Goal: Transaction & Acquisition: Download file/media

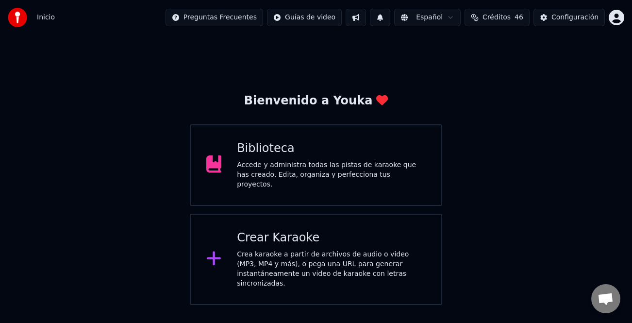
click at [376, 154] on div "Biblioteca" at bounding box center [331, 149] width 189 height 16
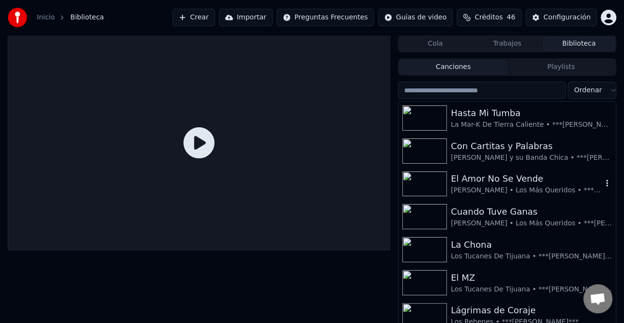
click at [529, 180] on div "El Amor No Se Vende" at bounding box center [527, 179] width 152 height 14
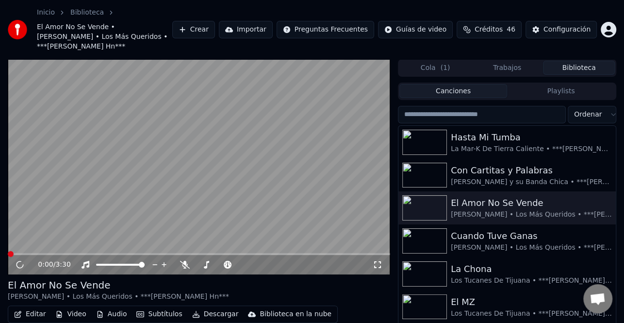
click at [220, 307] on button "Descargar" at bounding box center [215, 314] width 54 height 14
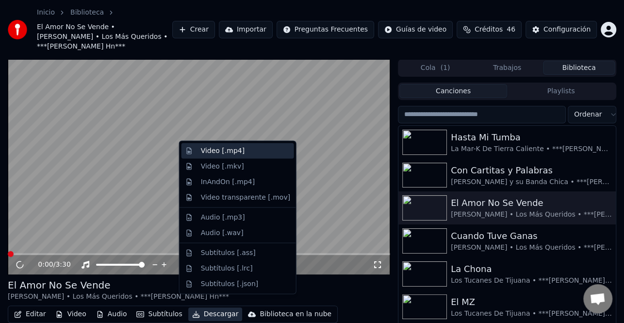
click at [225, 149] on div "Video [.mp4]" at bounding box center [223, 151] width 44 height 10
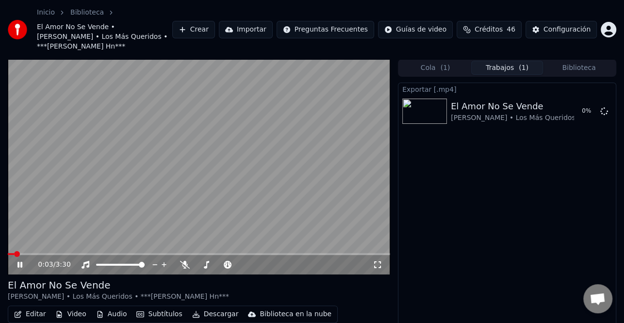
click at [22, 261] on icon at bounding box center [27, 265] width 22 height 8
click at [215, 28] on button "Crear" at bounding box center [193, 29] width 43 height 17
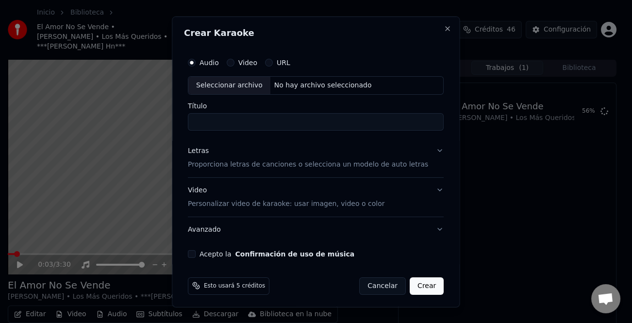
click at [234, 78] on div "Seleccionar archivo" at bounding box center [229, 84] width 82 height 17
type input "**********"
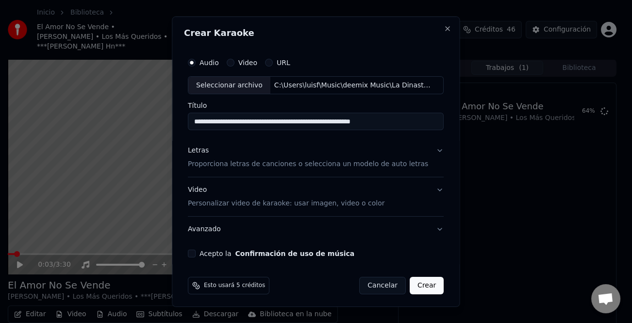
click at [202, 153] on div "Letras" at bounding box center [198, 151] width 21 height 10
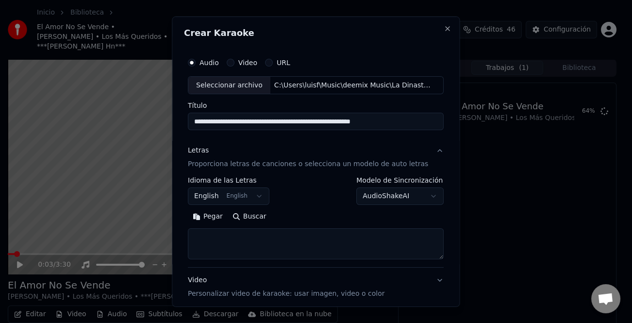
click at [215, 218] on button "Pegar" at bounding box center [208, 217] width 40 height 16
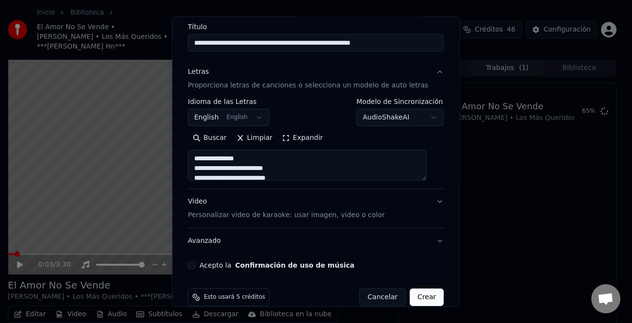
scroll to position [94, 0]
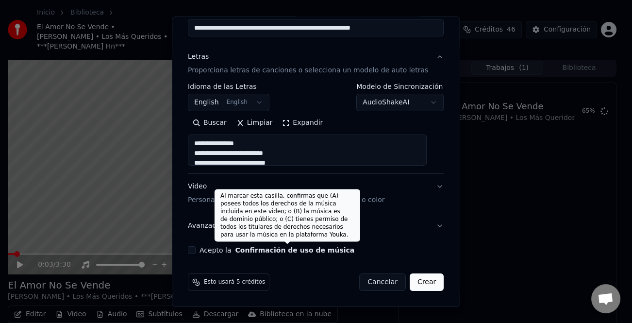
click at [226, 247] on label "Acepto la Confirmación de uso de música" at bounding box center [277, 250] width 155 height 7
click at [196, 246] on button "Acepto la Confirmación de uso de música" at bounding box center [192, 250] width 8 height 8
type textarea "**********"
click at [418, 280] on button "Crear" at bounding box center [427, 281] width 34 height 17
select select "**"
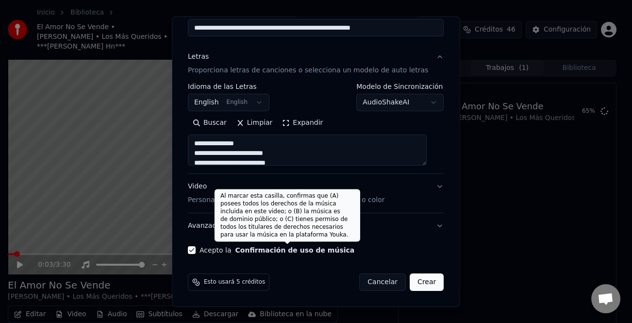
type textarea "**********"
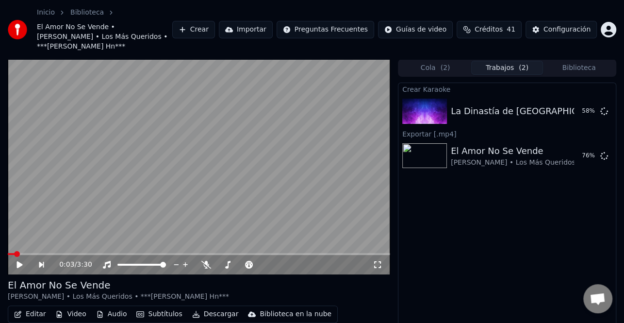
click at [215, 27] on button "Crear" at bounding box center [193, 29] width 43 height 17
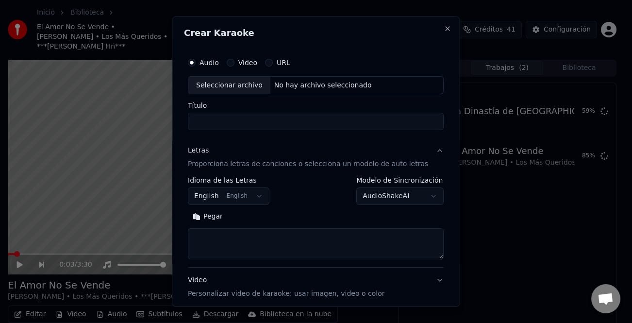
click at [250, 81] on div "Seleccionar archivo" at bounding box center [229, 84] width 82 height 17
click at [236, 86] on div "Seleccionar archivo" at bounding box center [229, 84] width 82 height 17
drag, startPoint x: 222, startPoint y: 220, endPoint x: 370, endPoint y: 243, distance: 149.3
click at [223, 220] on button "Pegar" at bounding box center [208, 217] width 40 height 16
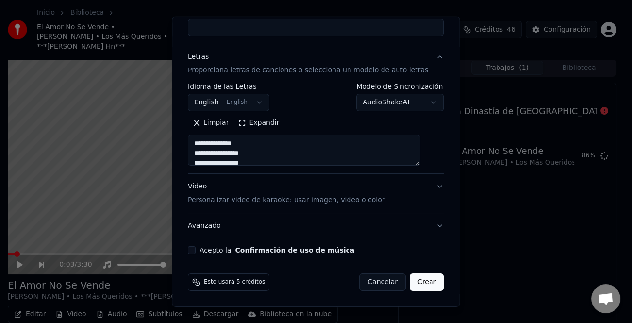
type textarea "**********"
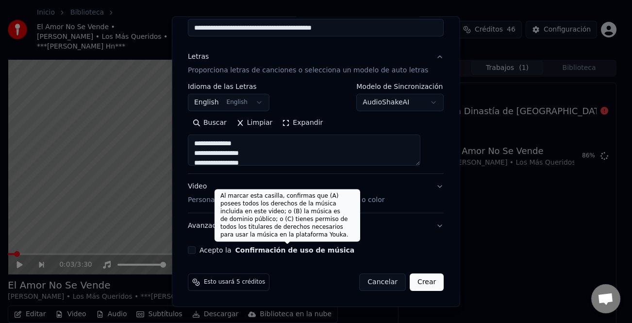
type input "**********"
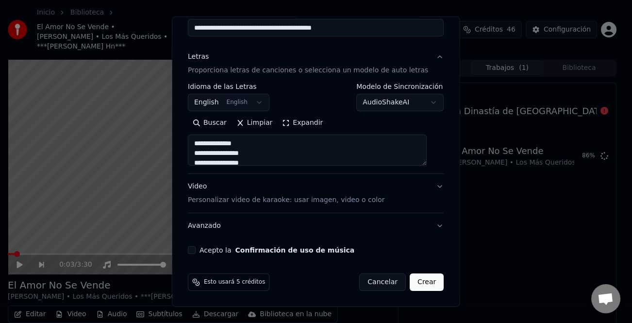
click at [208, 250] on label "Acepto la Confirmación de uso de música" at bounding box center [277, 250] width 155 height 7
click at [196, 250] on button "Acepto la Confirmación de uso de música" at bounding box center [192, 250] width 8 height 8
click at [422, 284] on button "Crear" at bounding box center [427, 281] width 34 height 17
type textarea "**********"
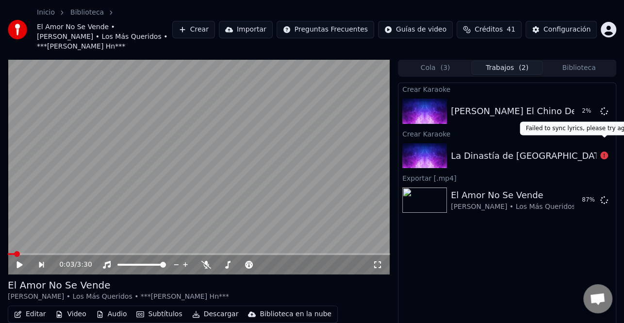
click at [604, 152] on icon at bounding box center [605, 156] width 8 height 8
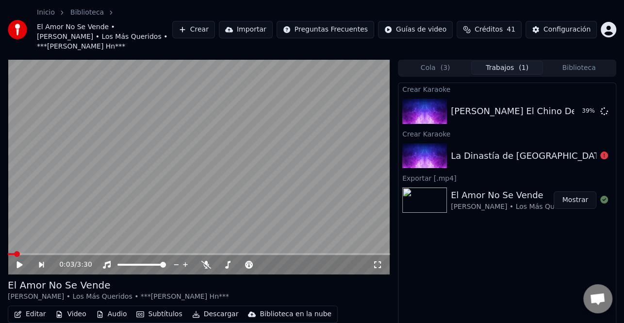
click at [574, 191] on button "Mostrar" at bounding box center [575, 199] width 43 height 17
drag, startPoint x: 580, startPoint y: 256, endPoint x: 462, endPoint y: 246, distance: 118.4
click at [578, 256] on div "Crear Karaoke [PERSON_NAME] El Chino De Tierra Caliente - Polvo Y Nada Reproduc…" at bounding box center [507, 220] width 219 height 274
click at [213, 24] on button "Crear" at bounding box center [193, 29] width 43 height 17
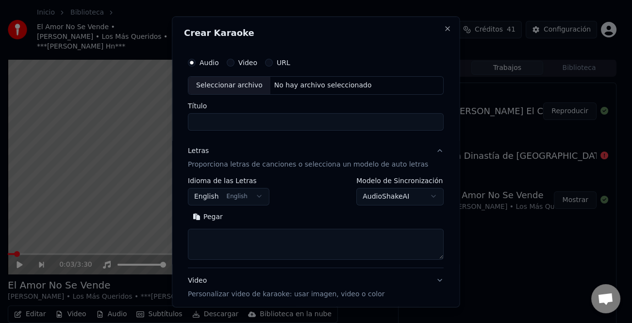
click at [252, 87] on div "Seleccionar archivo" at bounding box center [229, 84] width 82 height 17
type input "**********"
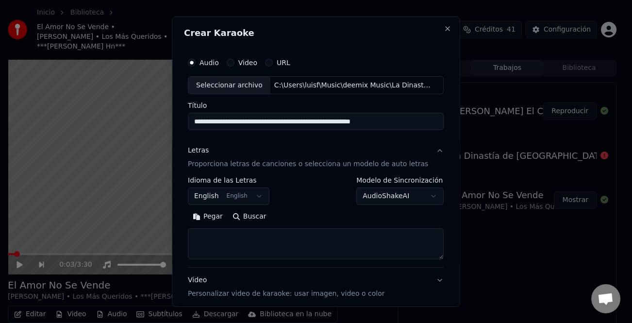
click at [220, 217] on button "Pegar" at bounding box center [208, 217] width 40 height 16
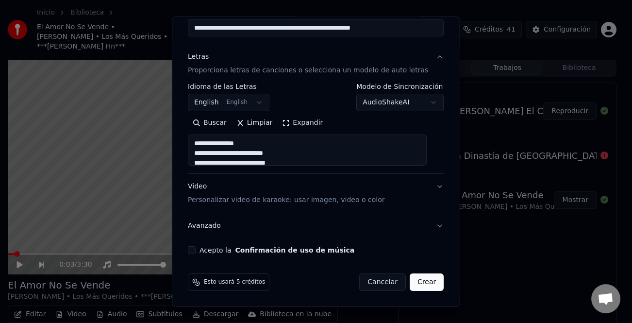
click at [217, 253] on label "Acepto la Confirmación de uso de música" at bounding box center [277, 250] width 155 height 7
click at [196, 253] on button "Acepto la Confirmación de uso de música" at bounding box center [192, 250] width 8 height 8
type textarea "**********"
click at [413, 285] on button "Crear" at bounding box center [427, 281] width 34 height 17
select select "**"
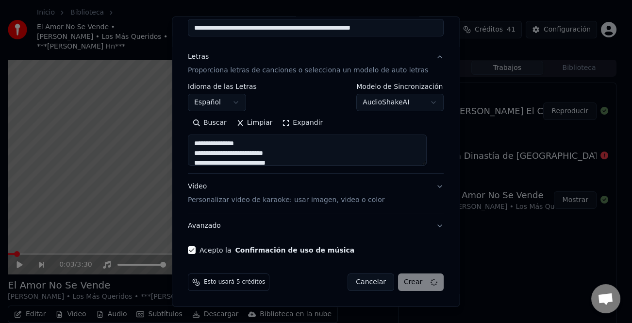
type textarea "**********"
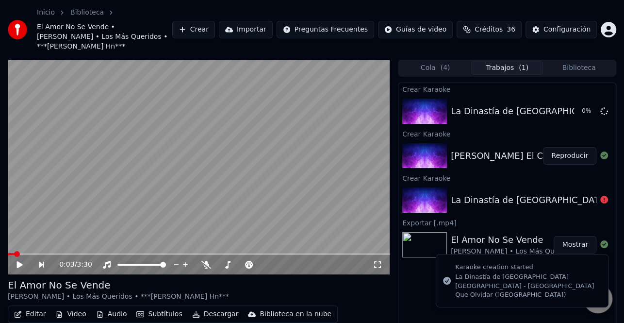
click at [570, 147] on button "Reproducir" at bounding box center [569, 155] width 53 height 17
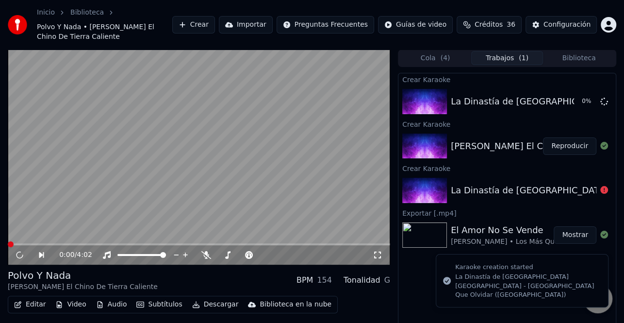
click at [37, 298] on button "Editar" at bounding box center [29, 305] width 39 height 14
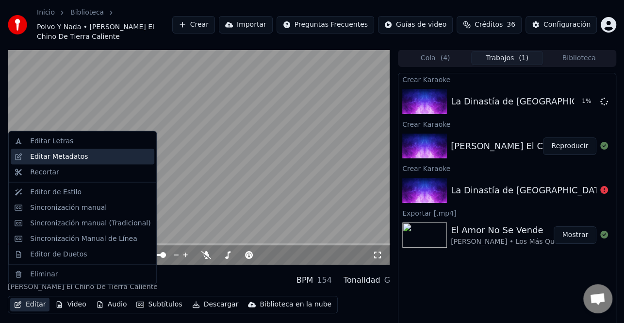
click at [58, 155] on div "Editar Metadatos" at bounding box center [59, 157] width 58 height 10
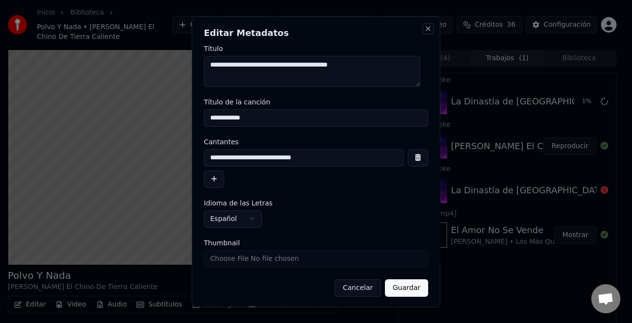
drag, startPoint x: 421, startPoint y: 28, endPoint x: 166, endPoint y: 148, distance: 282.2
click at [424, 29] on button "Close" at bounding box center [428, 28] width 8 height 8
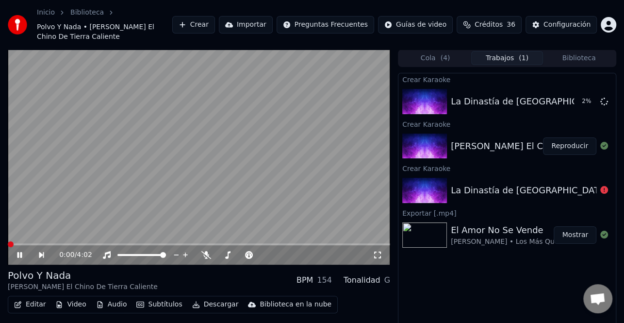
click at [8, 241] on span at bounding box center [11, 244] width 6 height 6
click at [577, 137] on button "Reproducir" at bounding box center [569, 145] width 53 height 17
click at [581, 137] on button "Reproducir" at bounding box center [569, 145] width 53 height 17
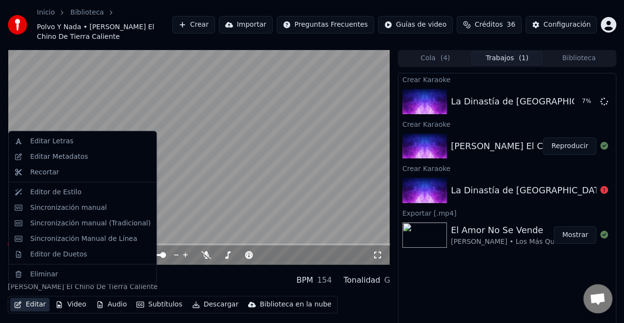
click at [40, 298] on button "Editar" at bounding box center [29, 305] width 39 height 14
click at [73, 158] on div "Editar Metadatos" at bounding box center [59, 157] width 58 height 10
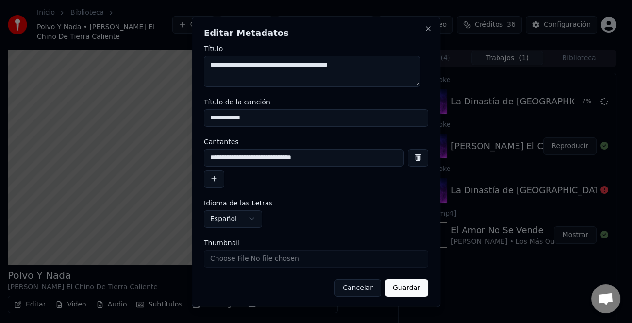
click at [216, 177] on button "button" at bounding box center [214, 178] width 20 height 17
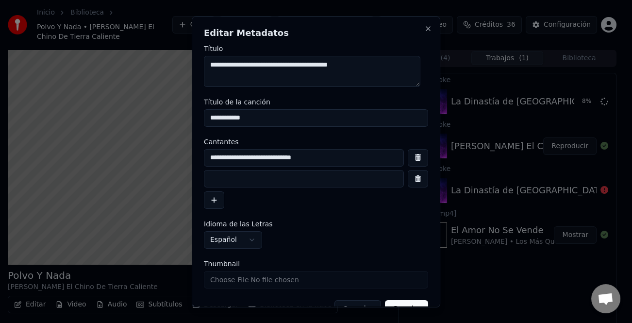
click at [233, 176] on input at bounding box center [304, 178] width 200 height 17
click at [214, 175] on input "**********" at bounding box center [304, 178] width 200 height 17
click at [212, 176] on input "**********" at bounding box center [304, 178] width 200 height 17
drag, startPoint x: 204, startPoint y: 177, endPoint x: 210, endPoint y: 177, distance: 6.3
click at [204, 177] on input "**********" at bounding box center [304, 178] width 200 height 17
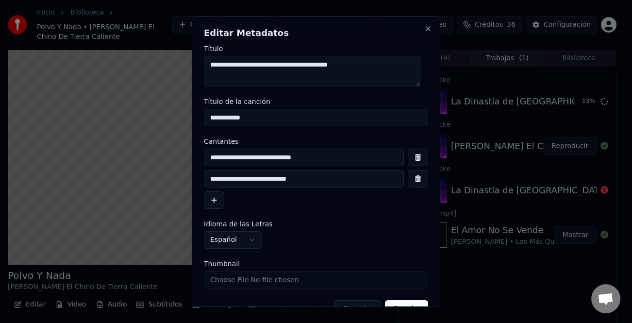
click at [230, 176] on input "**********" at bounding box center [304, 178] width 200 height 17
click at [226, 176] on input "**********" at bounding box center [304, 178] width 200 height 17
click at [213, 173] on input "**********" at bounding box center [304, 178] width 200 height 17
click at [328, 177] on input "**********" at bounding box center [304, 178] width 200 height 17
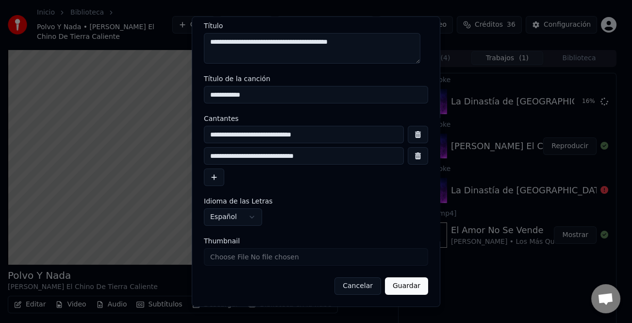
click at [225, 152] on input "**********" at bounding box center [304, 155] width 200 height 17
type input "**********"
click at [411, 285] on button "Guardar" at bounding box center [406, 285] width 43 height 17
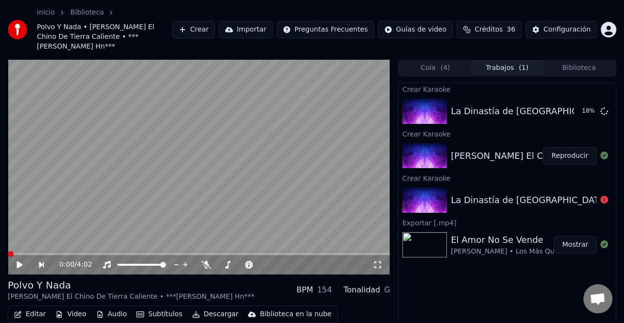
click at [560, 149] on button "Reproducir" at bounding box center [569, 155] width 53 height 17
click at [20, 262] on icon at bounding box center [19, 265] width 5 height 6
click at [27, 307] on button "Editar" at bounding box center [29, 314] width 39 height 14
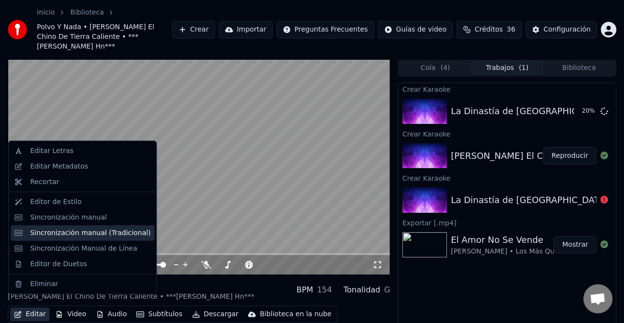
click at [86, 236] on div "Sincronización manual (Tradicional)" at bounding box center [90, 233] width 120 height 10
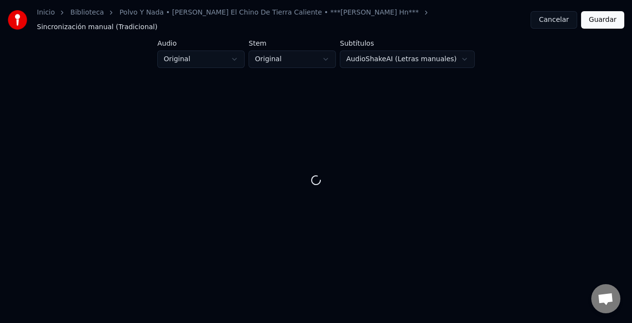
click at [570, 16] on button "Cancelar" at bounding box center [554, 19] width 47 height 17
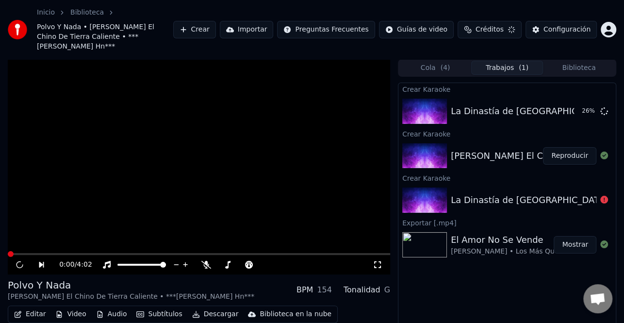
click at [29, 307] on button "Editar" at bounding box center [29, 314] width 39 height 14
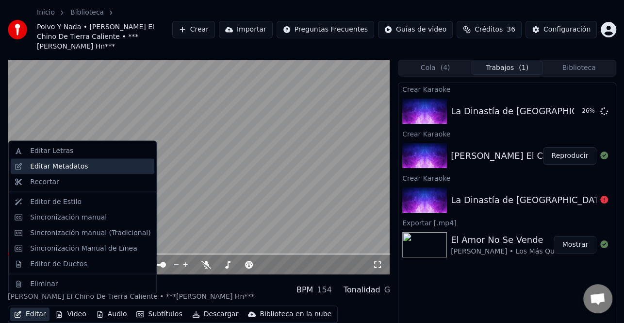
click at [76, 160] on div "Editar Metadatos" at bounding box center [83, 167] width 144 height 16
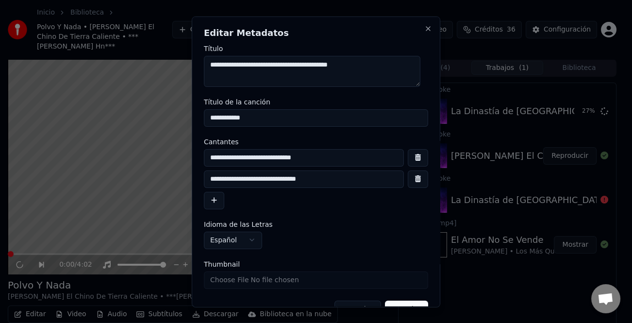
click at [226, 181] on input "**********" at bounding box center [304, 178] width 200 height 17
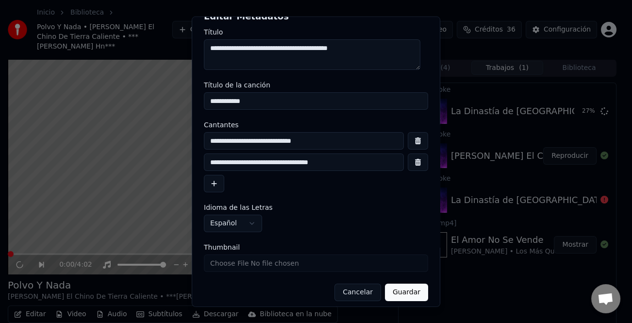
scroll to position [23, 0]
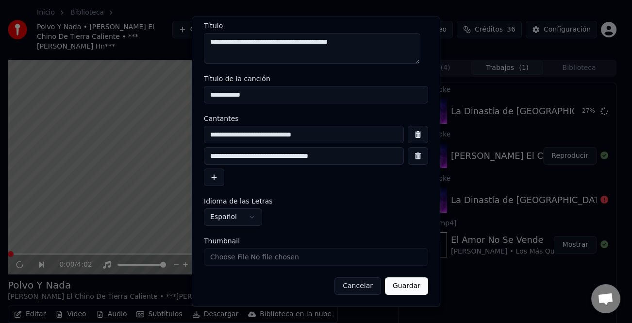
type input "**********"
click at [413, 289] on button "Guardar" at bounding box center [406, 285] width 43 height 17
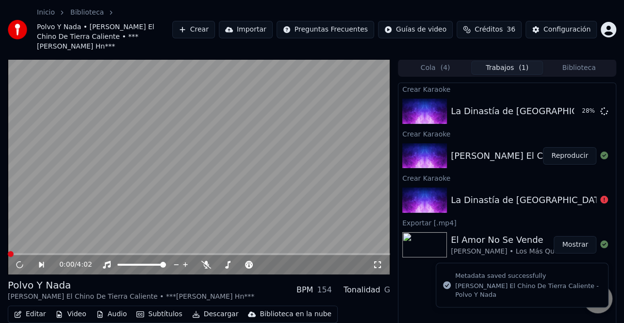
click at [572, 148] on button "Reproducir" at bounding box center [569, 155] width 53 height 17
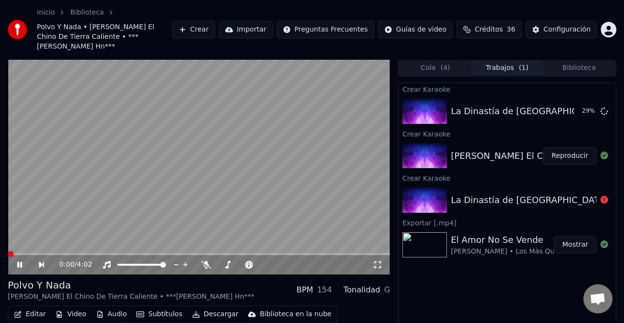
click at [19, 262] on icon at bounding box center [19, 265] width 5 height 6
click at [19, 261] on icon at bounding box center [20, 264] width 6 height 7
click at [34, 307] on button "Editar" at bounding box center [29, 314] width 39 height 14
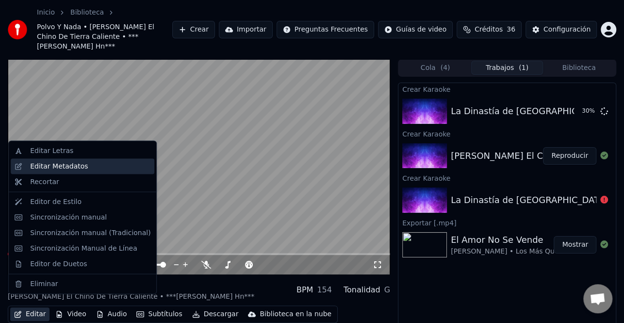
click at [76, 167] on div "Editar Metadatos" at bounding box center [59, 167] width 58 height 10
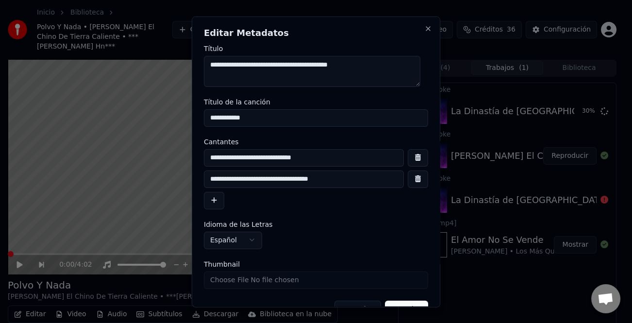
click at [238, 176] on input "**********" at bounding box center [304, 178] width 200 height 17
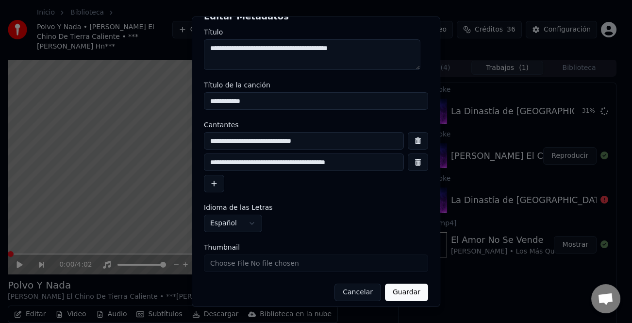
scroll to position [23, 0]
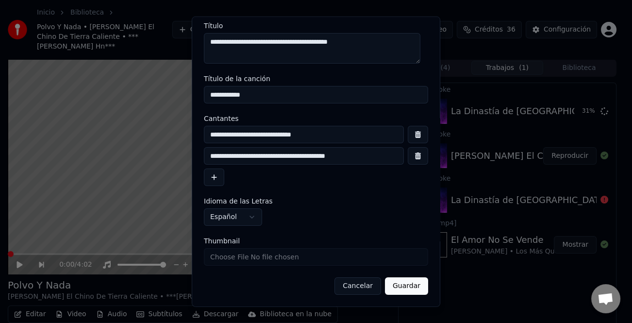
type input "**********"
click at [391, 285] on button "Guardar" at bounding box center [406, 285] width 43 height 17
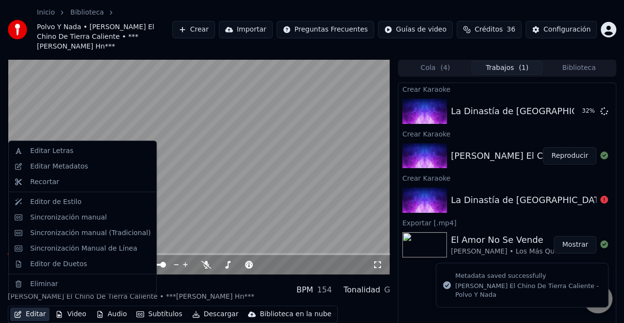
click at [37, 307] on button "Editar" at bounding box center [29, 314] width 39 height 14
click at [92, 162] on div "Editar Metadatos" at bounding box center [90, 167] width 120 height 10
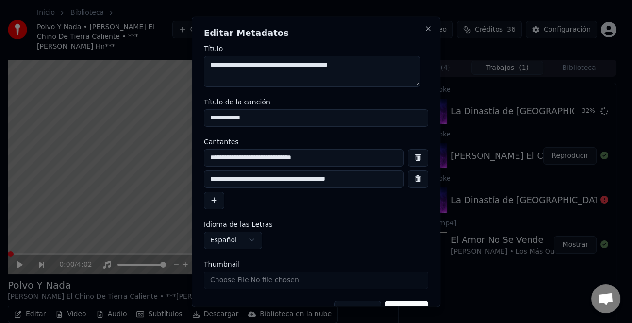
click at [239, 176] on input "**********" at bounding box center [304, 178] width 200 height 17
click at [243, 176] on input "**********" at bounding box center [304, 178] width 200 height 17
click at [246, 177] on input "**********" at bounding box center [304, 178] width 200 height 17
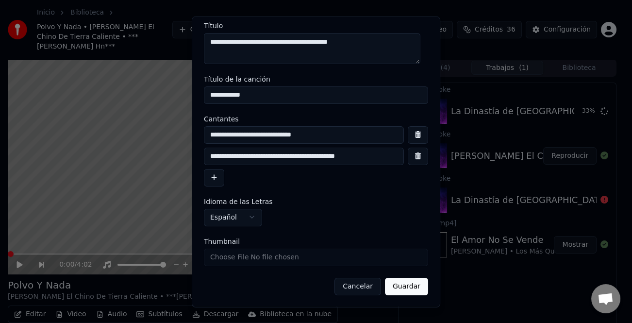
type input "**********"
click at [405, 290] on button "Guardar" at bounding box center [406, 285] width 43 height 17
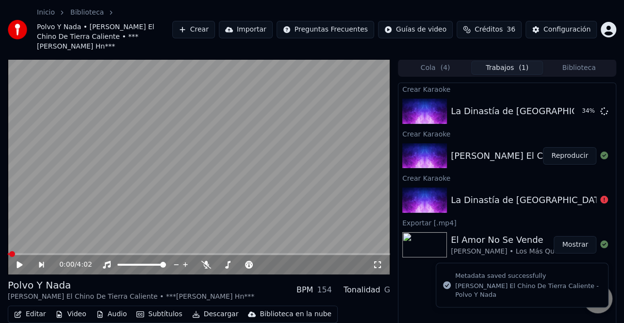
click at [564, 147] on button "Reproducir" at bounding box center [569, 155] width 53 height 17
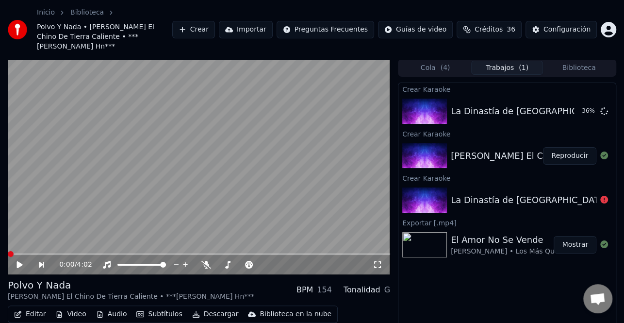
click at [19, 261] on icon at bounding box center [20, 264] width 6 height 7
click at [19, 261] on icon at bounding box center [27, 265] width 22 height 8
click at [19, 261] on icon at bounding box center [20, 264] width 6 height 7
click at [19, 261] on icon at bounding box center [27, 265] width 22 height 8
click at [48, 305] on div "Editar Video Audio Subtítulos Descargar Biblioteca en la nube" at bounding box center [173, 313] width 330 height 17
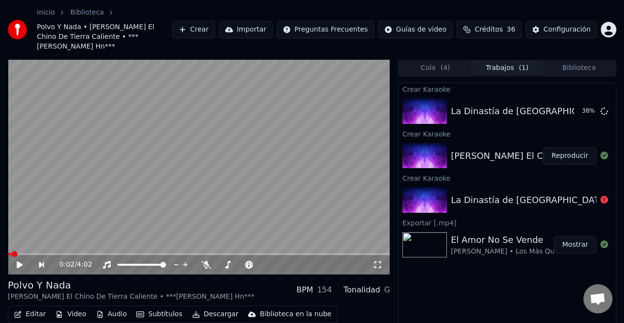
click at [40, 307] on button "Editar" at bounding box center [29, 314] width 39 height 14
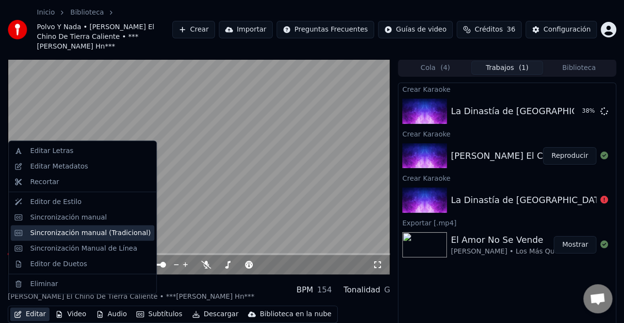
click at [89, 234] on div "Sincronización manual (Tradicional)" at bounding box center [90, 233] width 120 height 10
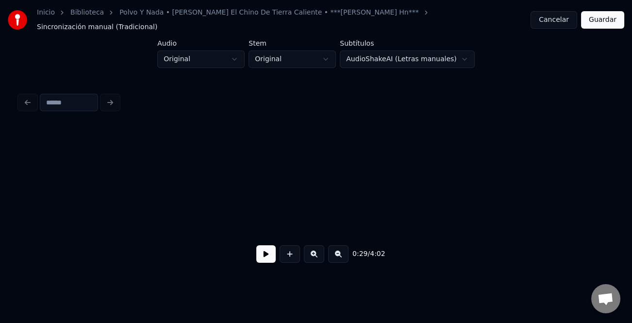
scroll to position [0, 1416]
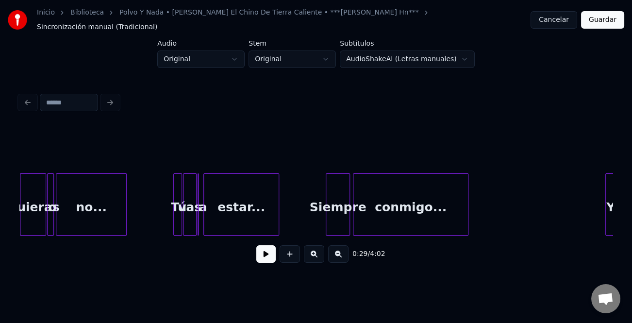
click at [257, 250] on button at bounding box center [265, 253] width 19 height 17
click at [319, 256] on button at bounding box center [314, 253] width 20 height 17
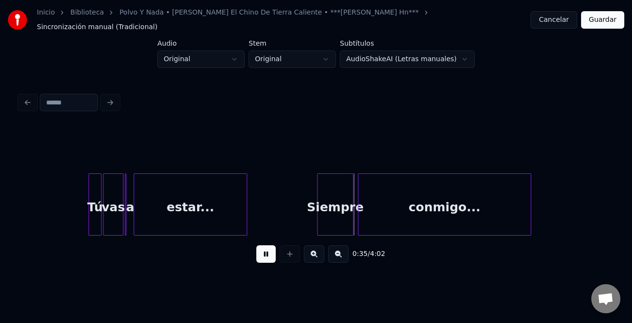
click at [319, 256] on button at bounding box center [314, 253] width 20 height 17
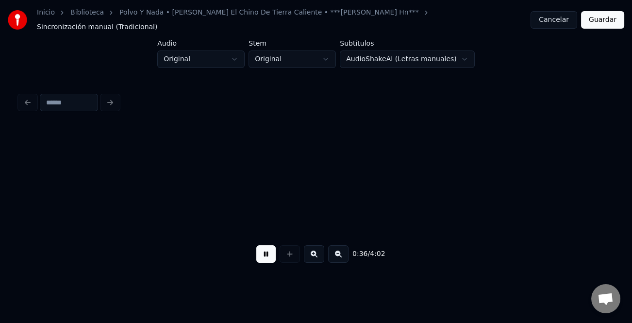
scroll to position [0, 3160]
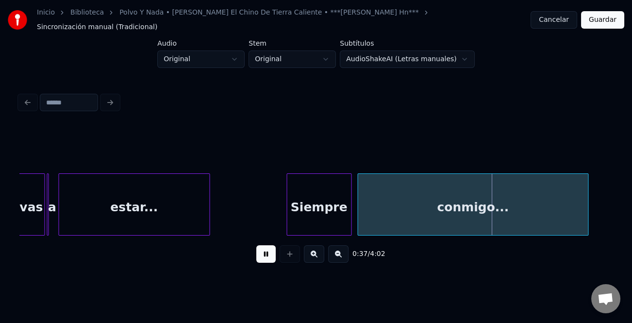
click at [288, 223] on div at bounding box center [288, 204] width 3 height 61
drag, startPoint x: 268, startPoint y: 256, endPoint x: 289, endPoint y: 232, distance: 32.7
click at [270, 253] on button at bounding box center [265, 253] width 19 height 17
click at [304, 203] on div "Siempre" at bounding box center [319, 207] width 64 height 66
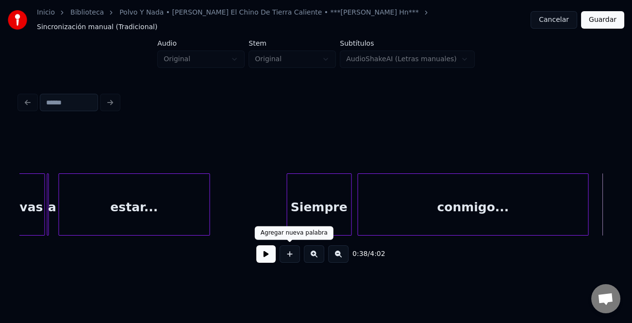
drag, startPoint x: 256, startPoint y: 253, endPoint x: 270, endPoint y: 255, distance: 14.3
click at [256, 253] on button at bounding box center [265, 253] width 19 height 17
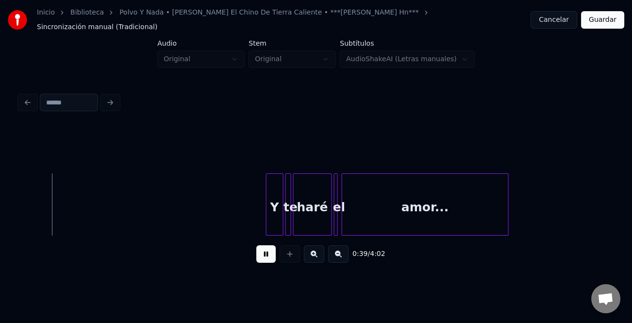
click at [339, 256] on button at bounding box center [338, 253] width 20 height 17
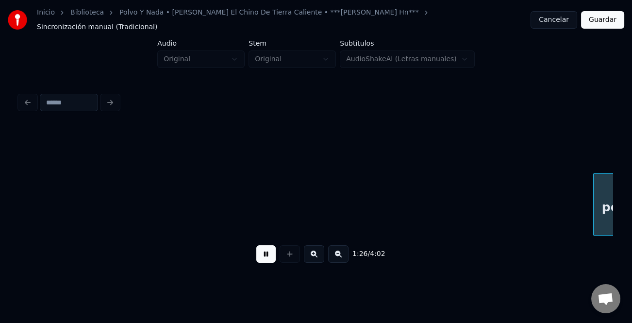
scroll to position [0, 6287]
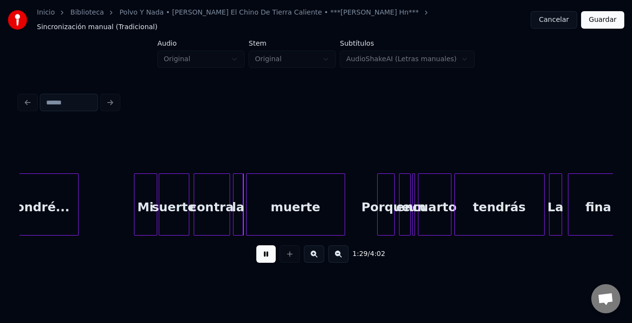
click at [378, 192] on div "Porque" at bounding box center [386, 207] width 17 height 66
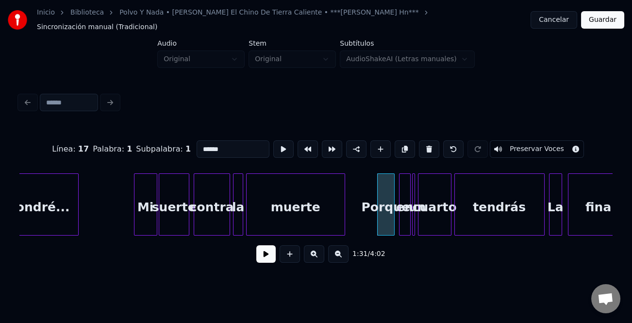
click at [265, 252] on button at bounding box center [265, 253] width 19 height 17
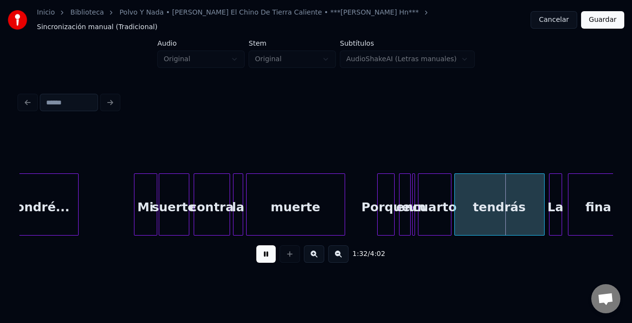
click at [265, 252] on button at bounding box center [265, 253] width 19 height 17
click at [275, 253] on button at bounding box center [265, 253] width 19 height 17
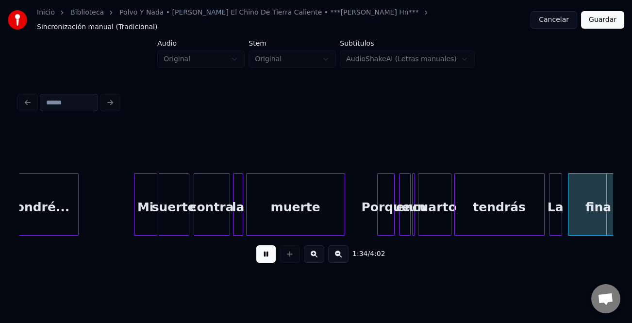
scroll to position [0, 6881]
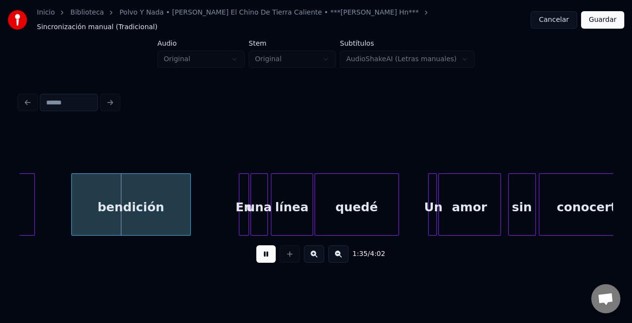
click at [271, 251] on button at bounding box center [265, 253] width 19 height 17
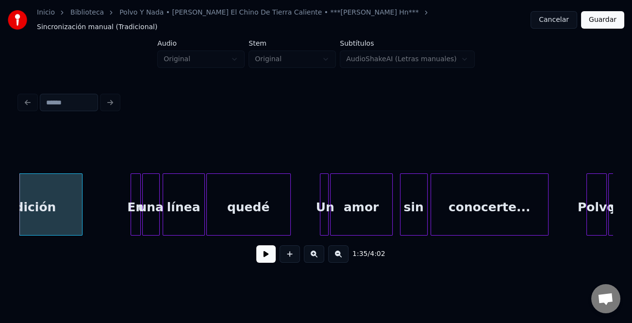
scroll to position [0, 6932]
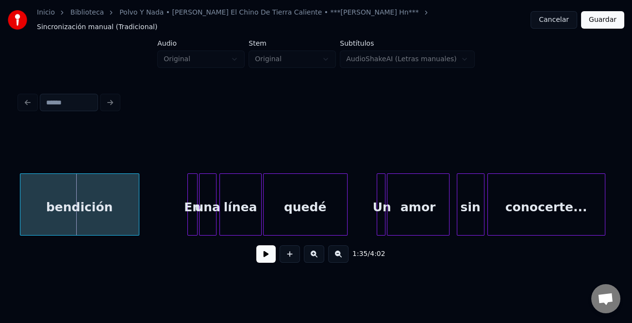
click at [127, 218] on div "bendición" at bounding box center [79, 207] width 118 height 66
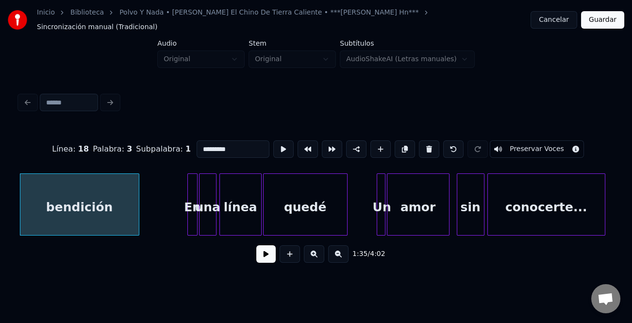
click at [234, 145] on input "*********" at bounding box center [233, 148] width 73 height 17
type input "**********"
click at [262, 255] on button at bounding box center [265, 253] width 19 height 17
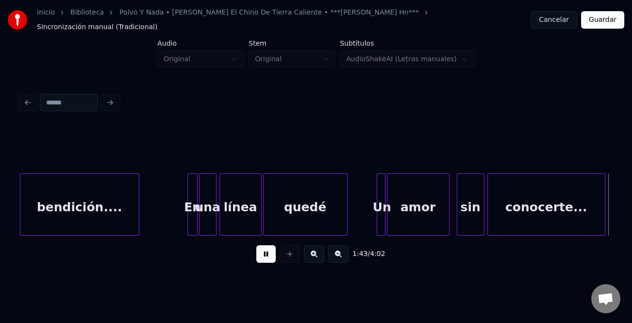
scroll to position [0, 7526]
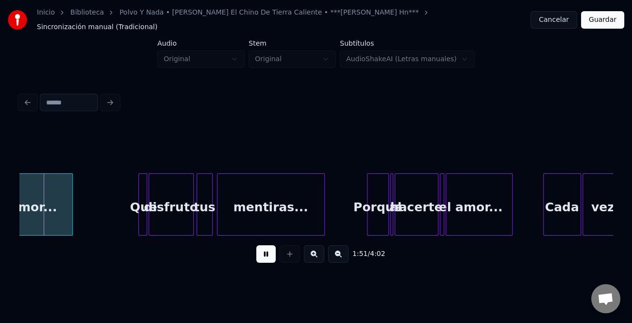
click at [312, 254] on button at bounding box center [314, 253] width 20 height 17
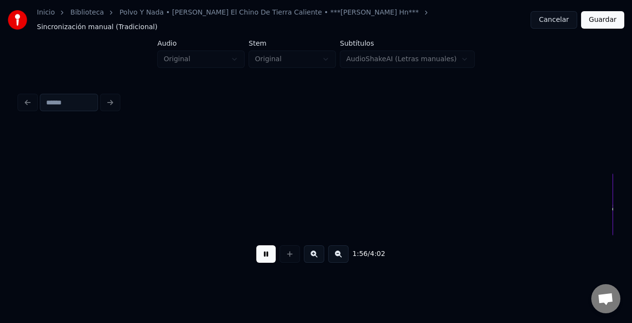
scroll to position [0, 14151]
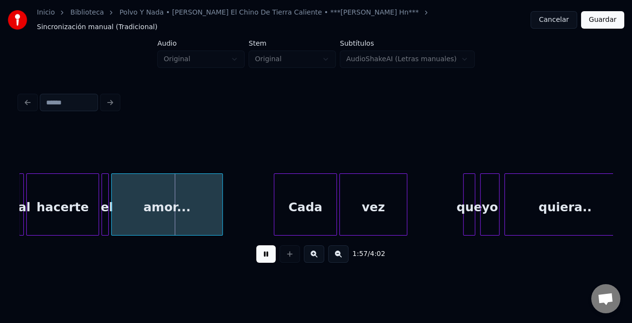
click at [464, 199] on div "que" at bounding box center [469, 207] width 11 height 66
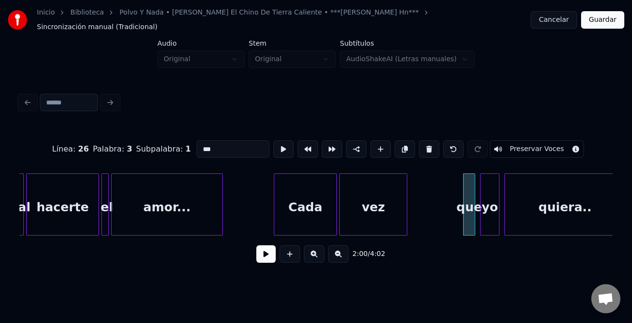
click at [466, 209] on div at bounding box center [465, 204] width 3 height 61
click at [200, 145] on input "***" at bounding box center [233, 148] width 73 height 17
type input "***"
click at [258, 250] on button at bounding box center [265, 253] width 19 height 17
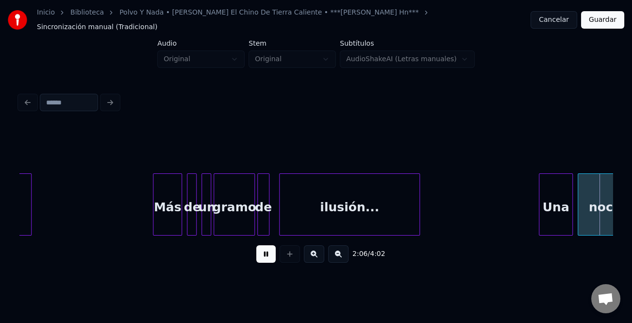
scroll to position [0, 15338]
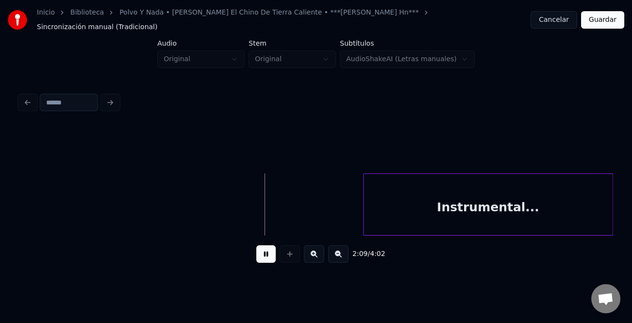
click at [568, 220] on div "Instrumental..." at bounding box center [488, 207] width 249 height 66
click at [538, 208] on div "Instrumental..." at bounding box center [474, 207] width 249 height 66
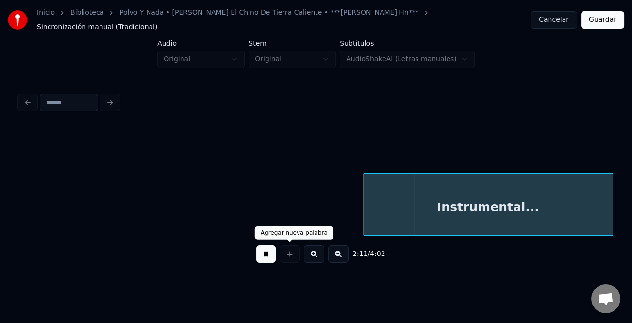
click at [256, 249] on div "2:11 / 4:02" at bounding box center [316, 253] width 578 height 21
drag, startPoint x: 264, startPoint y: 251, endPoint x: 352, endPoint y: 236, distance: 88.8
click at [265, 251] on button at bounding box center [265, 253] width 19 height 17
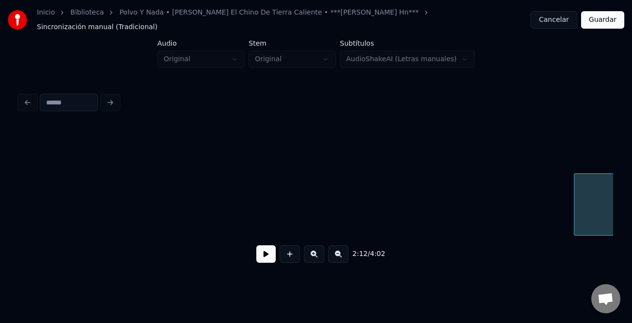
scroll to position [0, 15364]
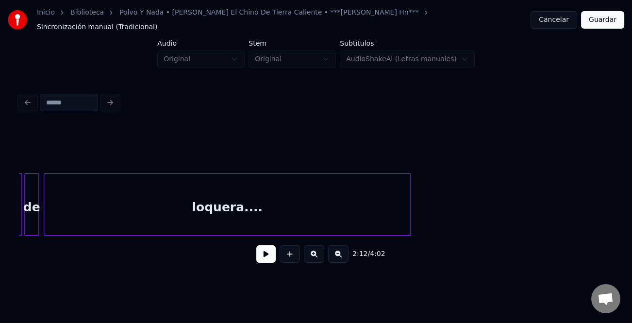
click at [409, 227] on div "loquera.... noche de" at bounding box center [315, 204] width 593 height 62
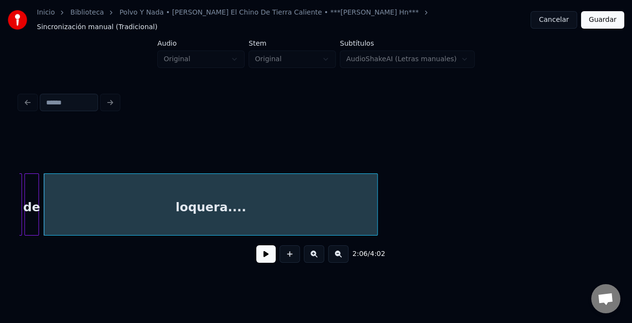
click at [350, 232] on div "loquera.... noche de" at bounding box center [315, 204] width 593 height 62
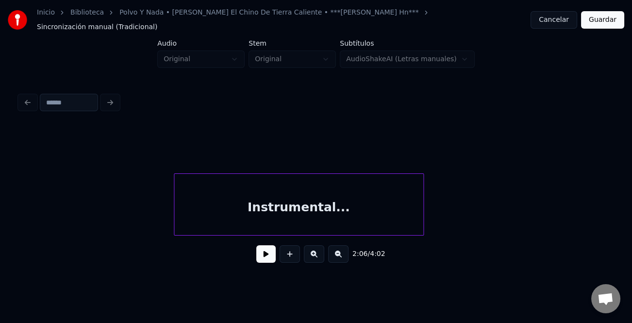
click at [338, 253] on button at bounding box center [338, 253] width 20 height 17
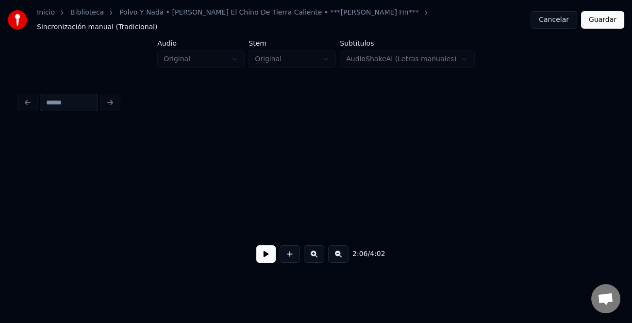
scroll to position [0, 12733]
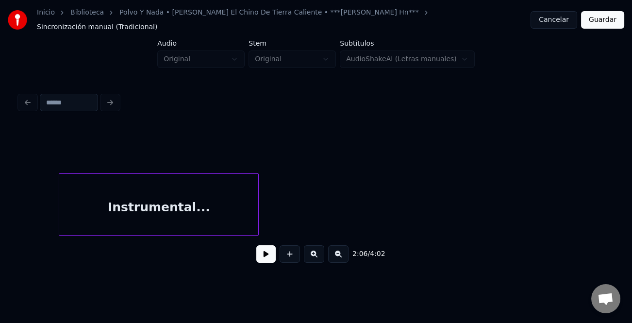
click at [340, 253] on button at bounding box center [338, 253] width 20 height 17
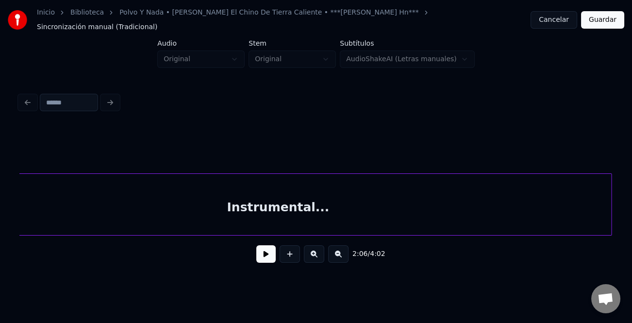
click at [610, 230] on div "Instrumental..." at bounding box center [315, 204] width 593 height 62
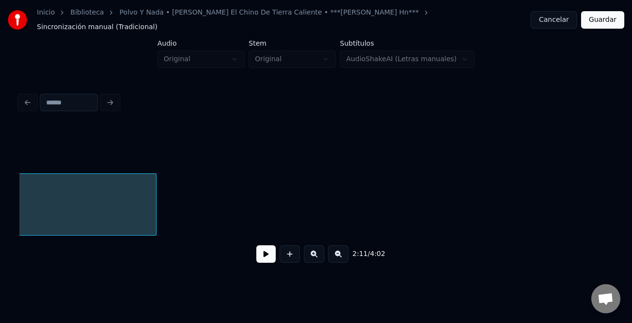
scroll to position [0, 10152]
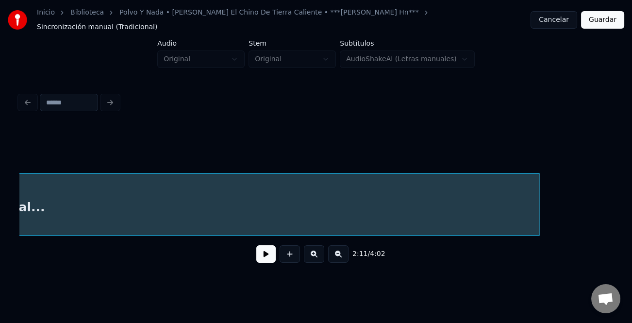
click at [539, 249] on div "2:11 / 4:02" at bounding box center [315, 199] width 593 height 148
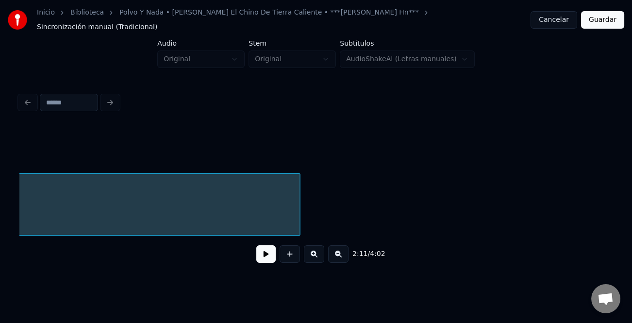
scroll to position [0, 10406]
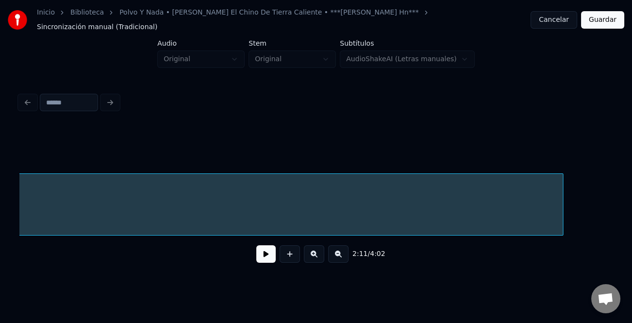
click at [563, 213] on div at bounding box center [561, 204] width 3 height 61
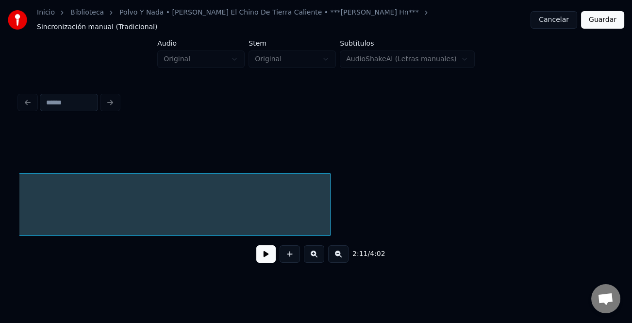
click at [340, 253] on button at bounding box center [338, 253] width 20 height 17
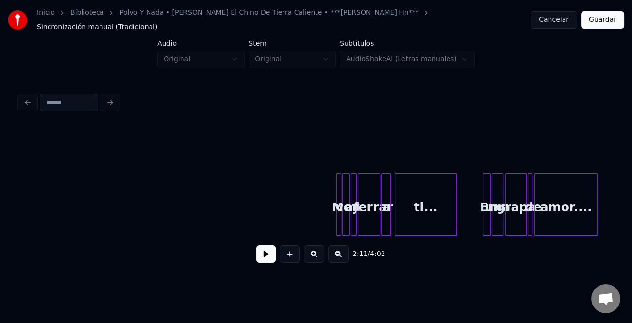
scroll to position [0, 7229]
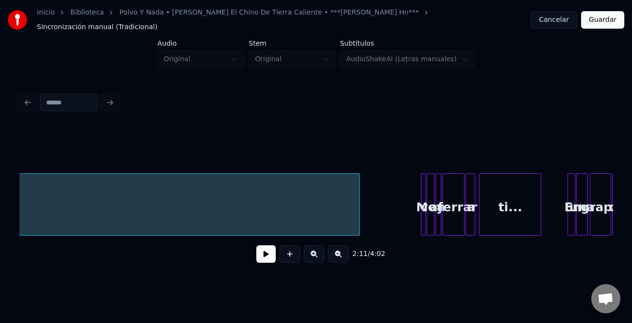
click at [359, 211] on div at bounding box center [357, 204] width 3 height 61
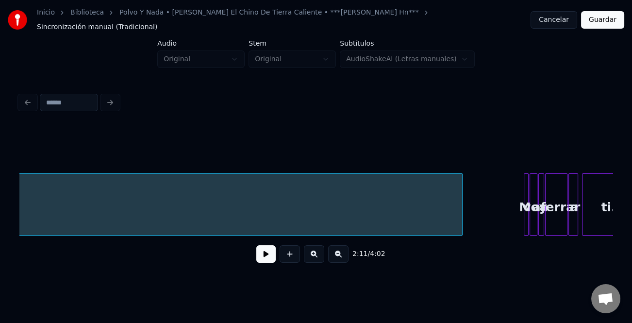
scroll to position [0, 7323]
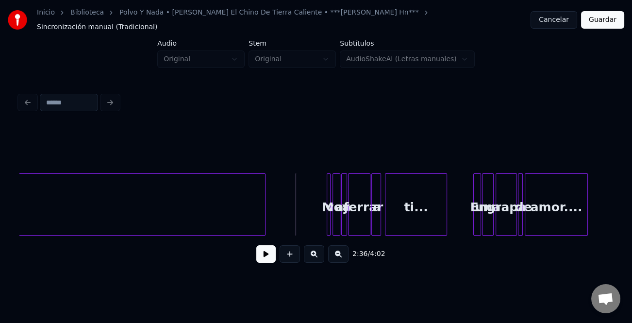
click at [327, 216] on div at bounding box center [328, 204] width 3 height 61
click at [322, 218] on div at bounding box center [323, 204] width 3 height 61
click at [265, 253] on button at bounding box center [265, 253] width 19 height 17
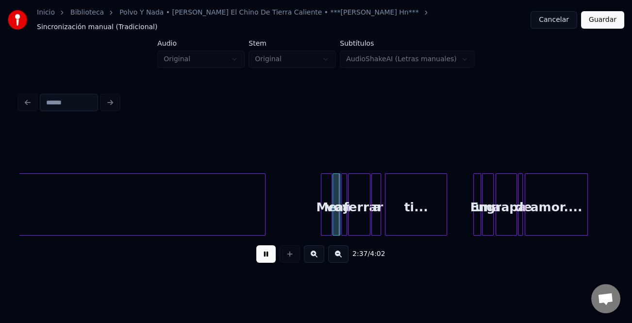
click at [323, 251] on button at bounding box center [314, 253] width 20 height 17
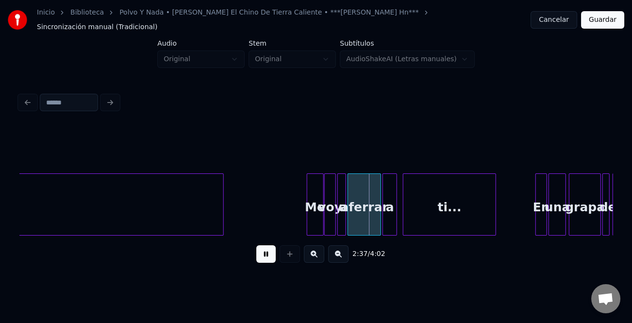
click at [320, 251] on button at bounding box center [314, 253] width 20 height 17
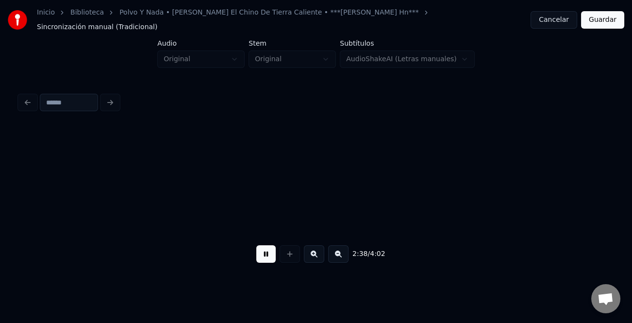
scroll to position [0, 14988]
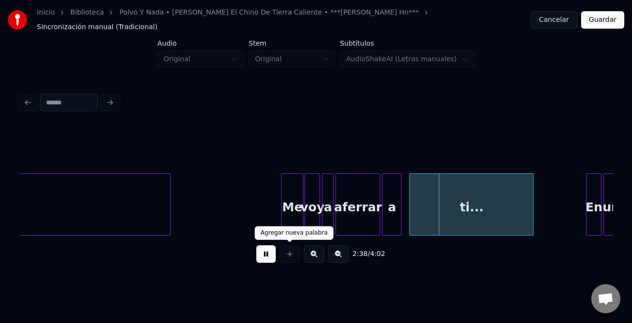
click at [281, 251] on div at bounding box center [290, 253] width 24 height 17
click at [272, 251] on button at bounding box center [265, 253] width 19 height 17
click at [290, 215] on div "Me" at bounding box center [292, 207] width 22 height 66
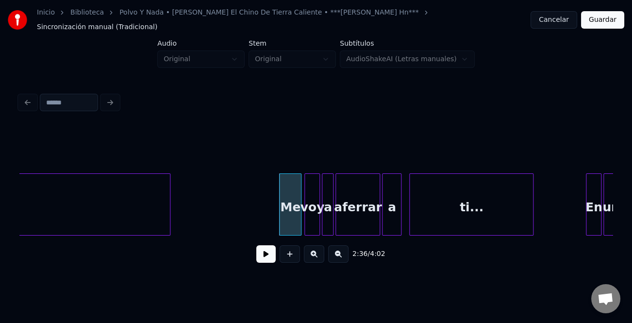
click at [275, 246] on button at bounding box center [265, 253] width 19 height 17
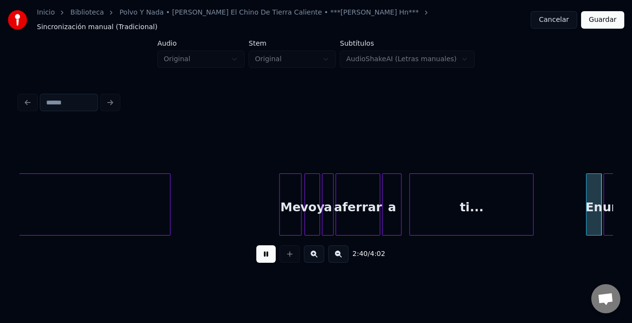
scroll to position [0, 15583]
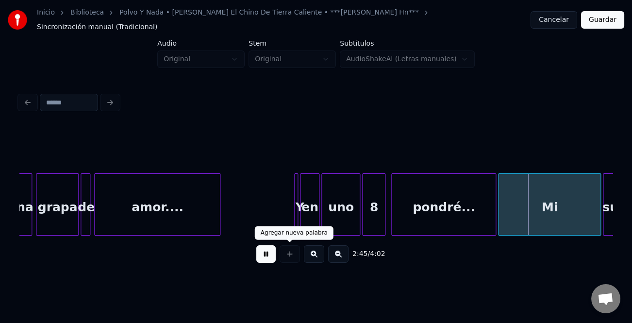
click at [264, 252] on button at bounding box center [265, 253] width 19 height 17
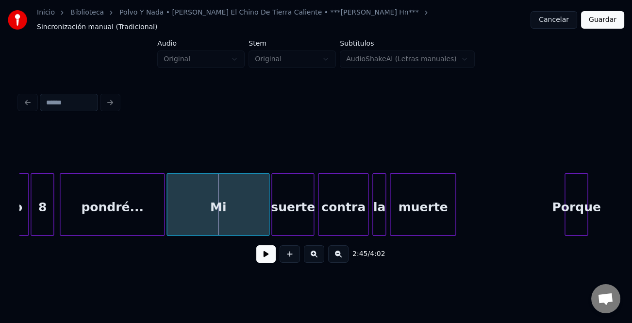
scroll to position [0, 15934]
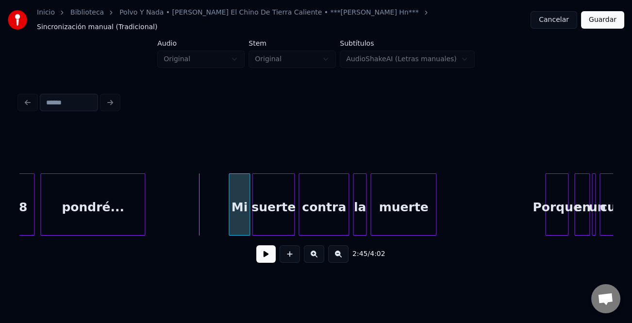
click at [232, 215] on div at bounding box center [230, 204] width 3 height 61
click at [229, 208] on div at bounding box center [230, 204] width 3 height 61
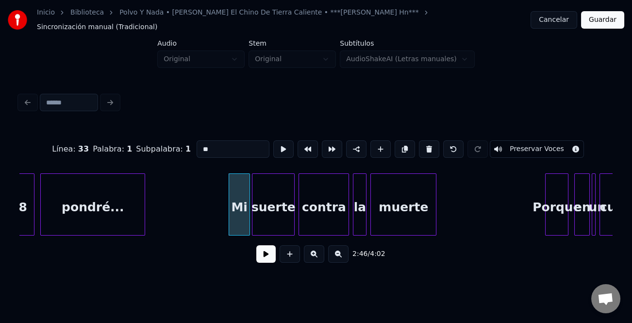
click at [270, 250] on button at bounding box center [265, 253] width 19 height 17
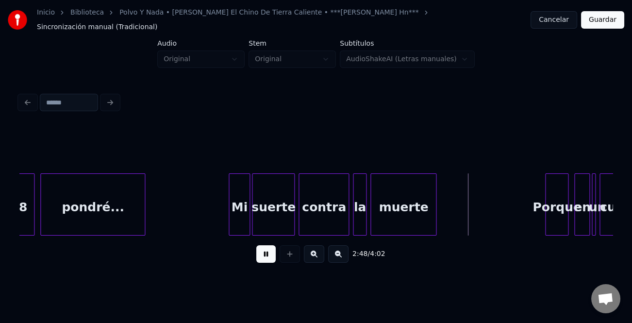
click at [436, 216] on div "muerte" at bounding box center [404, 204] width 66 height 62
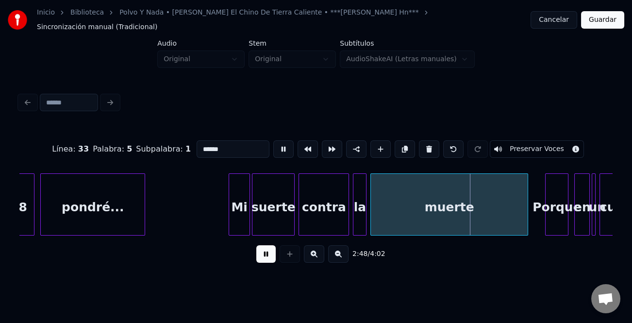
click at [526, 226] on div at bounding box center [526, 204] width 3 height 61
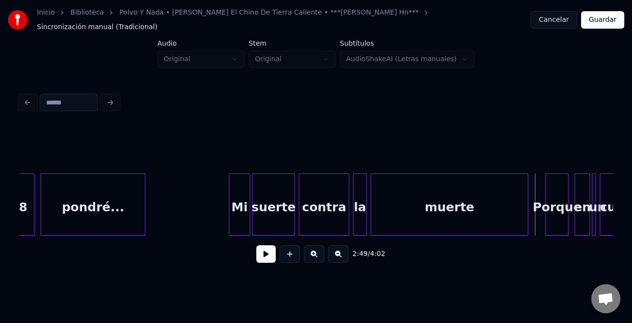
click at [265, 250] on button at bounding box center [265, 253] width 19 height 17
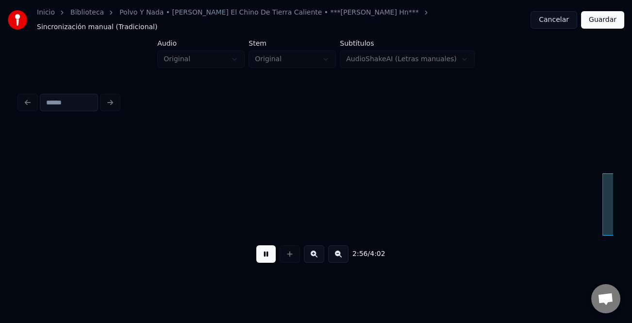
scroll to position [0, 17122]
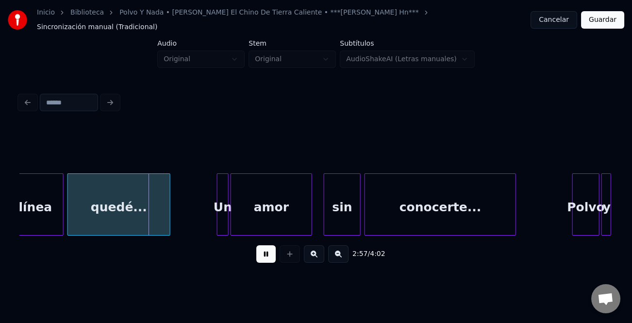
click at [573, 199] on div at bounding box center [574, 204] width 3 height 61
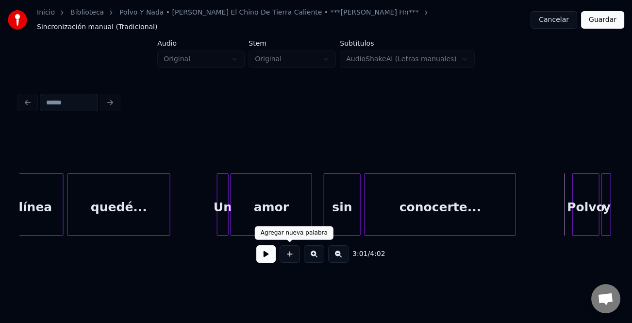
click at [268, 253] on button at bounding box center [265, 253] width 19 height 17
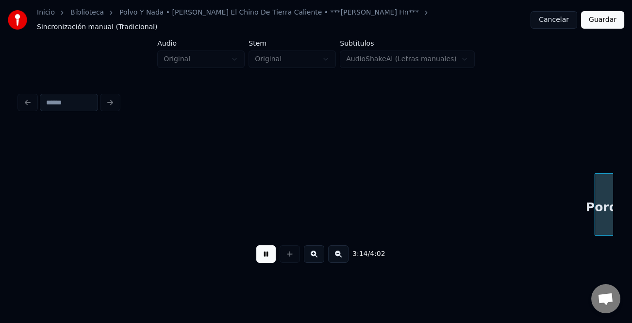
scroll to position [0, 18907]
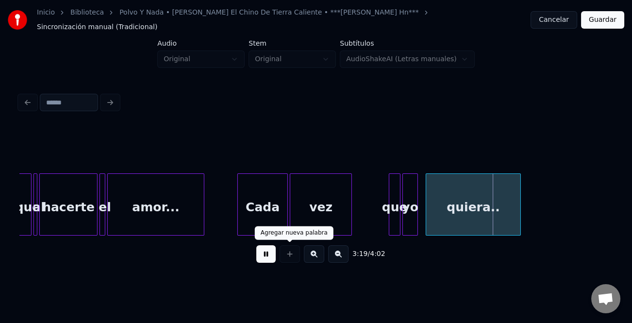
click at [263, 252] on button at bounding box center [265, 253] width 19 height 17
click at [397, 208] on div at bounding box center [398, 204] width 3 height 61
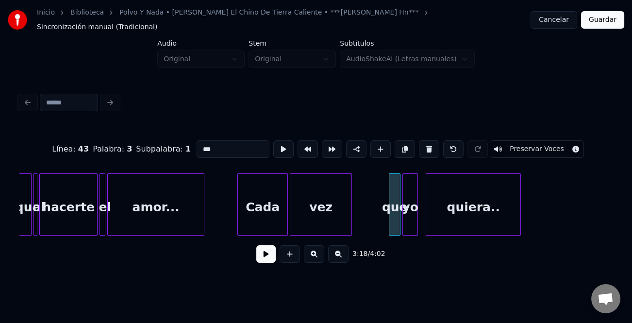
click at [200, 140] on input "***" at bounding box center [233, 148] width 73 height 17
type input "***"
click at [266, 254] on button at bounding box center [265, 253] width 19 height 17
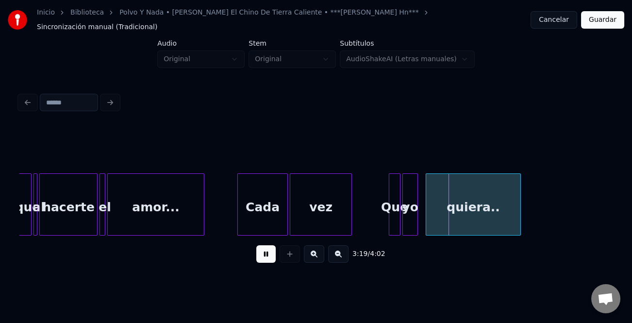
click at [266, 254] on button at bounding box center [265, 253] width 19 height 17
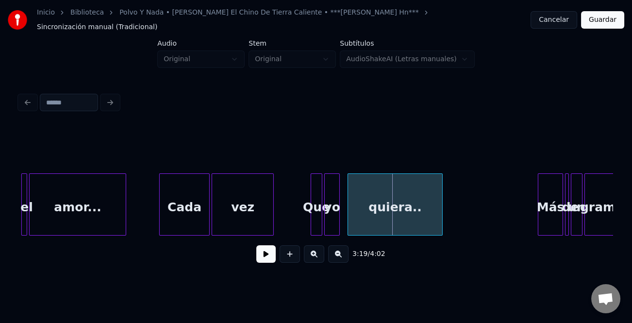
scroll to position [0, 19173]
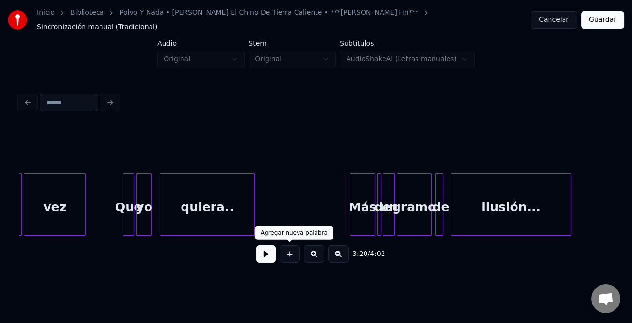
click at [265, 252] on button at bounding box center [265, 253] width 19 height 17
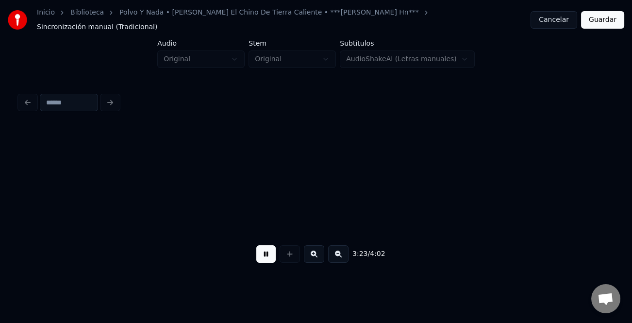
scroll to position [0, 19766]
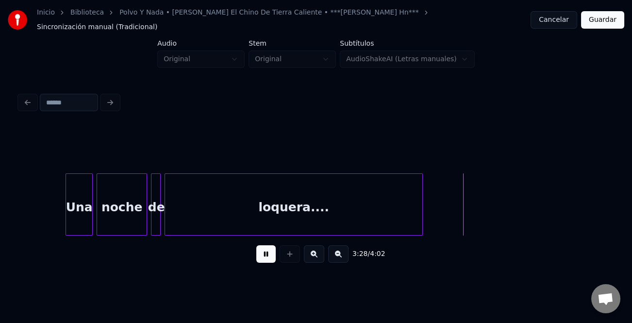
click at [265, 252] on button at bounding box center [265, 253] width 19 height 17
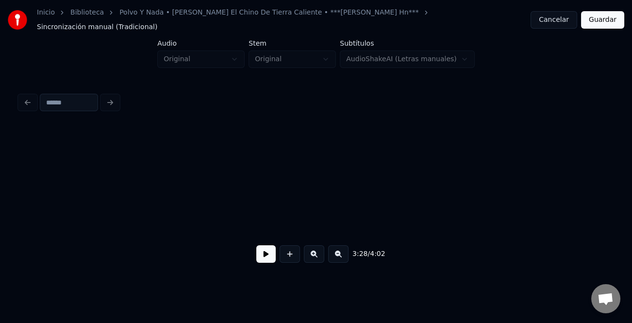
scroll to position [0, 22921]
click at [603, 20] on button "Guardar" at bounding box center [602, 19] width 43 height 17
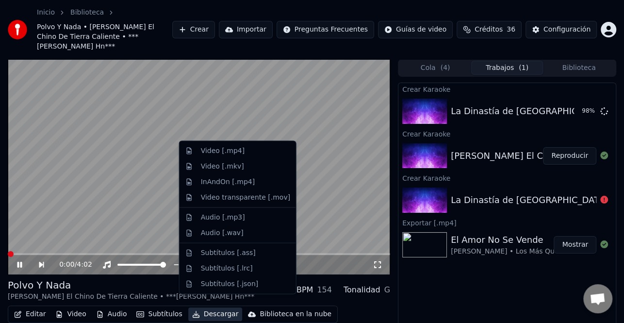
click at [207, 307] on button "Descargar" at bounding box center [215, 314] width 54 height 14
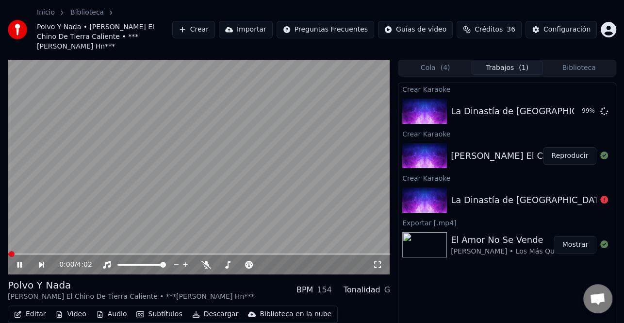
click at [331, 207] on video at bounding box center [199, 166] width 383 height 215
click at [330, 208] on video at bounding box center [199, 166] width 383 height 215
click at [24, 261] on icon at bounding box center [27, 265] width 22 height 8
click at [219, 307] on button "Descargar" at bounding box center [215, 314] width 54 height 14
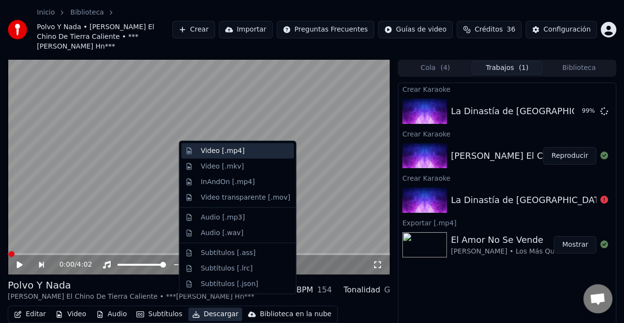
click at [238, 155] on div "Video [.mp4]" at bounding box center [223, 151] width 44 height 10
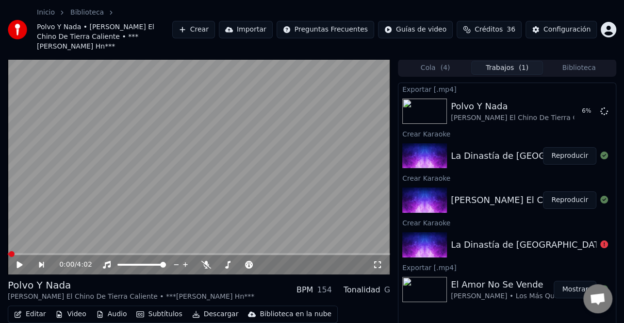
click at [573, 147] on button "Reproducir" at bounding box center [569, 155] width 53 height 17
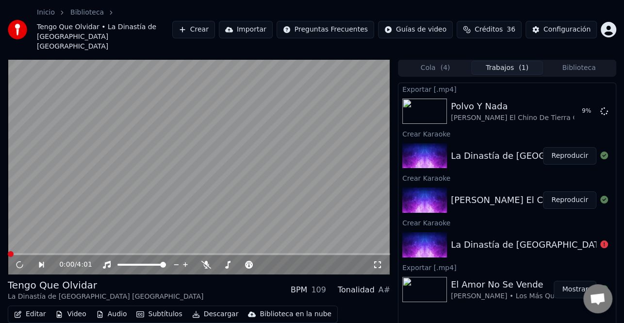
click at [35, 307] on button "Editar" at bounding box center [29, 314] width 39 height 14
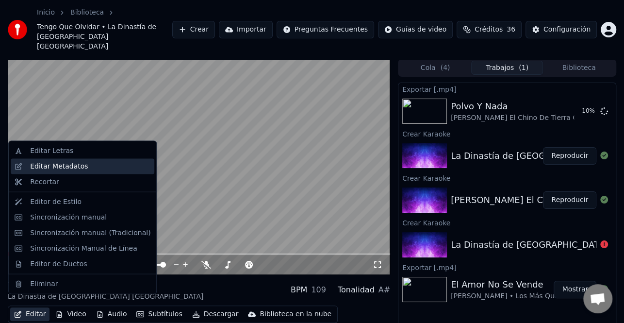
click at [73, 168] on div "Editar Metadatos" at bounding box center [59, 167] width 58 height 10
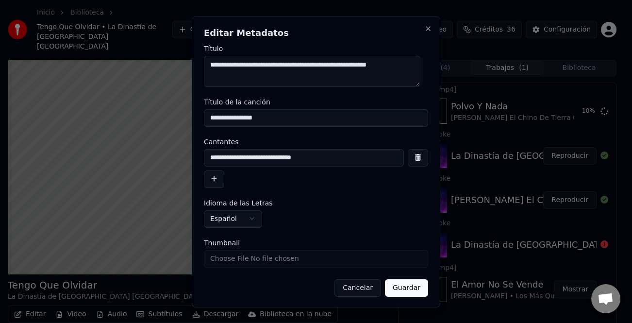
click at [212, 185] on button "button" at bounding box center [214, 178] width 20 height 17
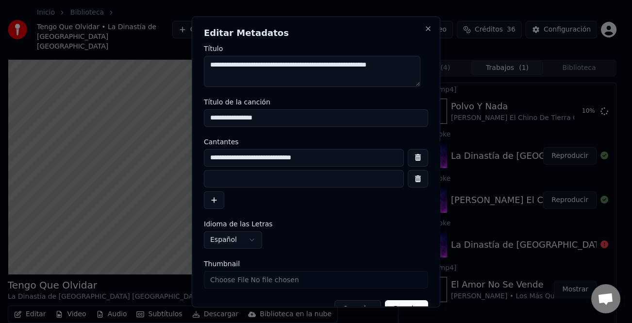
click at [227, 180] on input at bounding box center [304, 178] width 200 height 17
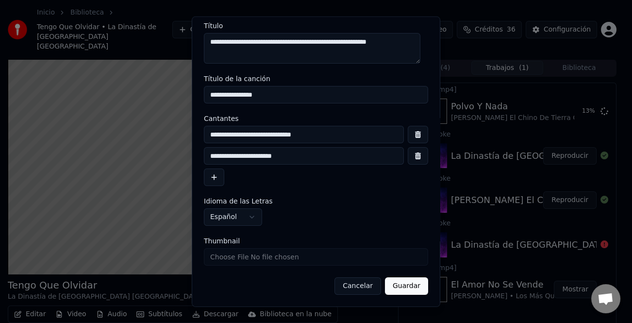
type input "**********"
click at [401, 284] on button "Guardar" at bounding box center [406, 285] width 43 height 17
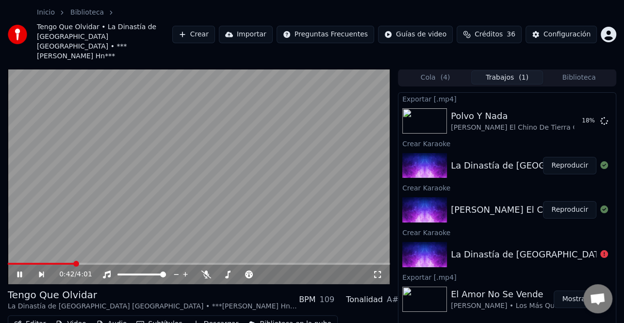
click at [18, 271] on icon at bounding box center [19, 274] width 5 height 6
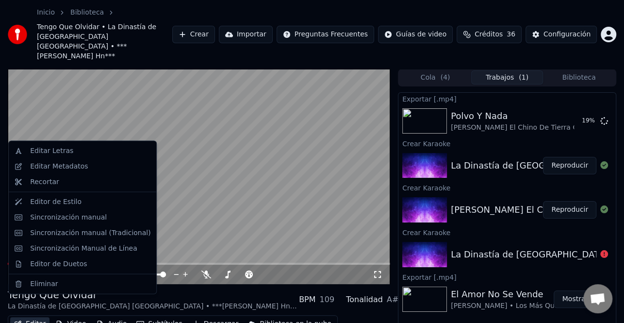
click at [35, 317] on button "Editar" at bounding box center [29, 324] width 39 height 14
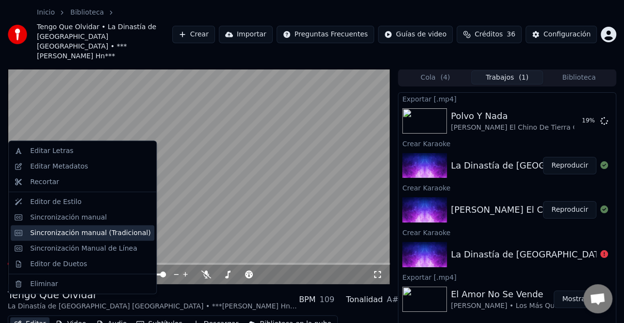
click at [79, 231] on div "Sincronización manual (Tradicional)" at bounding box center [90, 233] width 120 height 10
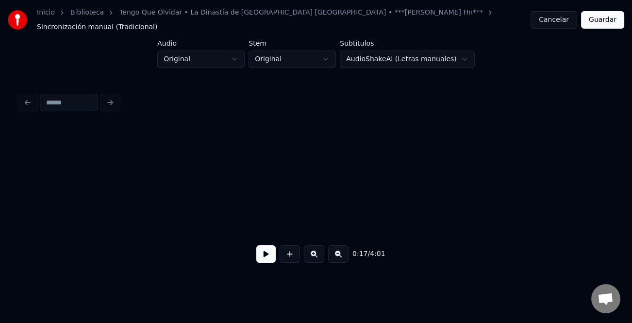
scroll to position [0, 1724]
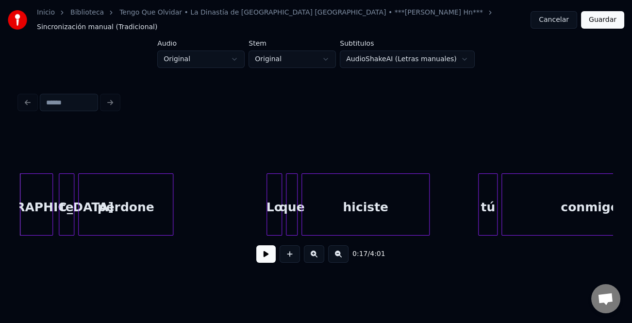
click at [262, 256] on button at bounding box center [265, 253] width 19 height 17
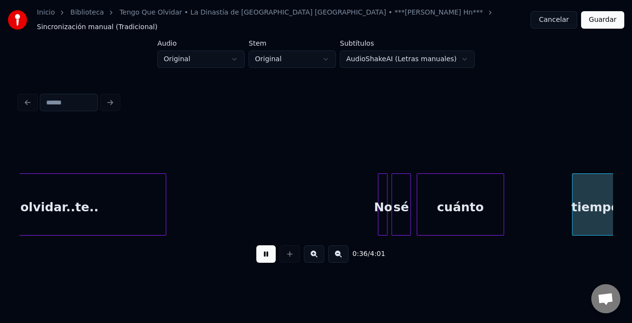
scroll to position [0, 3507]
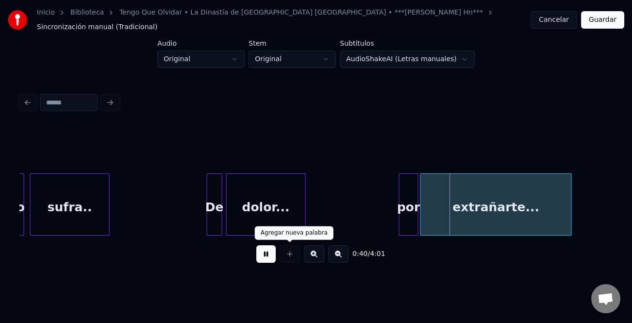
drag, startPoint x: 268, startPoint y: 253, endPoint x: 389, endPoint y: 228, distance: 124.4
click at [268, 253] on button at bounding box center [265, 253] width 19 height 17
click at [410, 202] on div "por" at bounding box center [409, 207] width 18 height 66
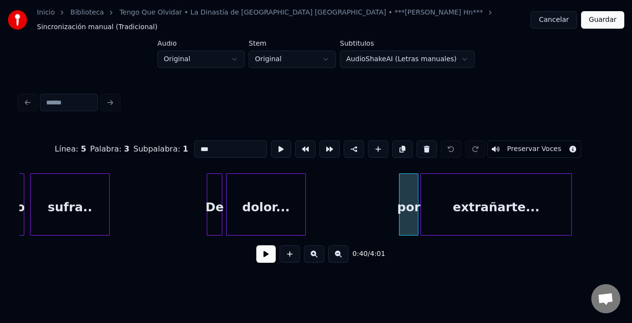
click at [195, 140] on input "***" at bounding box center [230, 148] width 73 height 17
click at [195, 144] on input "***" at bounding box center [230, 148] width 73 height 17
click at [197, 144] on input "***" at bounding box center [230, 148] width 73 height 17
click at [199, 144] on input "***" at bounding box center [230, 148] width 73 height 17
type input "***"
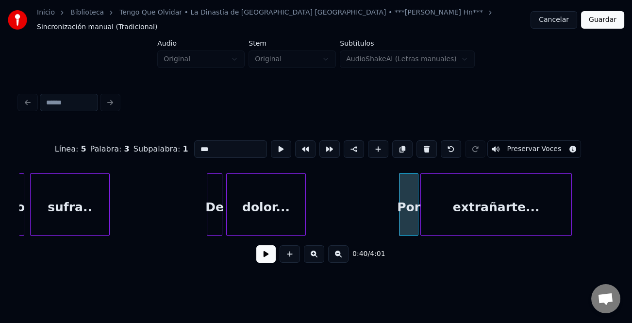
click at [264, 251] on button at bounding box center [265, 253] width 19 height 17
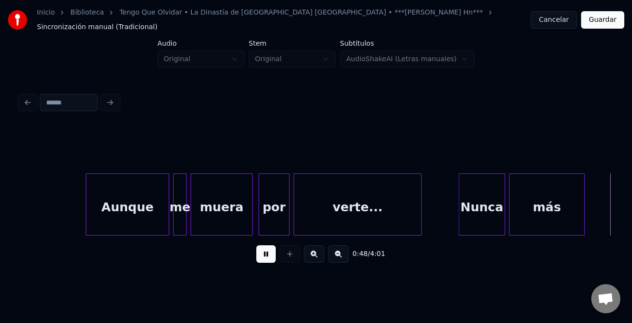
scroll to position [0, 4698]
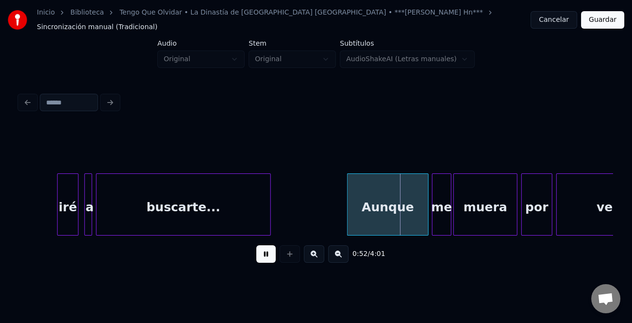
click at [360, 207] on div "Aunque" at bounding box center [388, 207] width 81 height 66
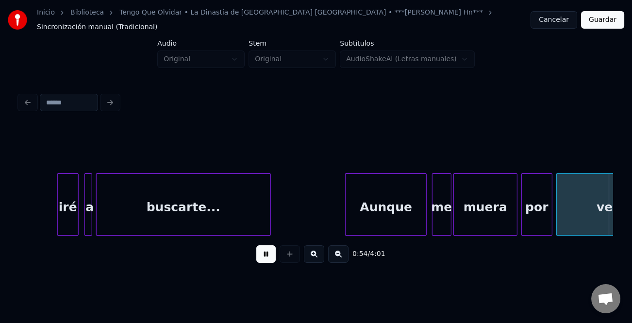
scroll to position [0, 5292]
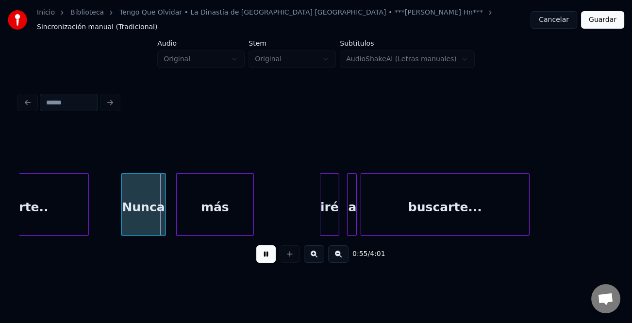
click at [131, 203] on div "Nunca" at bounding box center [144, 207] width 44 height 66
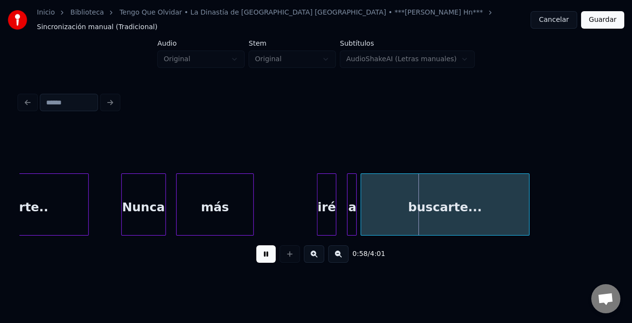
click at [323, 208] on div "iré" at bounding box center [327, 207] width 18 height 66
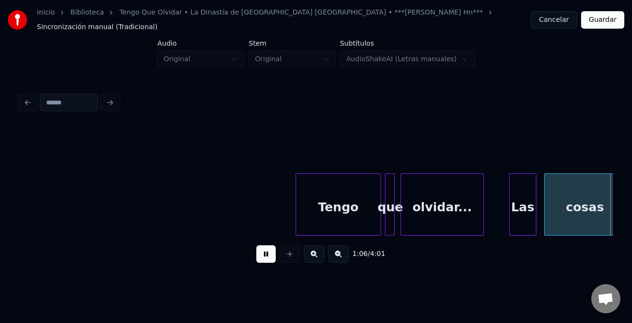
scroll to position [0, 6478]
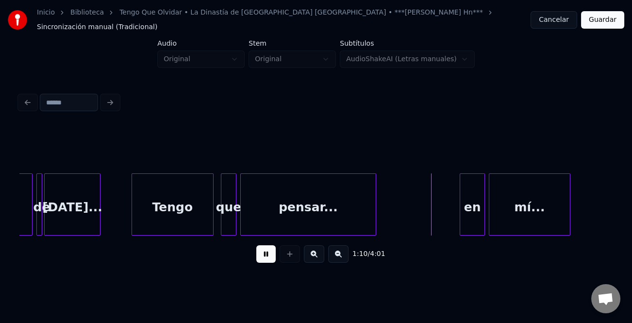
click at [211, 217] on div at bounding box center [211, 204] width 3 height 61
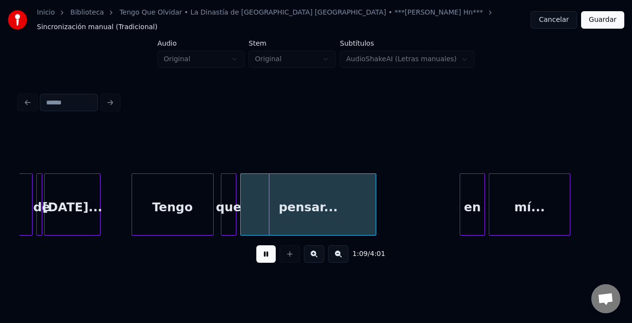
drag, startPoint x: 261, startPoint y: 253, endPoint x: 434, endPoint y: 227, distance: 174.3
click at [265, 253] on button at bounding box center [265, 253] width 19 height 17
click at [477, 216] on div "en" at bounding box center [472, 207] width 24 height 66
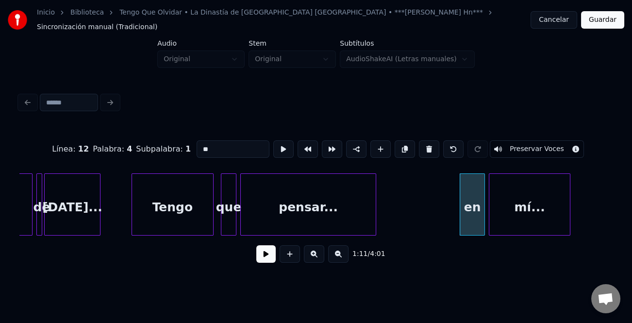
click at [202, 141] on input "**" at bounding box center [233, 148] width 73 height 17
click at [199, 141] on input "**" at bounding box center [233, 148] width 73 height 17
type input "**"
click at [266, 254] on button at bounding box center [265, 253] width 19 height 17
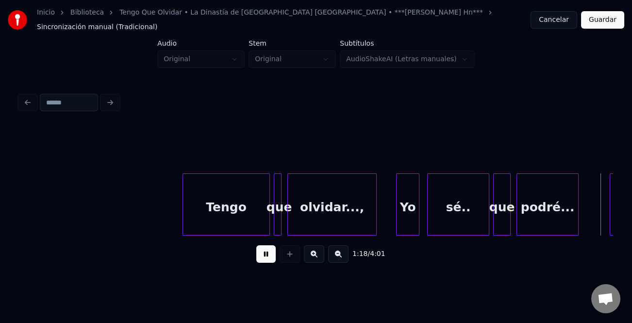
scroll to position [0, 7666]
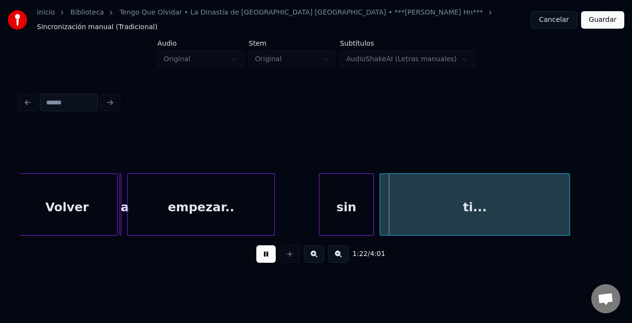
click at [320, 207] on div at bounding box center [321, 204] width 3 height 61
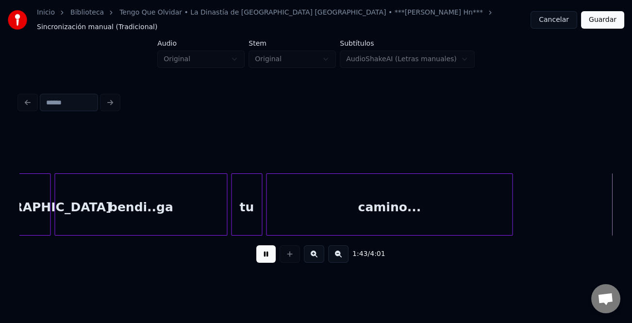
scroll to position [0, 10044]
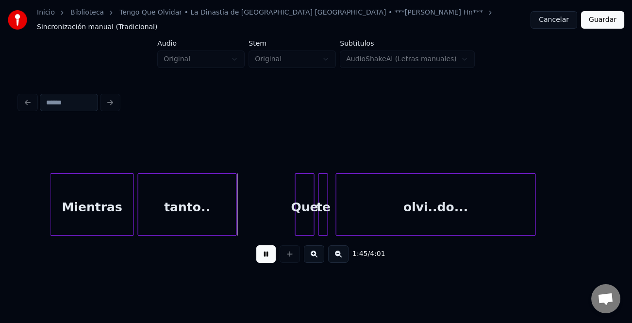
click at [51, 213] on div at bounding box center [52, 204] width 3 height 61
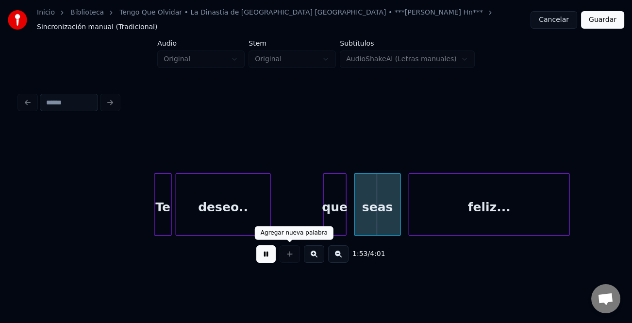
click at [270, 247] on button at bounding box center [265, 253] width 19 height 17
click at [333, 212] on div "que" at bounding box center [335, 207] width 22 height 66
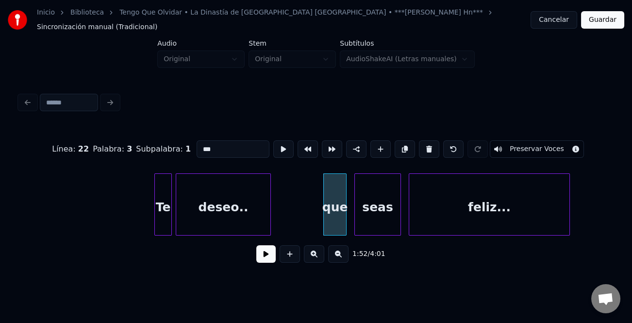
click at [201, 141] on input "***" at bounding box center [233, 148] width 73 height 17
type input "***"
click at [263, 247] on button at bounding box center [265, 253] width 19 height 17
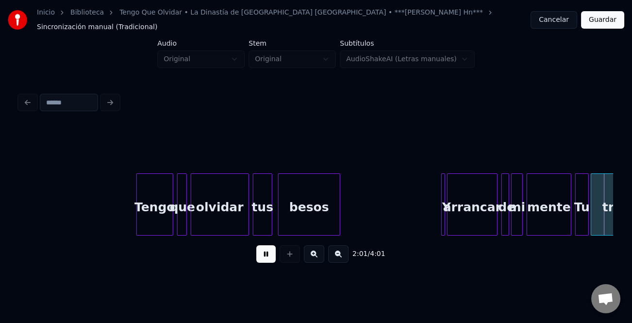
scroll to position [0, 11827]
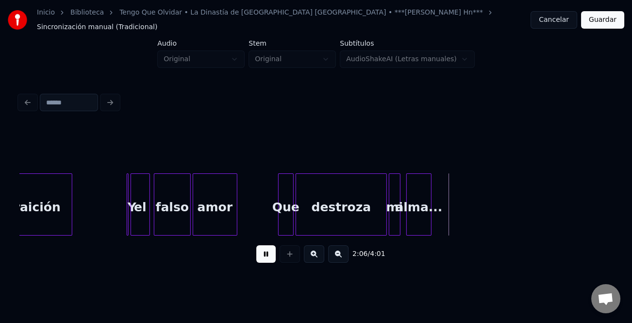
click at [270, 253] on button at bounding box center [265, 253] width 19 height 17
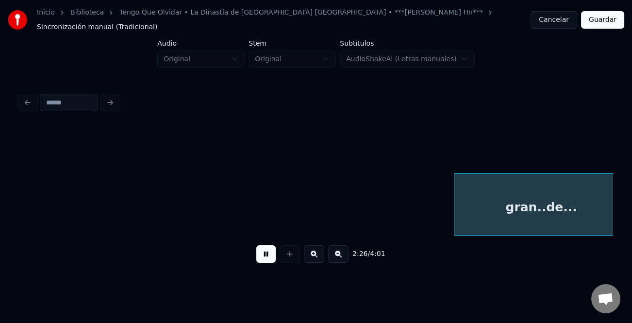
scroll to position [0, 14205]
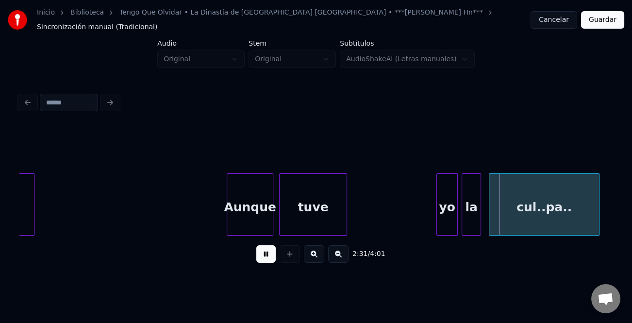
click at [266, 249] on button at bounding box center [265, 253] width 19 height 17
click at [447, 204] on div "yo" at bounding box center [447, 207] width 20 height 66
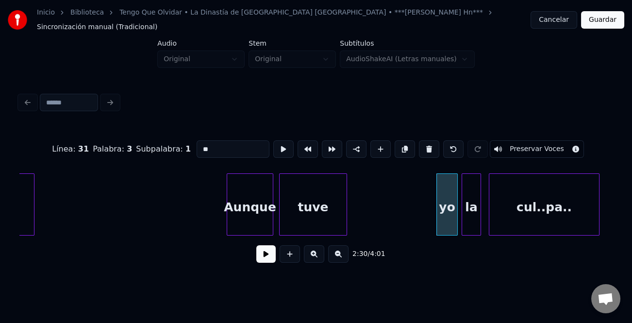
click at [201, 141] on input "**" at bounding box center [233, 148] width 73 height 17
type input "**"
click at [275, 253] on button at bounding box center [265, 253] width 19 height 17
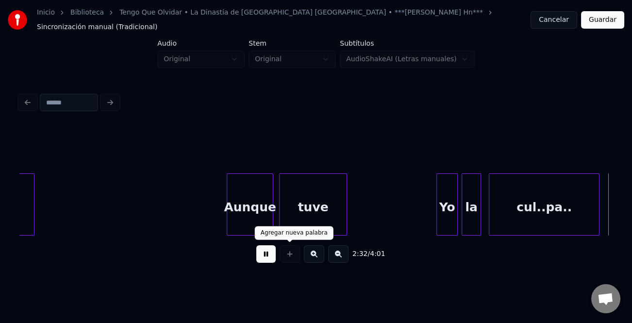
scroll to position [0, 14799]
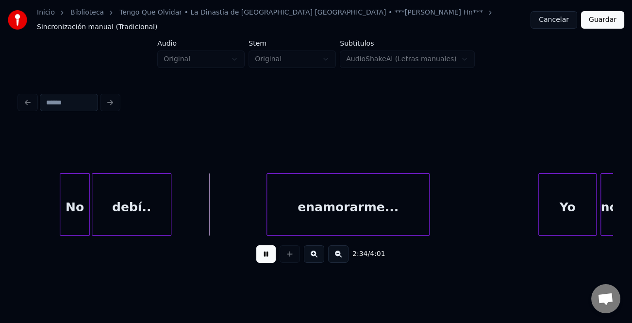
click at [60, 214] on div at bounding box center [61, 204] width 3 height 61
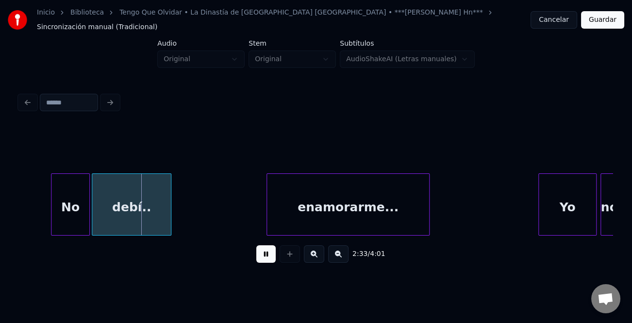
click at [336, 215] on div "enamorarme..." at bounding box center [348, 207] width 162 height 66
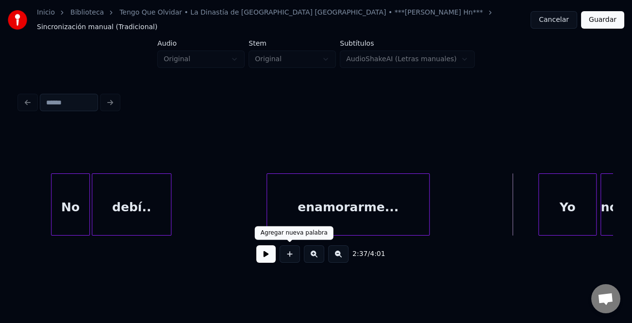
click at [275, 251] on button at bounding box center [265, 253] width 19 height 17
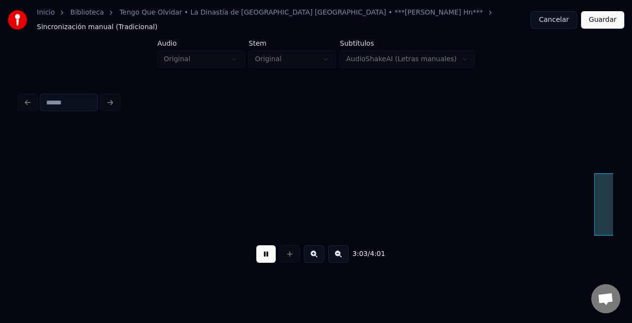
scroll to position [0, 17769]
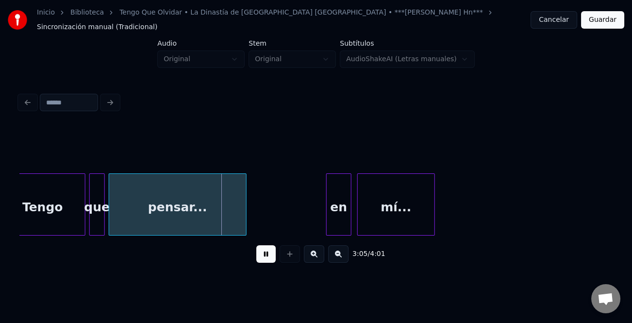
click at [269, 249] on button at bounding box center [265, 253] width 19 height 17
click at [348, 210] on div at bounding box center [349, 204] width 3 height 61
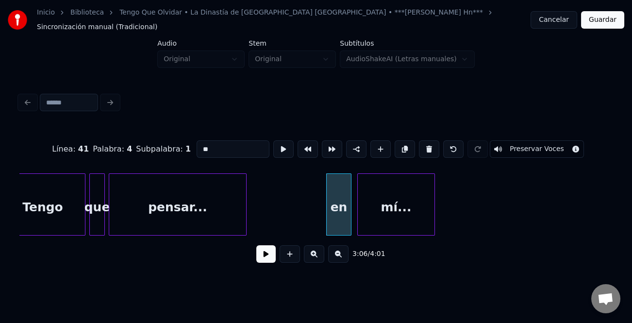
click at [203, 144] on input "**" at bounding box center [233, 148] width 73 height 17
click at [202, 144] on input "**" at bounding box center [233, 148] width 73 height 17
click at [200, 143] on input "**" at bounding box center [233, 148] width 73 height 17
type input "**"
click at [275, 256] on button at bounding box center [265, 253] width 19 height 17
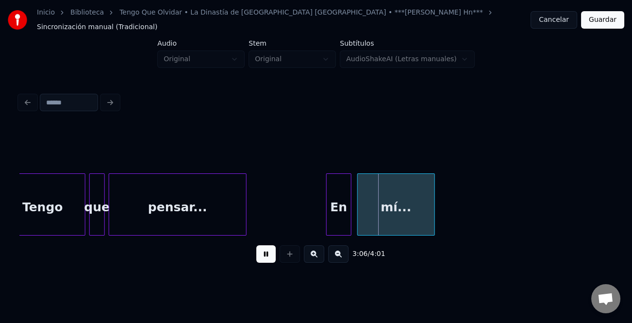
click at [614, 192] on div "3:06 / 4:01" at bounding box center [316, 180] width 601 height 192
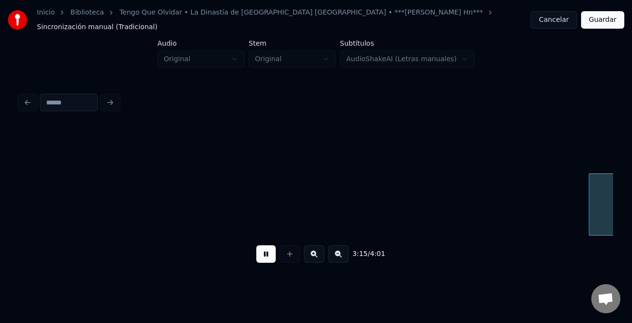
scroll to position [0, 18957]
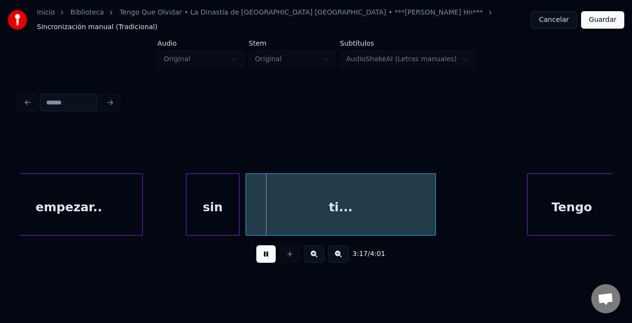
click at [186, 215] on div at bounding box center [187, 204] width 3 height 61
click at [528, 202] on div at bounding box center [529, 204] width 3 height 61
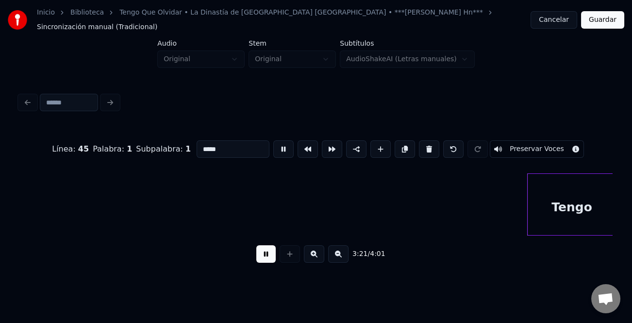
scroll to position [0, 19465]
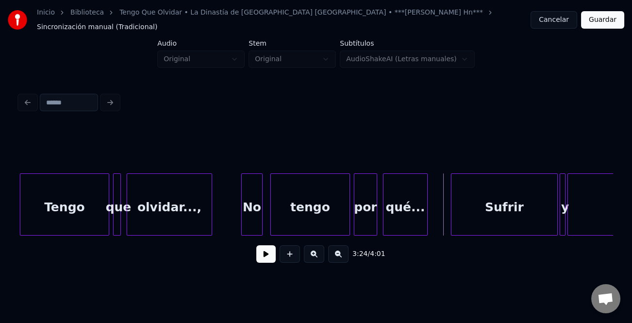
click at [268, 259] on button at bounding box center [265, 253] width 19 height 17
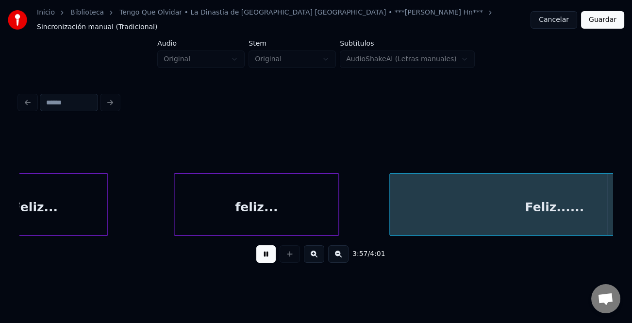
scroll to position [0, 22879]
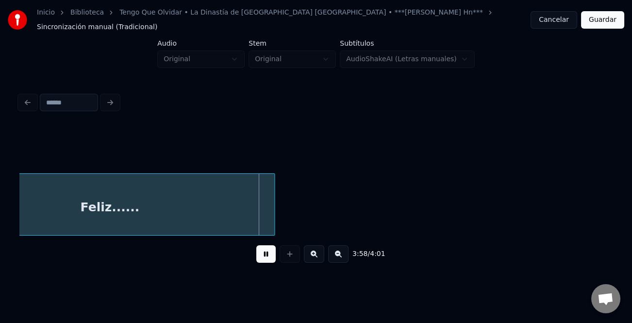
click at [602, 20] on button "Guardar" at bounding box center [602, 19] width 43 height 17
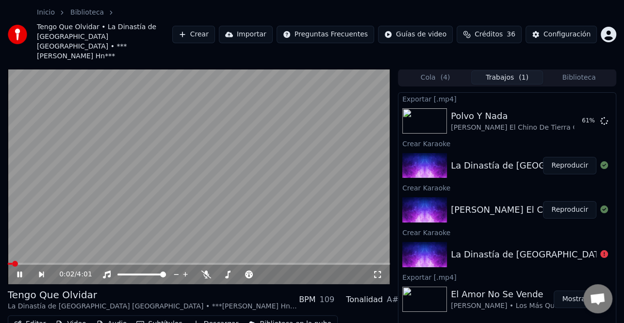
click at [19, 270] on icon at bounding box center [27, 274] width 22 height 8
click at [28, 317] on button "Editar" at bounding box center [29, 324] width 39 height 14
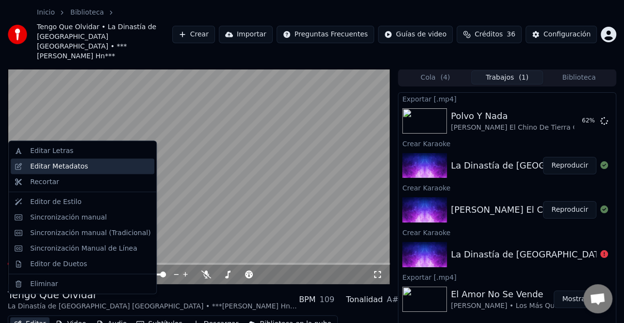
click at [78, 168] on div "Editar Metadatos" at bounding box center [59, 167] width 58 height 10
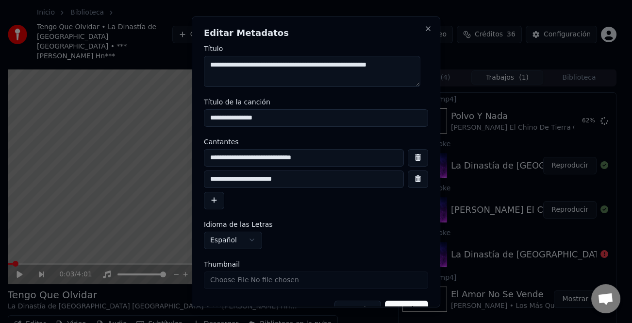
click at [211, 182] on input "**********" at bounding box center [304, 178] width 200 height 17
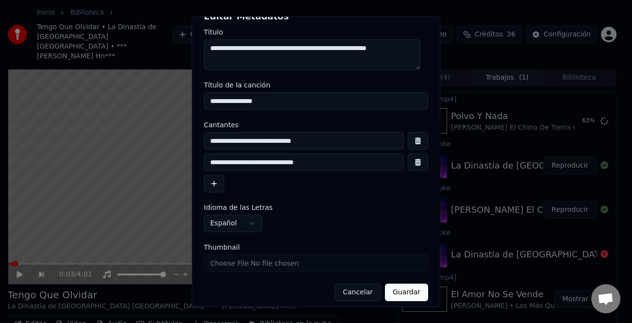
scroll to position [23, 0]
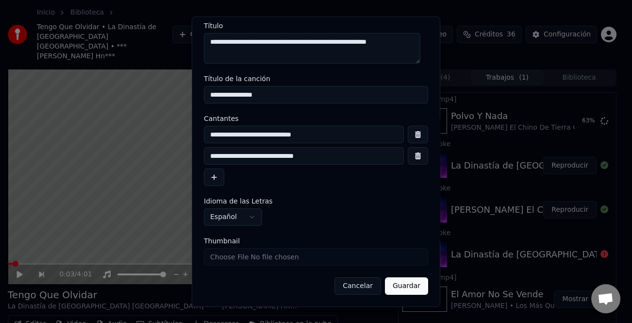
type input "**********"
click at [397, 284] on button "Guardar" at bounding box center [406, 285] width 43 height 17
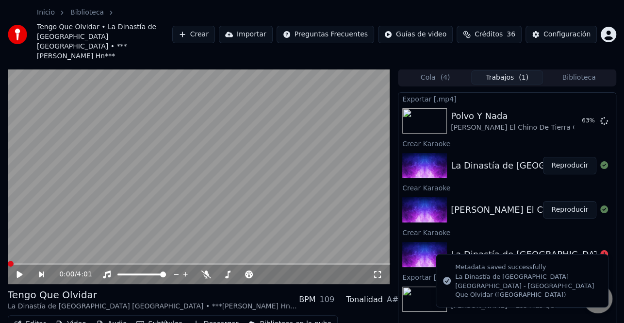
click at [16, 270] on icon at bounding box center [27, 274] width 22 height 8
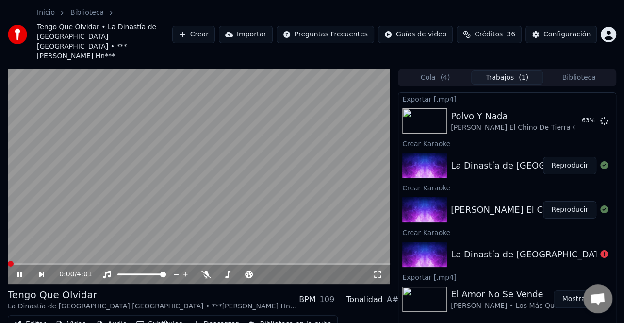
click at [17, 270] on icon at bounding box center [27, 274] width 22 height 8
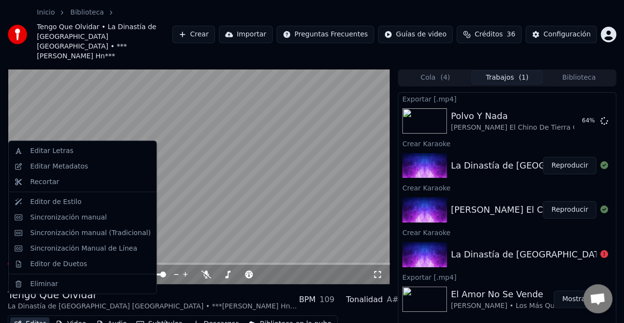
click at [27, 317] on button "Editar" at bounding box center [29, 324] width 39 height 14
click at [72, 169] on div "Editar Metadatos" at bounding box center [59, 167] width 58 height 10
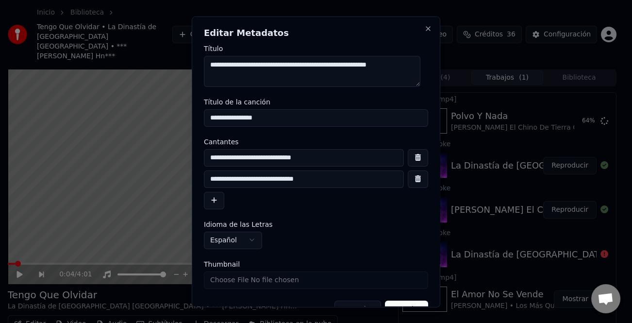
click at [227, 177] on input "**********" at bounding box center [304, 178] width 200 height 17
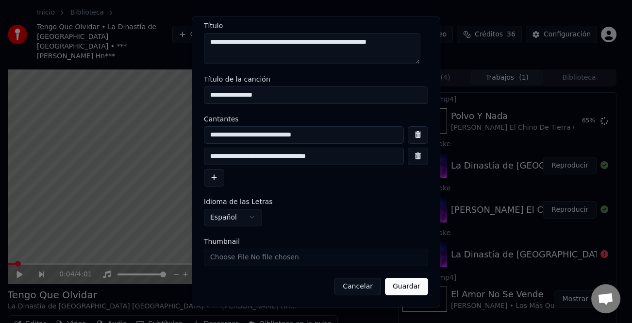
type input "**********"
click at [392, 289] on button "Guardar" at bounding box center [406, 285] width 43 height 17
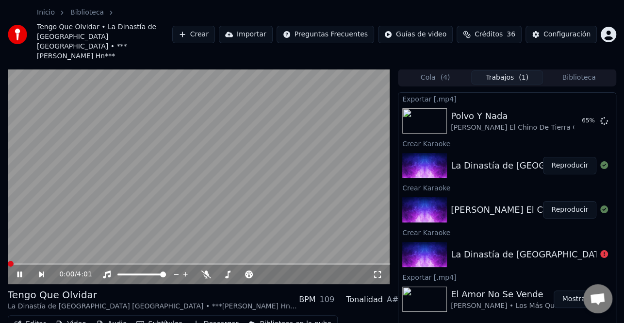
click at [8, 261] on span at bounding box center [11, 264] width 6 height 6
click at [16, 270] on icon at bounding box center [27, 274] width 22 height 8
click at [213, 317] on button "Descargar" at bounding box center [215, 324] width 54 height 14
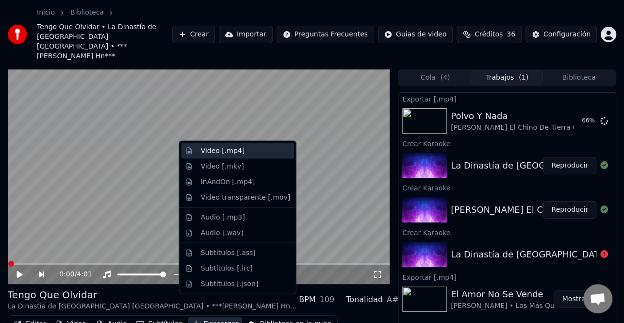
click at [245, 152] on div "Video [.mp4]" at bounding box center [245, 151] width 89 height 10
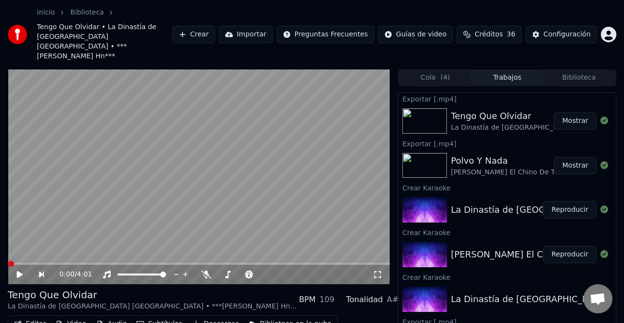
click at [215, 26] on button "Crear" at bounding box center [193, 34] width 43 height 17
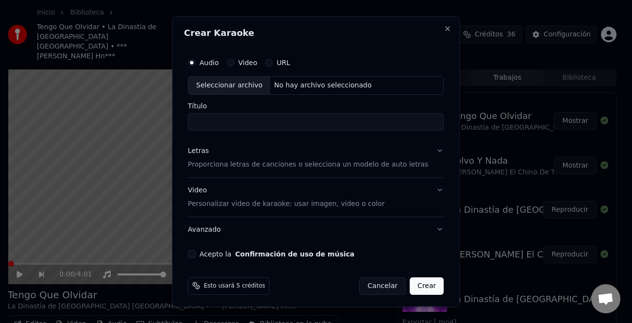
click at [236, 85] on div "Seleccionar archivo" at bounding box center [229, 84] width 82 height 17
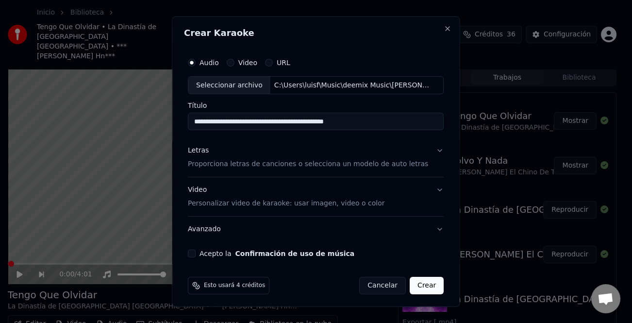
type input "**********"
click at [202, 150] on div "Letras" at bounding box center [198, 151] width 21 height 10
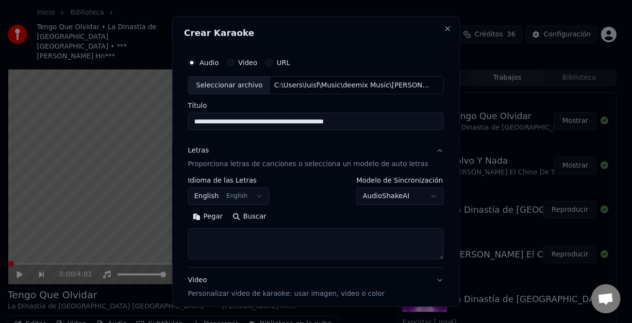
click at [224, 219] on button "Pegar" at bounding box center [208, 217] width 40 height 16
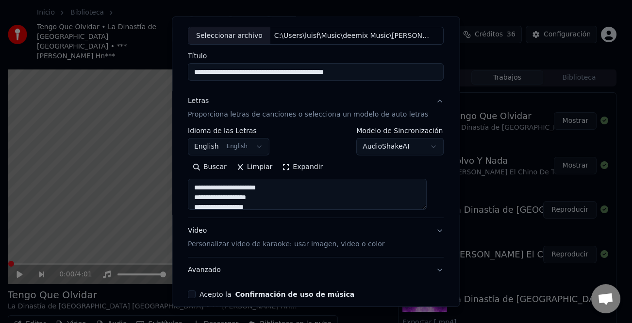
scroll to position [94, 0]
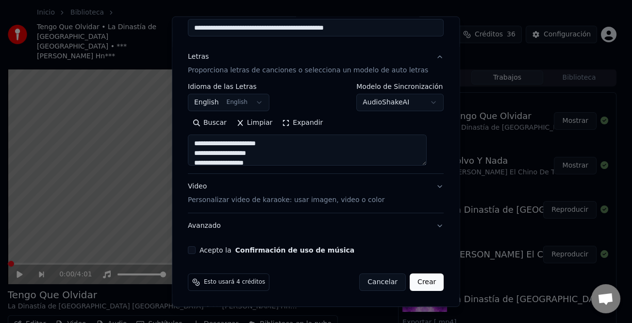
click at [196, 250] on button "Acepto la Confirmación de uso de música" at bounding box center [192, 250] width 8 height 8
type textarea "**********"
click at [410, 279] on button "Crear" at bounding box center [427, 281] width 34 height 17
select select "**"
type textarea "**********"
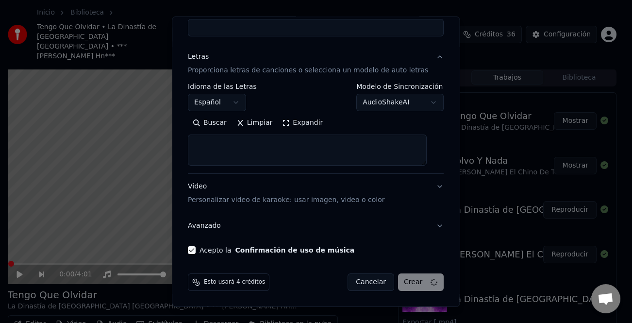
select select
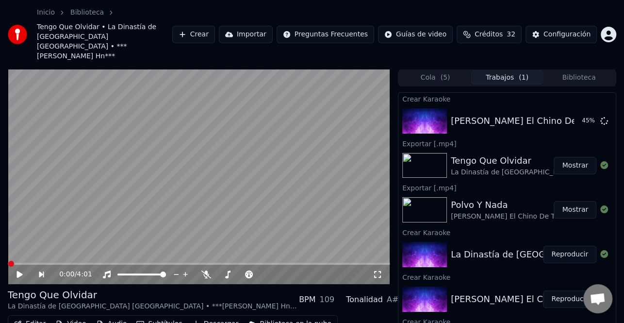
click at [215, 27] on button "Crear" at bounding box center [193, 34] width 43 height 17
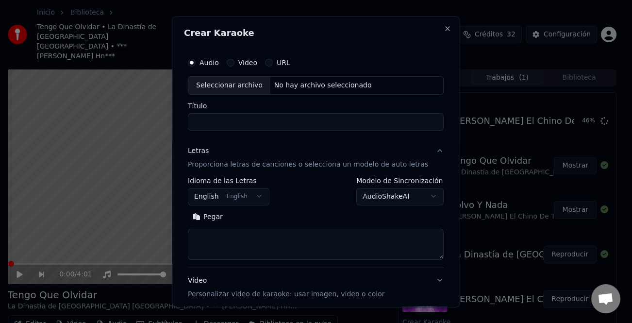
click at [258, 87] on div "Seleccionar archivo" at bounding box center [229, 84] width 82 height 17
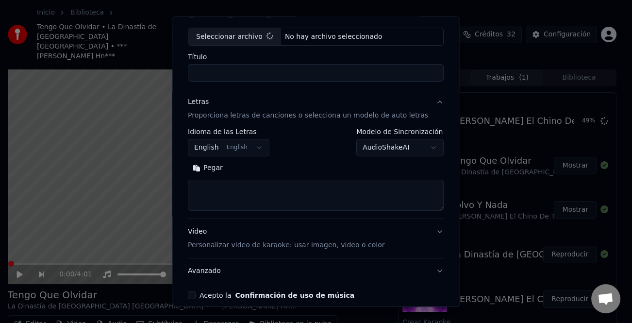
type input "**********"
click at [215, 170] on button "Pegar" at bounding box center [208, 168] width 40 height 16
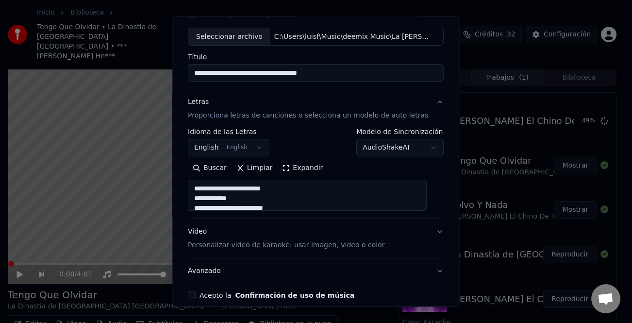
scroll to position [94, 0]
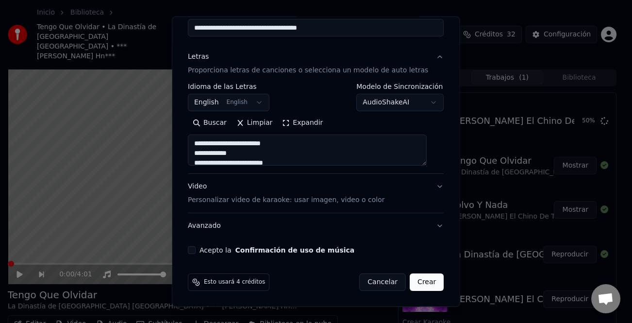
click at [194, 248] on button "Acepto la Confirmación de uso de música" at bounding box center [192, 250] width 8 height 8
click at [419, 283] on button "Crear" at bounding box center [427, 281] width 34 height 17
type textarea "**********"
select select "**"
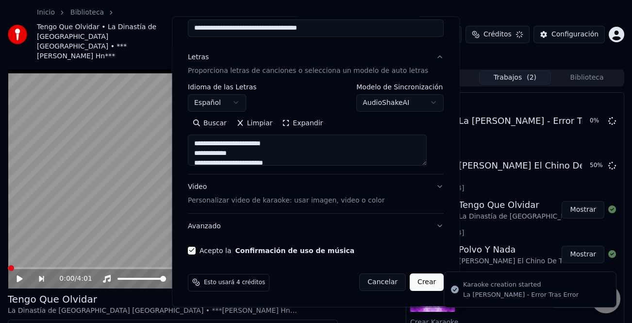
type textarea "**********"
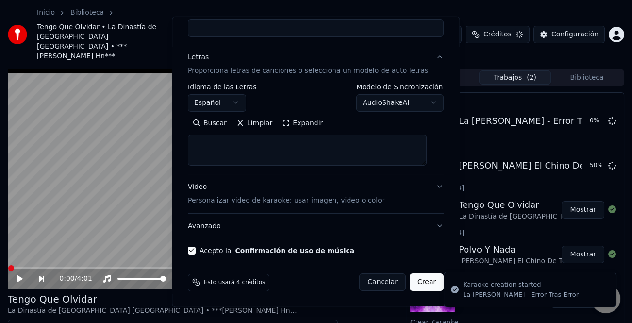
select select
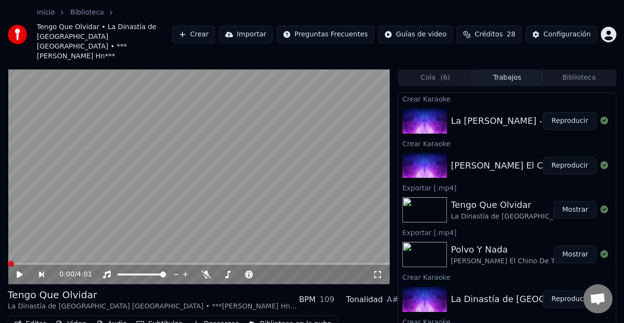
click at [582, 157] on button "Reproducir" at bounding box center [569, 165] width 53 height 17
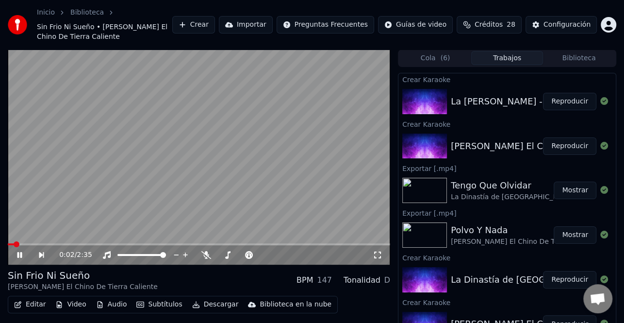
click at [22, 251] on icon at bounding box center [27, 255] width 22 height 8
click at [574, 20] on div "Configuración" at bounding box center [567, 25] width 47 height 10
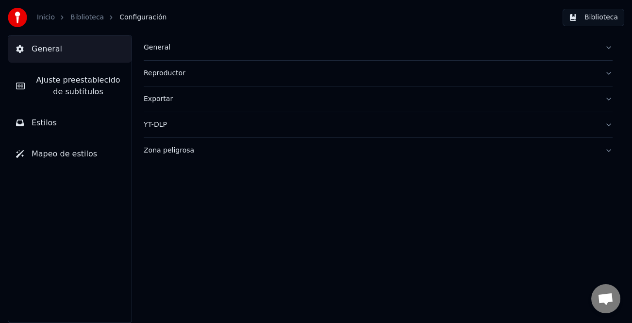
click at [84, 84] on span "Ajuste preestablecido de subtítulos" at bounding box center [78, 85] width 91 height 23
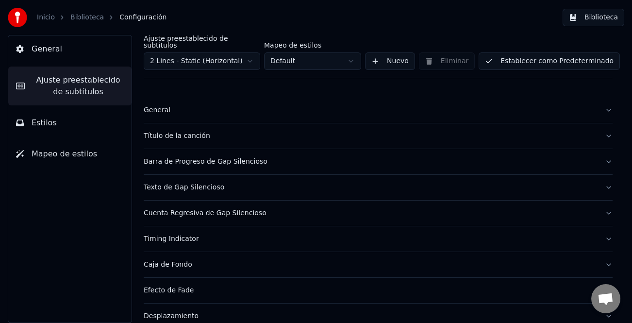
click at [192, 123] on button "Título de la canción" at bounding box center [378, 135] width 469 height 25
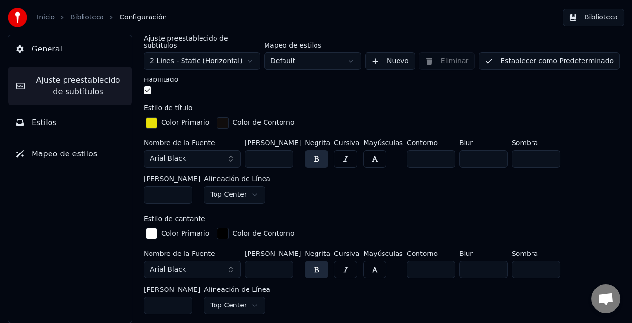
scroll to position [243, 0]
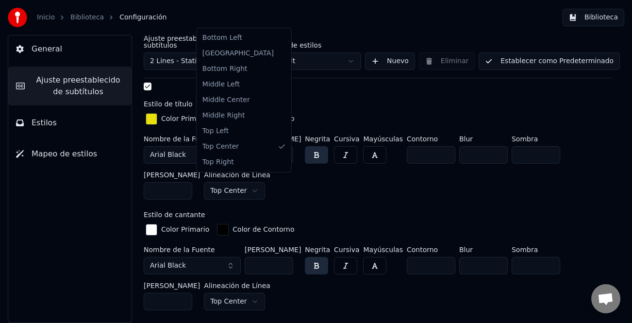
click at [245, 186] on html "Inicio Biblioteca Configuración Biblioteca General Ajuste preestablecido de sub…" at bounding box center [316, 161] width 632 height 323
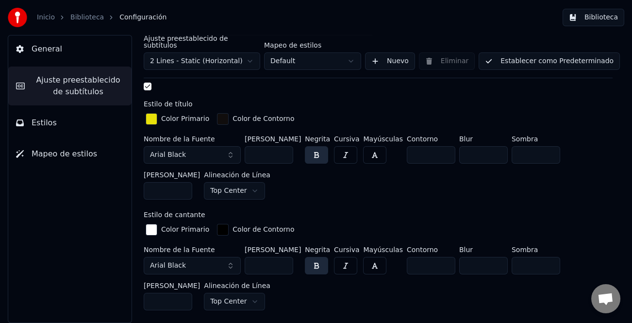
click at [320, 195] on html "Inicio Biblioteca Configuración Biblioteca General Ajuste preestablecido de sub…" at bounding box center [316, 161] width 632 height 323
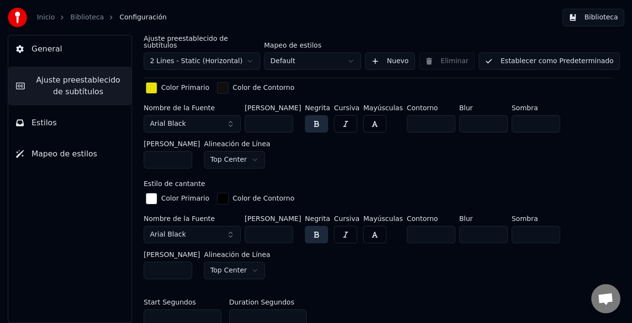
scroll to position [291, 0]
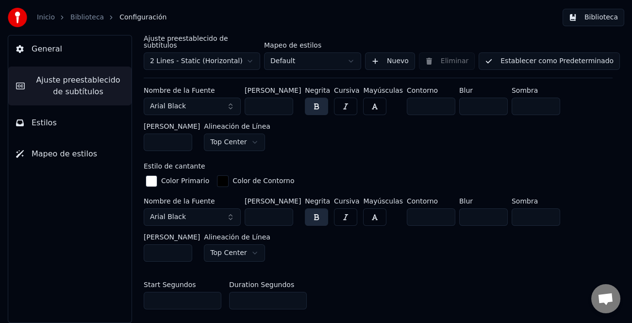
click at [285, 211] on input "***" at bounding box center [269, 216] width 49 height 17
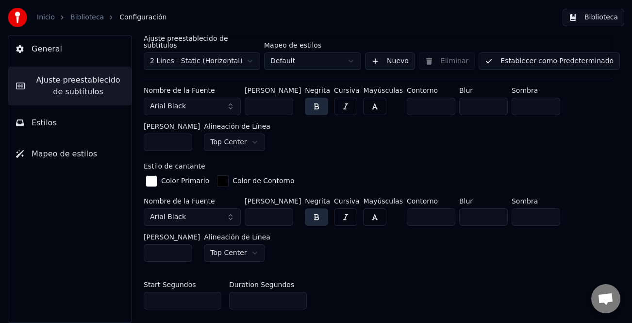
click at [285, 211] on input "***" at bounding box center [269, 216] width 49 height 17
type input "***"
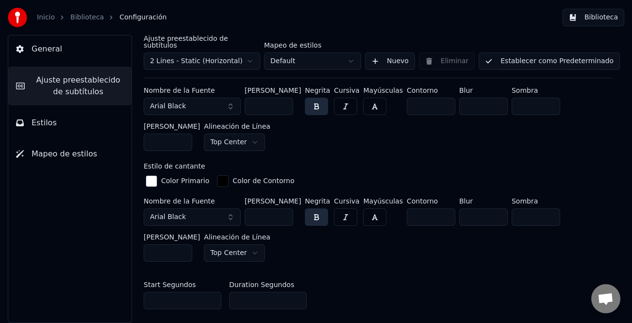
click at [285, 211] on input "***" at bounding box center [269, 216] width 49 height 17
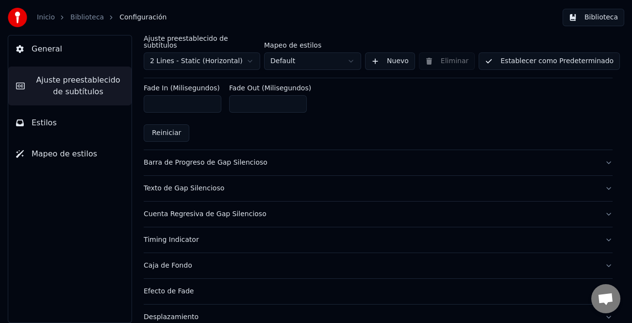
scroll to position [534, 0]
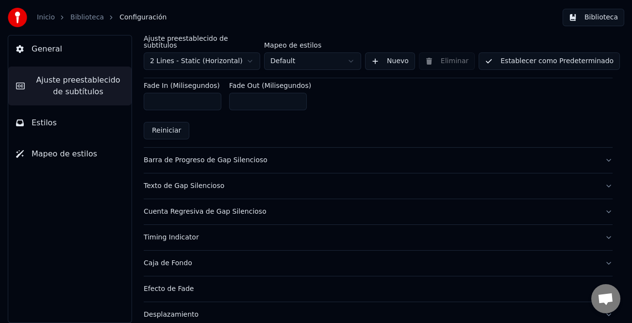
click at [575, 55] on button "Establecer como Predeterminado" at bounding box center [549, 60] width 141 height 17
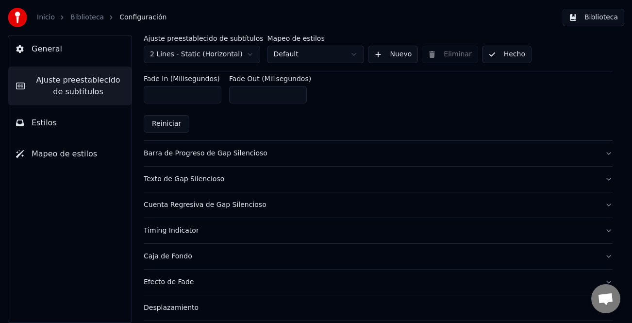
click at [508, 56] on button "Hecho" at bounding box center [507, 54] width 50 height 17
click at [588, 19] on button "Biblioteca" at bounding box center [594, 17] width 62 height 17
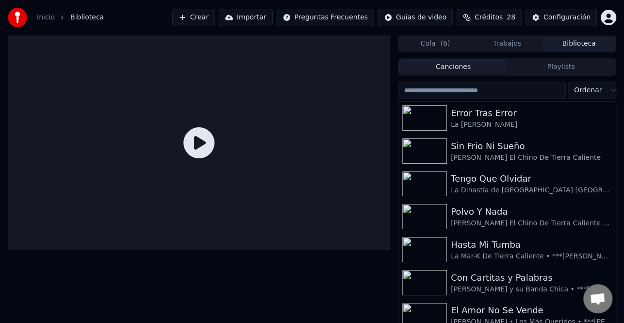
click at [432, 33] on div "Inicio Biblioteca Crear Importar Preguntas Frecuentes Guías de video Créditos 2…" at bounding box center [312, 17] width 624 height 35
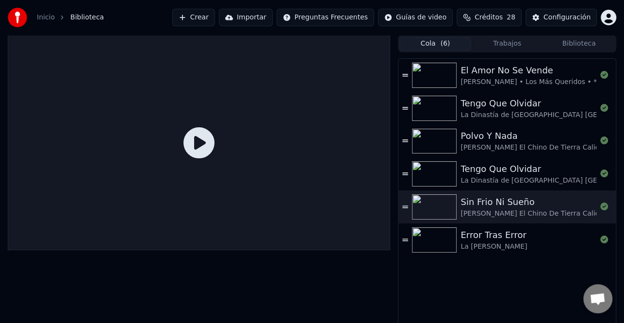
click at [434, 50] on button "Cola ( 6 )" at bounding box center [436, 44] width 72 height 14
click at [495, 38] on button "Trabajos" at bounding box center [508, 44] width 72 height 14
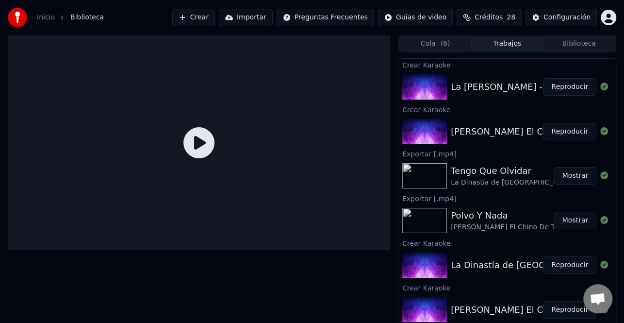
click at [556, 129] on button "Reproducir" at bounding box center [569, 131] width 53 height 17
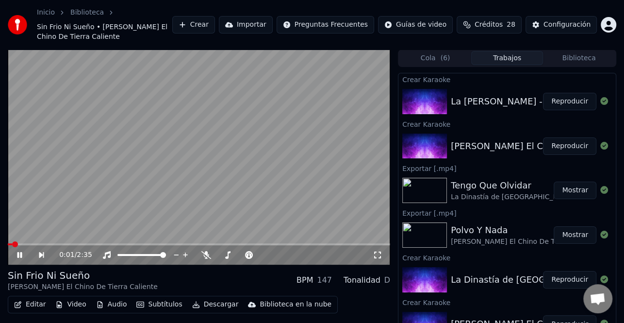
click at [40, 298] on button "Editar" at bounding box center [29, 305] width 39 height 14
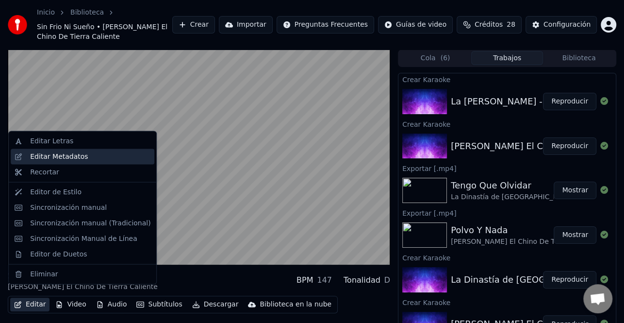
click at [70, 156] on div "Editar Metadatos" at bounding box center [59, 157] width 58 height 10
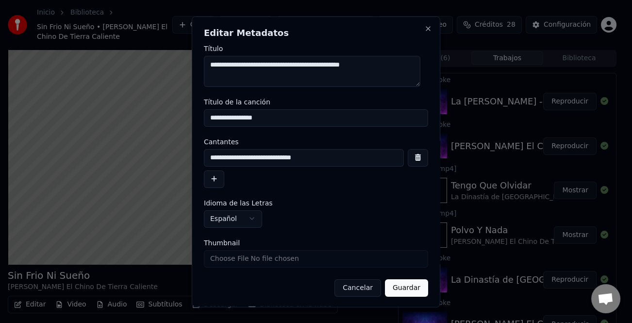
click at [217, 175] on button "button" at bounding box center [214, 178] width 20 height 17
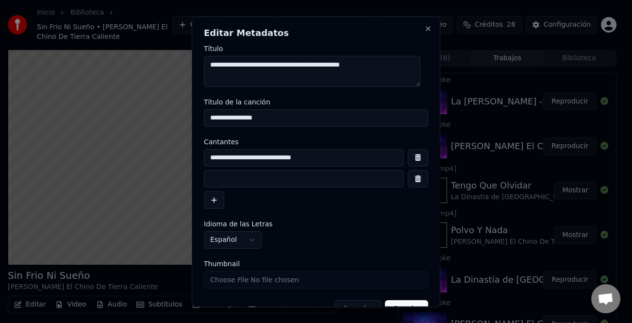
click at [235, 178] on input at bounding box center [304, 178] width 200 height 17
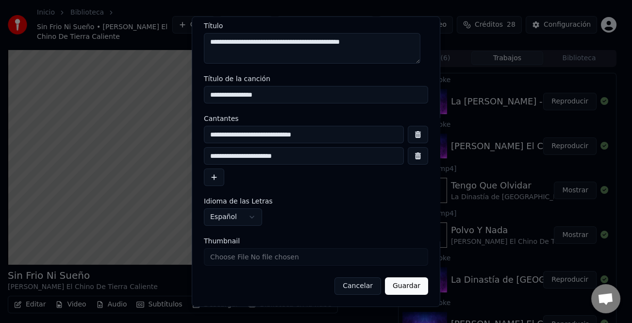
type input "**********"
click at [404, 287] on button "Guardar" at bounding box center [406, 285] width 43 height 17
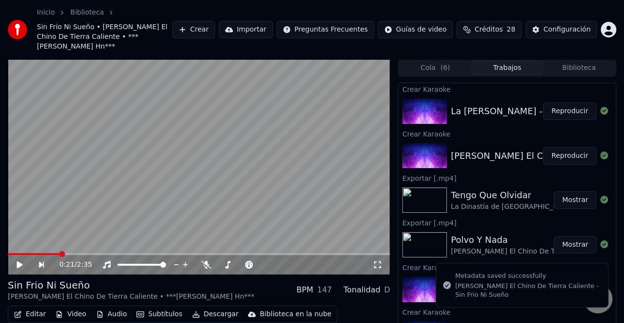
click at [559, 147] on button "Reproducir" at bounding box center [569, 155] width 53 height 17
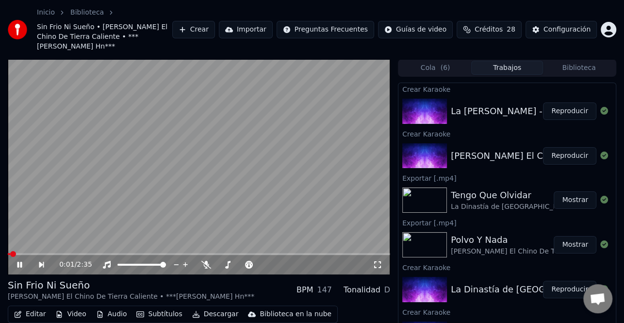
click at [10, 253] on span at bounding box center [9, 254] width 2 height 2
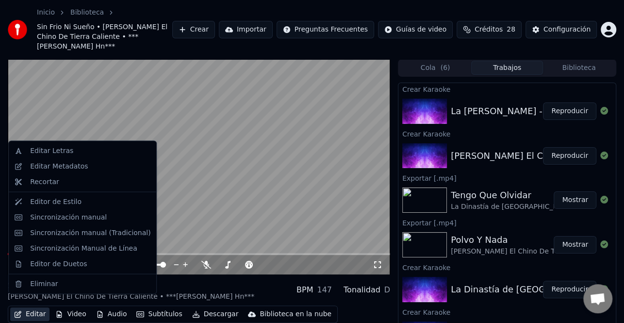
click at [21, 311] on icon "button" at bounding box center [18, 314] width 8 height 7
click at [76, 171] on div "Editar Metadatos" at bounding box center [83, 167] width 144 height 16
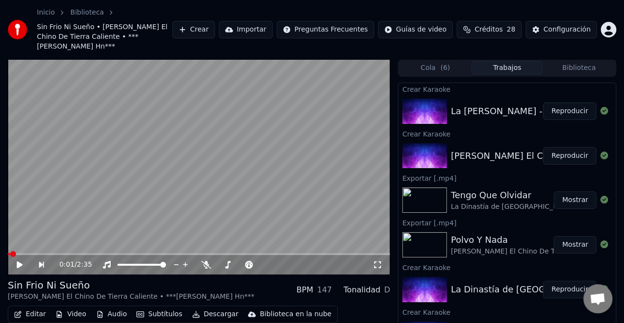
click at [16, 261] on icon at bounding box center [27, 265] width 22 height 8
click at [19, 261] on icon at bounding box center [27, 265] width 22 height 8
click at [43, 307] on button "Editar" at bounding box center [29, 314] width 39 height 14
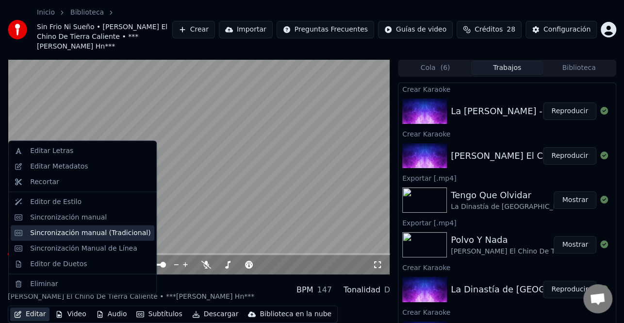
click at [87, 237] on div "Sincronización manual (Tradicional)" at bounding box center [90, 233] width 120 height 10
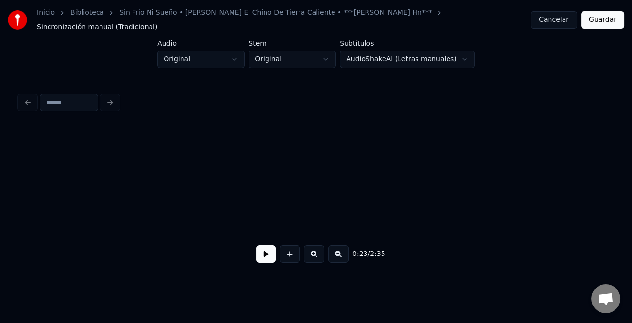
scroll to position [0, 2260]
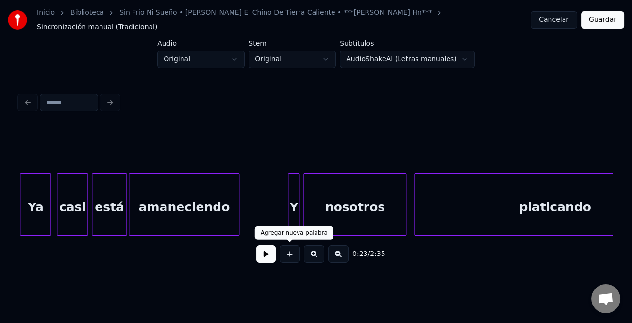
click at [271, 250] on button at bounding box center [265, 253] width 19 height 17
click at [284, 199] on div at bounding box center [283, 204] width 3 height 61
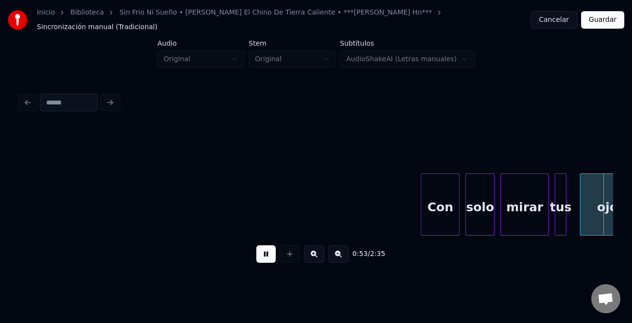
scroll to position [0, 5231]
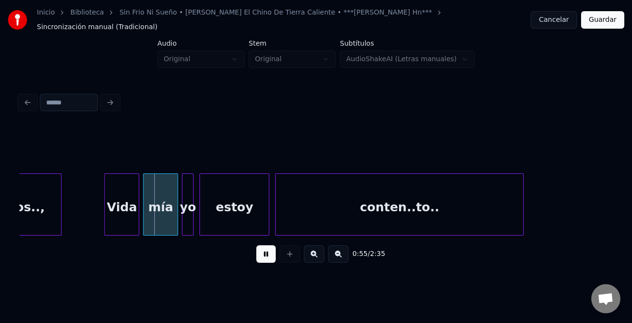
click at [266, 251] on button at bounding box center [265, 253] width 19 height 17
click at [265, 251] on button at bounding box center [265, 253] width 19 height 17
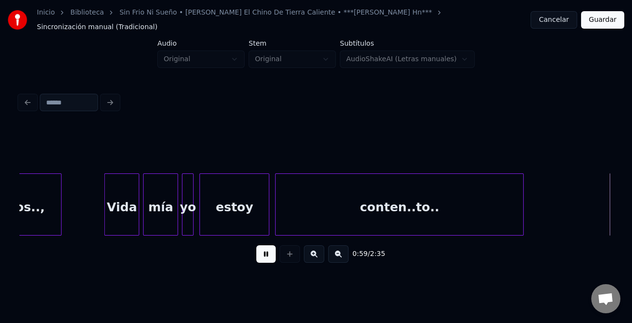
scroll to position [0, 5825]
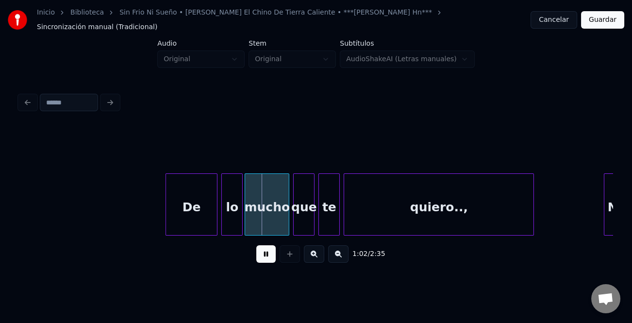
click at [167, 210] on div at bounding box center [167, 204] width 3 height 61
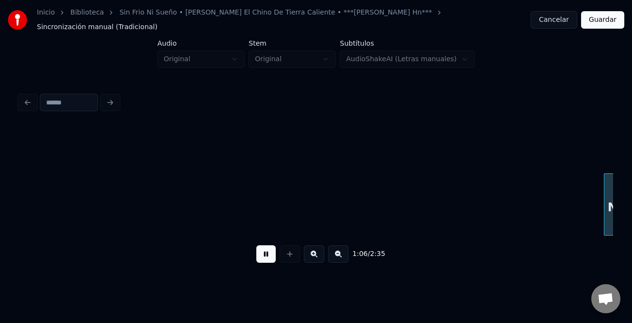
scroll to position [0, 6419]
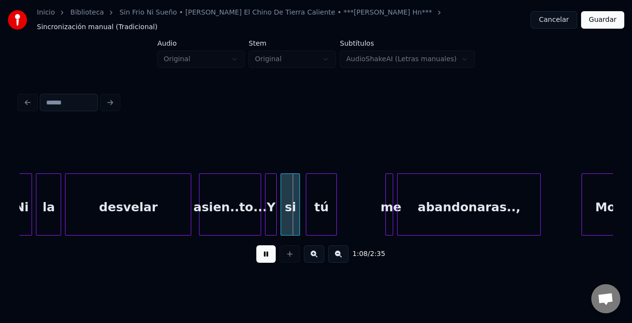
click at [264, 249] on button at bounding box center [265, 253] width 19 height 17
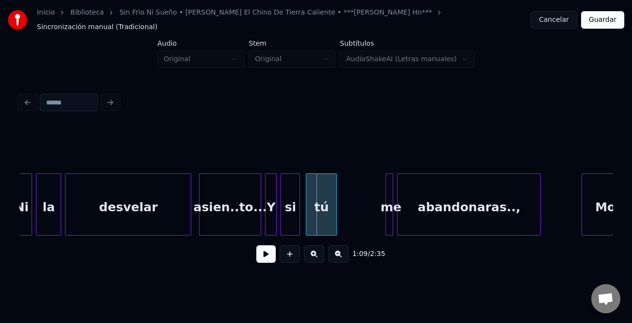
click at [231, 211] on div "asien..to..." at bounding box center [230, 207] width 61 height 66
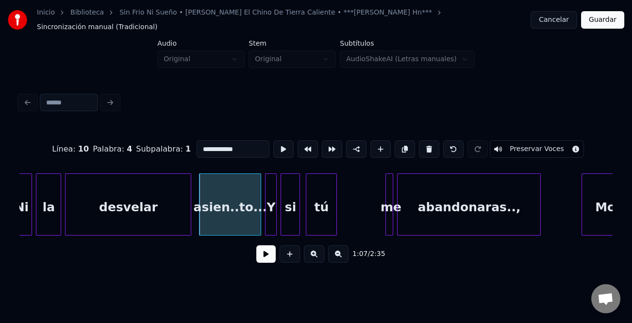
click at [199, 142] on input "**********" at bounding box center [233, 148] width 73 height 17
type input "**********"
click at [264, 252] on button at bounding box center [265, 253] width 19 height 17
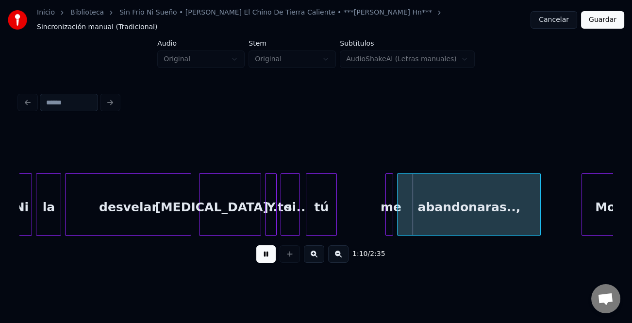
click at [266, 252] on button at bounding box center [265, 253] width 19 height 17
click at [389, 209] on div "me" at bounding box center [391, 207] width 10 height 66
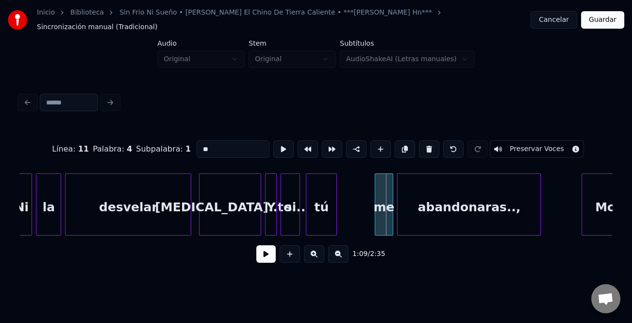
click at [376, 214] on div at bounding box center [376, 204] width 3 height 61
click at [378, 214] on div at bounding box center [376, 204] width 3 height 61
click at [199, 142] on input "**" at bounding box center [233, 148] width 73 height 17
type input "**"
click at [263, 248] on button at bounding box center [265, 253] width 19 height 17
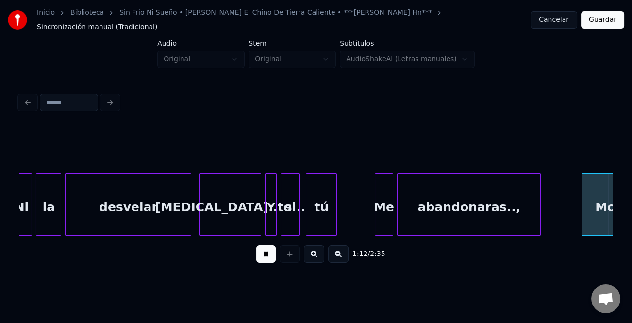
scroll to position [0, 7013]
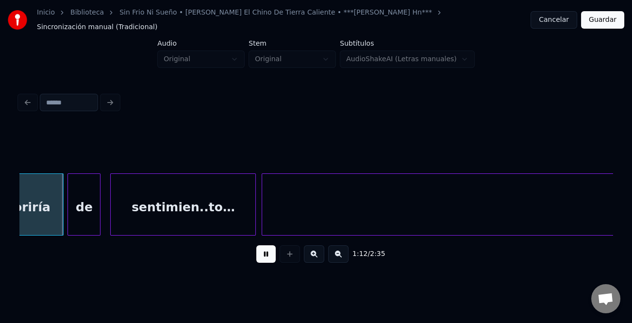
click at [267, 251] on button at bounding box center [265, 253] width 19 height 17
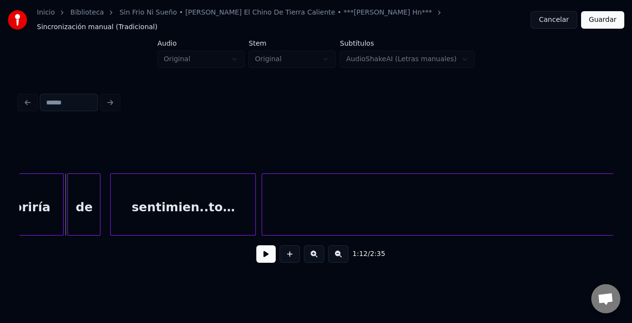
click at [195, 215] on div "sentimien..to…" at bounding box center [183, 207] width 145 height 66
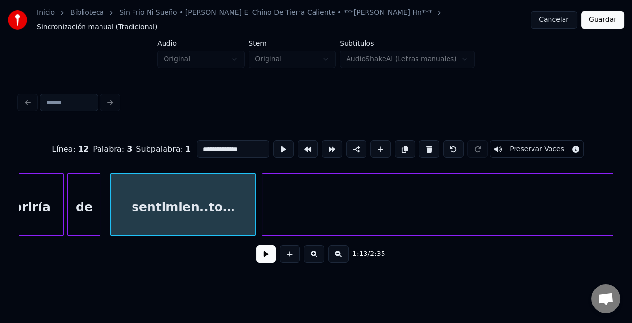
click at [270, 250] on button at bounding box center [265, 253] width 19 height 17
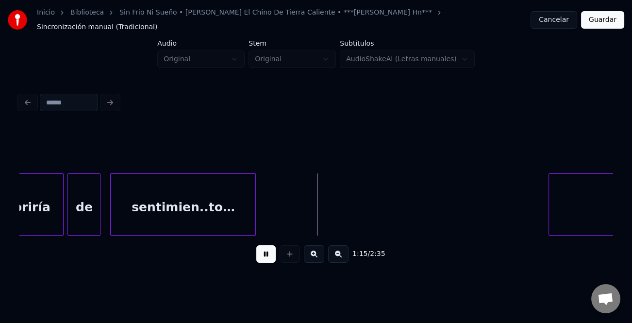
click at [551, 238] on div "1:15 / 2:35" at bounding box center [315, 199] width 593 height 148
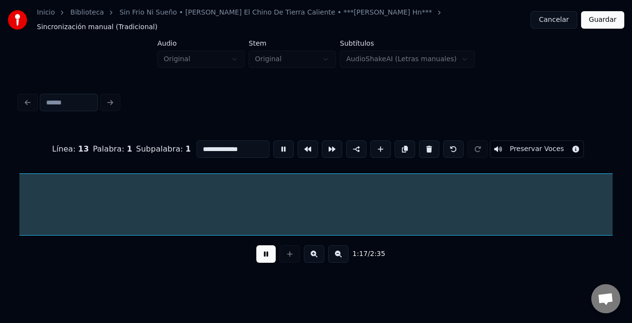
scroll to position [0, 7541]
click at [268, 257] on button at bounding box center [265, 253] width 19 height 17
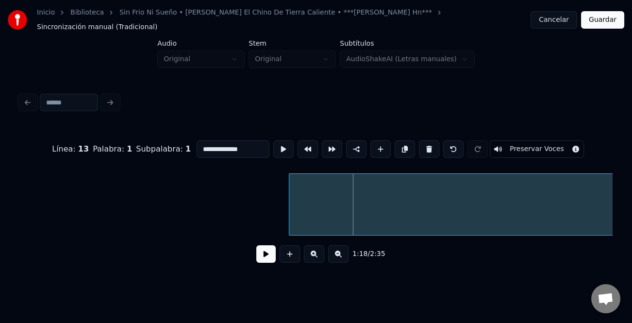
scroll to position [0, 7054]
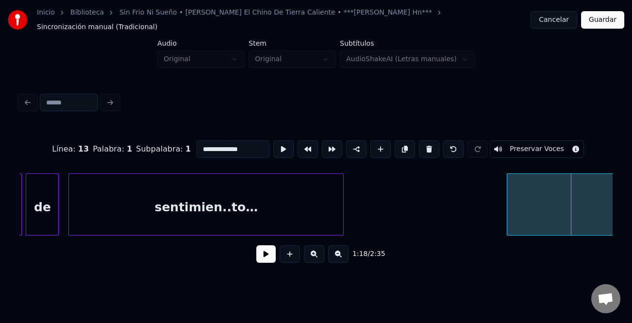
click at [343, 220] on div at bounding box center [341, 204] width 3 height 61
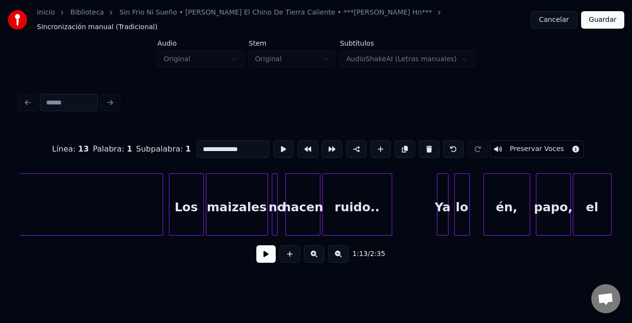
scroll to position [0, 9427]
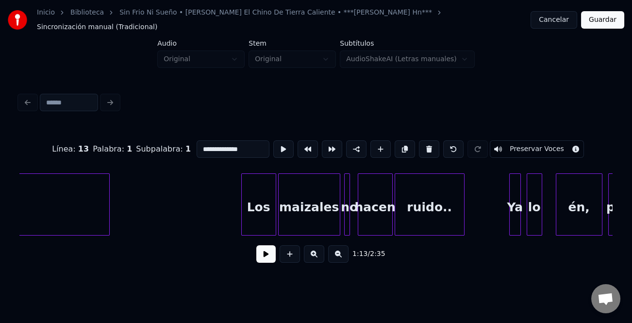
click at [108, 204] on div at bounding box center [107, 204] width 3 height 61
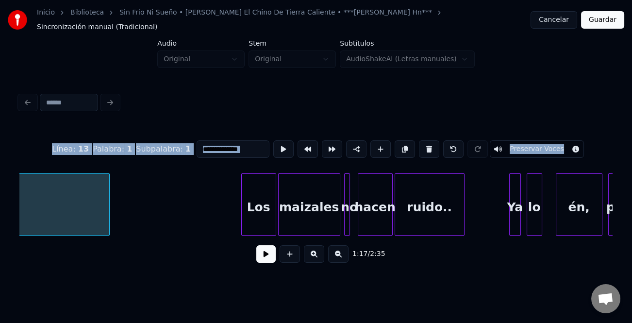
click at [184, 165] on div "**********" at bounding box center [315, 199] width 593 height 148
click at [232, 203] on div at bounding box center [233, 204] width 3 height 61
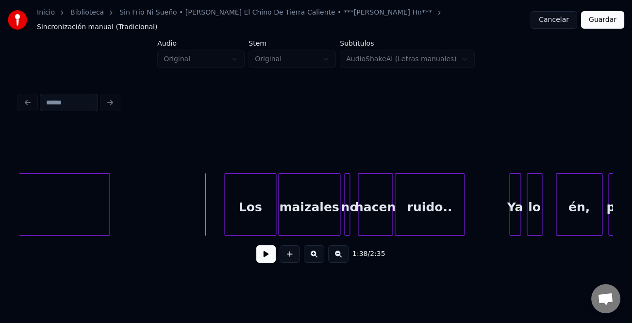
click at [265, 253] on button at bounding box center [265, 253] width 19 height 17
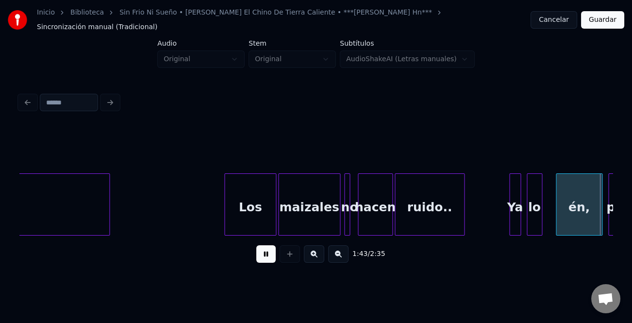
scroll to position [0, 10021]
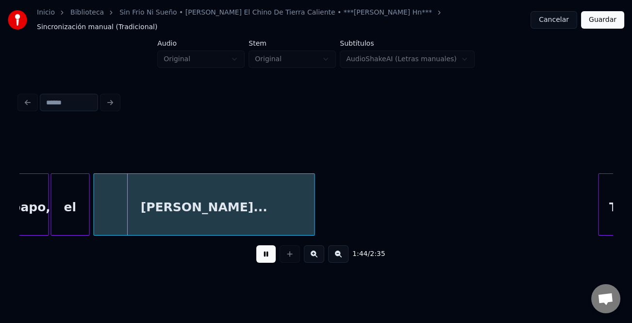
click at [265, 253] on button at bounding box center [265, 253] width 19 height 17
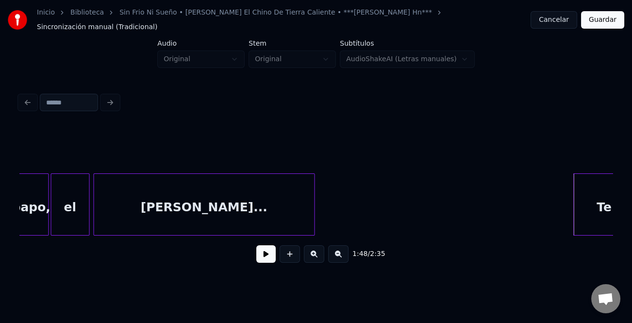
click at [574, 202] on div at bounding box center [575, 204] width 3 height 61
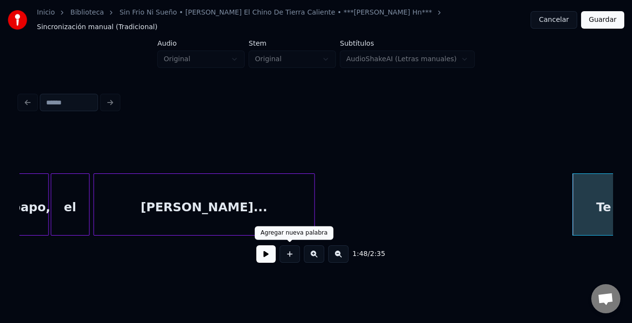
click at [270, 253] on button at bounding box center [265, 253] width 19 height 17
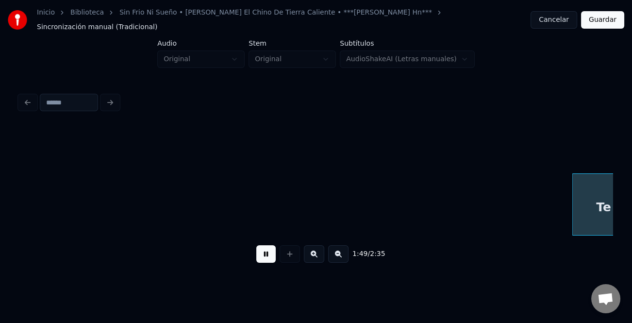
scroll to position [0, 10614]
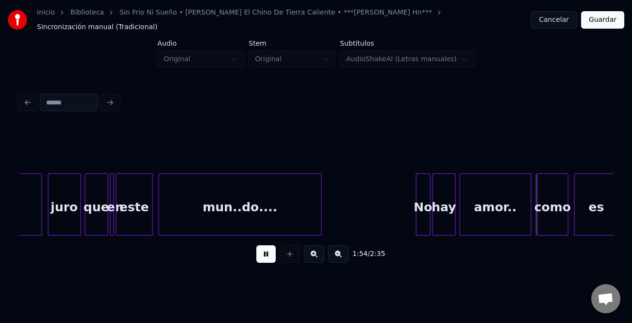
click at [417, 199] on div at bounding box center [418, 204] width 3 height 61
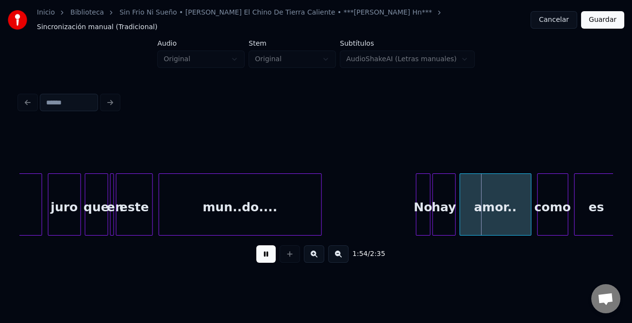
click at [269, 252] on button at bounding box center [265, 253] width 19 height 17
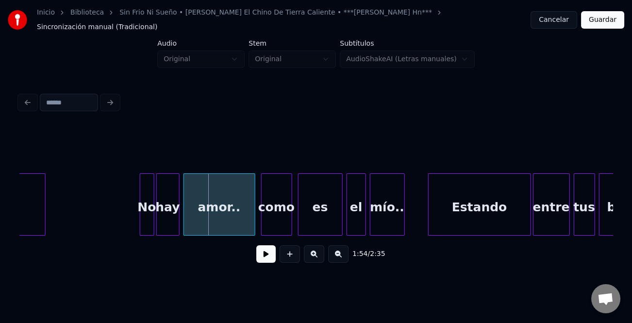
scroll to position [0, 10927]
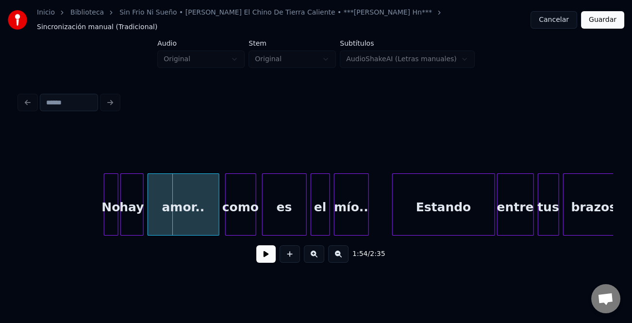
click at [269, 245] on button at bounding box center [265, 253] width 19 height 17
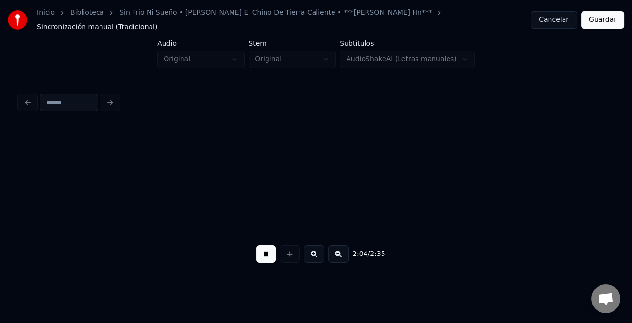
scroll to position [0, 12114]
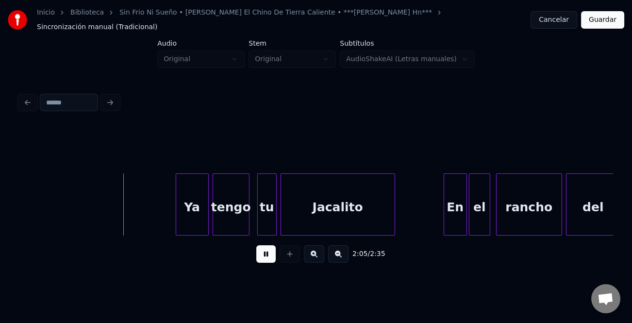
click at [262, 253] on button at bounding box center [265, 253] width 19 height 17
click at [159, 205] on div at bounding box center [160, 204] width 3 height 61
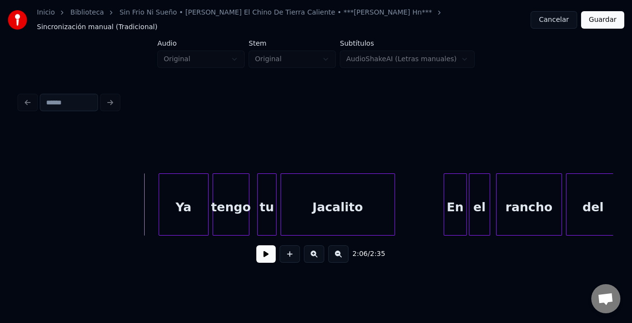
click at [266, 254] on button at bounding box center [265, 253] width 19 height 17
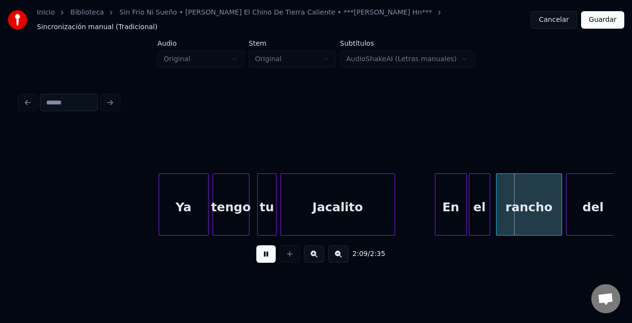
click at [436, 206] on div at bounding box center [437, 204] width 3 height 61
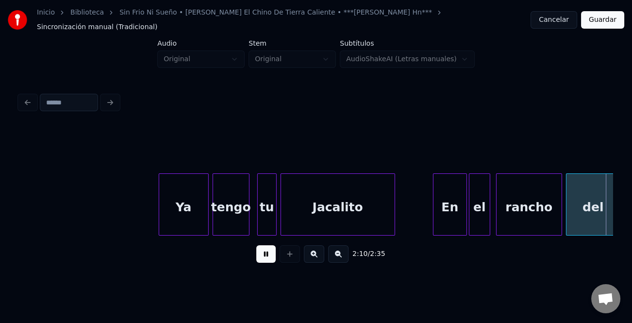
scroll to position [0, 12709]
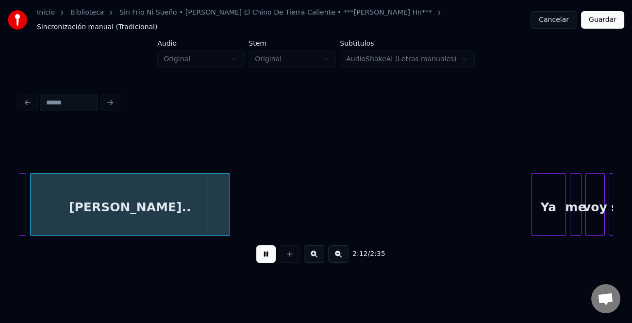
click at [268, 253] on button at bounding box center [265, 253] width 19 height 17
click at [531, 209] on div "Ya" at bounding box center [548, 204] width 35 height 62
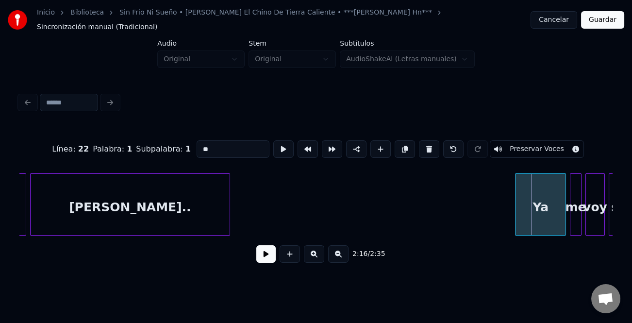
click at [516, 212] on div at bounding box center [517, 204] width 3 height 61
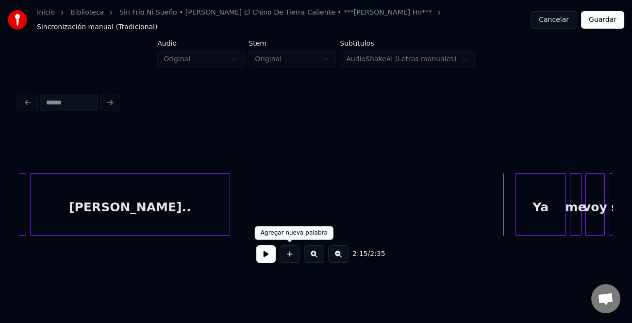
click at [269, 251] on button at bounding box center [265, 253] width 19 height 17
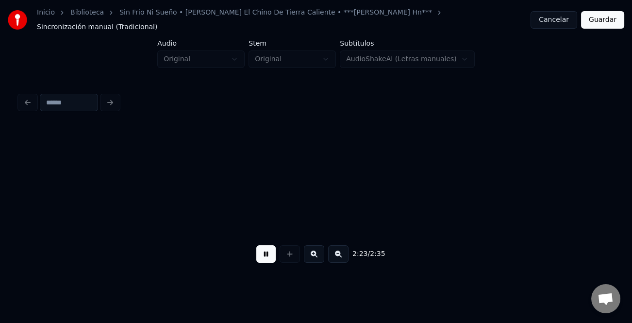
scroll to position [0, 13897]
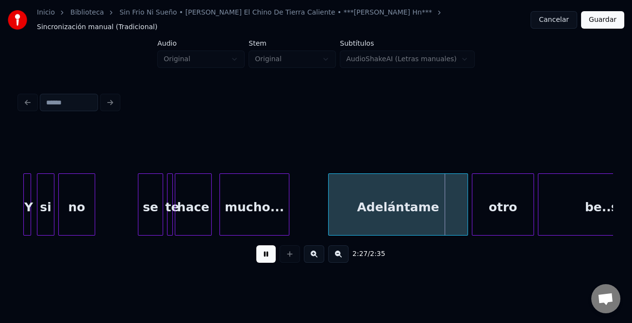
click at [328, 196] on div "Adelántame" at bounding box center [398, 204] width 140 height 62
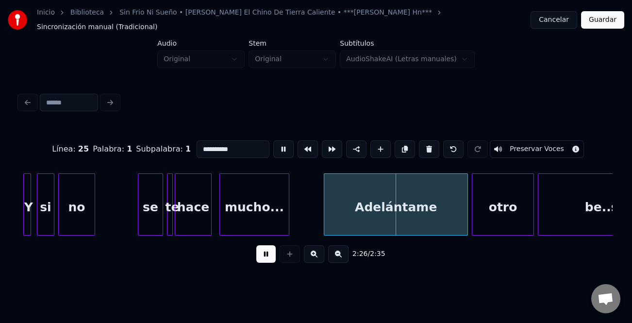
click at [326, 199] on div at bounding box center [325, 204] width 3 height 61
click at [270, 258] on button at bounding box center [265, 253] width 19 height 17
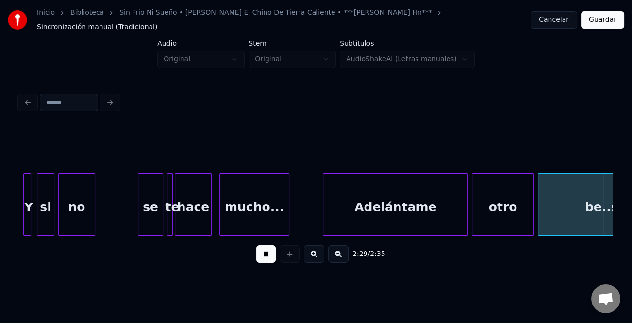
scroll to position [0, 14490]
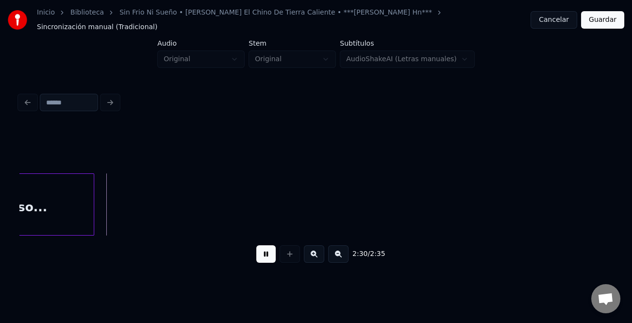
click at [270, 257] on button at bounding box center [265, 253] width 19 height 17
click at [264, 247] on button at bounding box center [265, 253] width 19 height 17
click at [594, 16] on button "Guardar" at bounding box center [602, 19] width 43 height 17
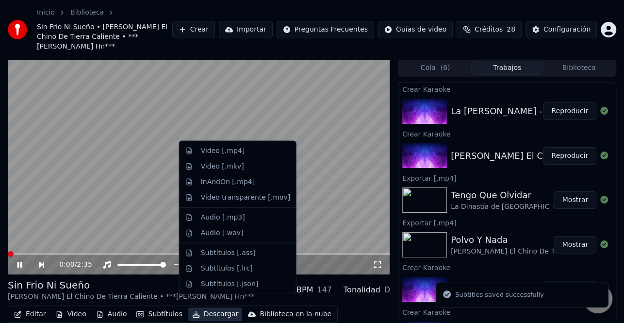
click at [211, 307] on button "Descargar" at bounding box center [215, 314] width 54 height 14
click at [248, 150] on div "Video [.mp4]" at bounding box center [245, 151] width 89 height 10
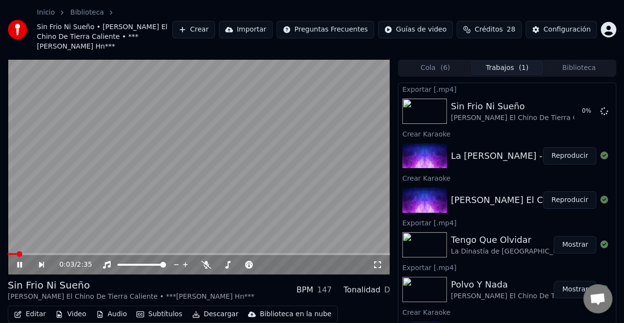
click at [23, 261] on icon at bounding box center [27, 265] width 22 height 8
click at [569, 147] on button "Reproducir" at bounding box center [569, 155] width 53 height 17
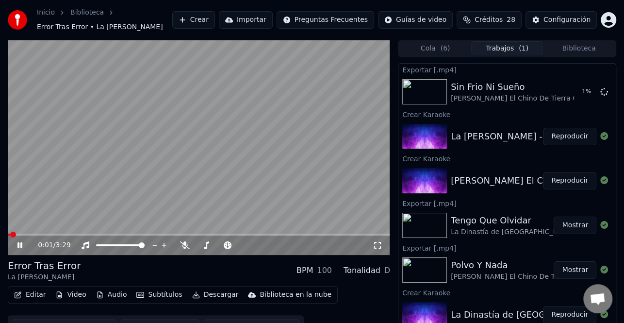
click at [22, 246] on icon at bounding box center [27, 245] width 22 height 8
click at [23, 295] on button "Editar" at bounding box center [29, 295] width 39 height 14
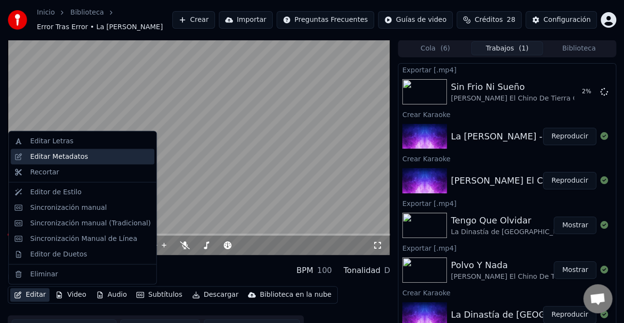
click at [76, 156] on div "Editar Metadatos" at bounding box center [59, 157] width 58 height 10
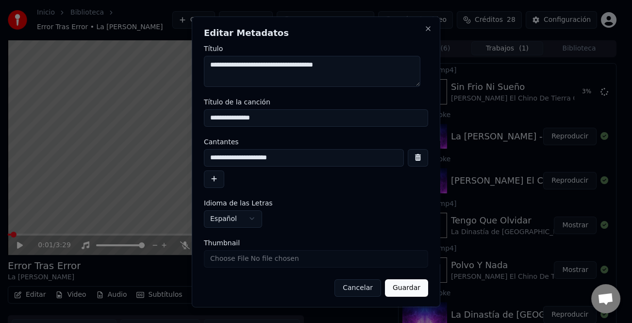
click at [213, 184] on button "button" at bounding box center [214, 178] width 20 height 17
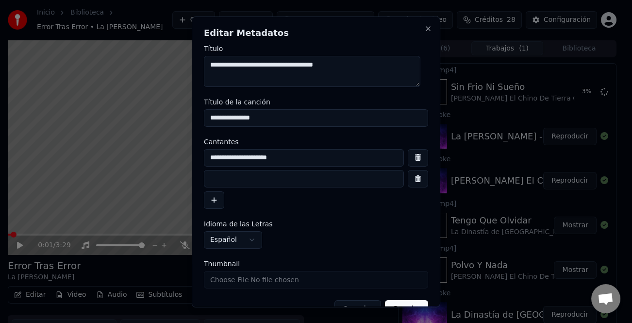
click at [226, 177] on input at bounding box center [304, 178] width 200 height 17
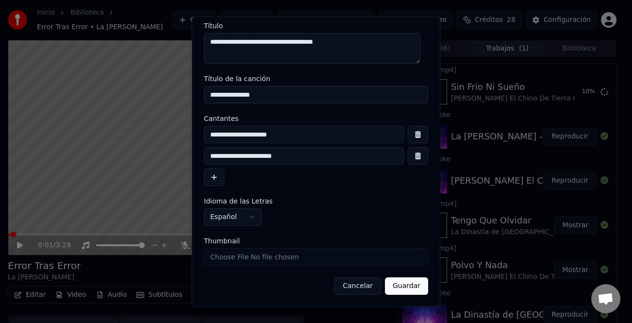
type input "**********"
click at [405, 287] on button "Guardar" at bounding box center [406, 285] width 43 height 17
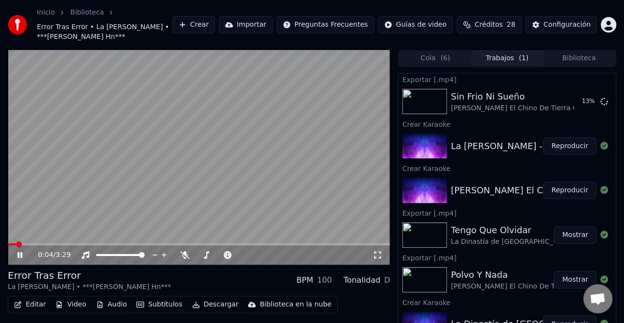
drag, startPoint x: 19, startPoint y: 254, endPoint x: 218, endPoint y: 243, distance: 198.4
click at [19, 254] on icon at bounding box center [19, 255] width 5 height 6
click at [20, 275] on div "Error Tras Error" at bounding box center [89, 276] width 163 height 14
click at [27, 305] on button "Editar" at bounding box center [29, 305] width 39 height 14
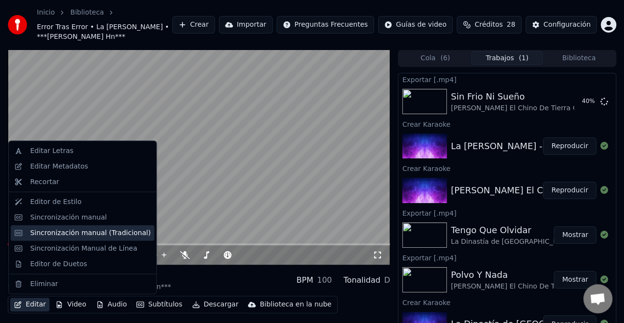
click at [110, 237] on div "Sincronización manual (Tradicional)" at bounding box center [90, 233] width 120 height 10
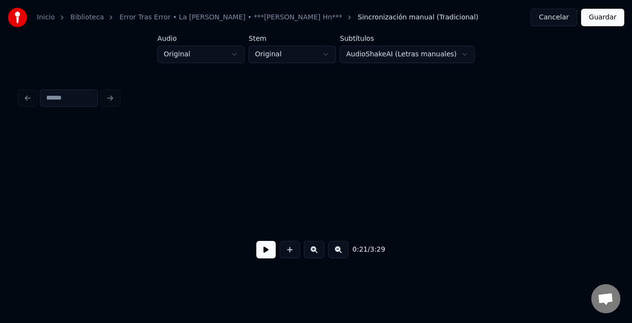
scroll to position [0, 2119]
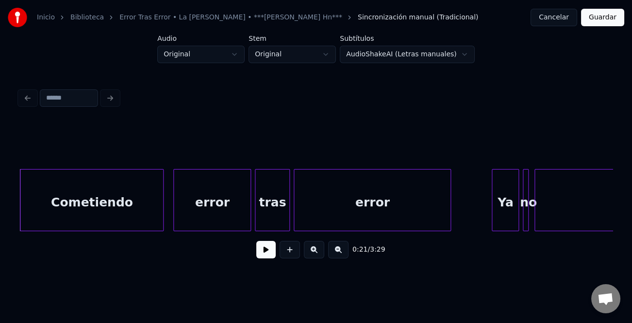
click at [264, 257] on button at bounding box center [265, 249] width 19 height 17
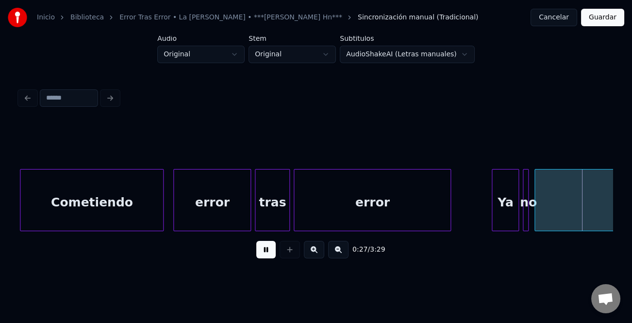
click at [267, 250] on button at bounding box center [265, 249] width 19 height 17
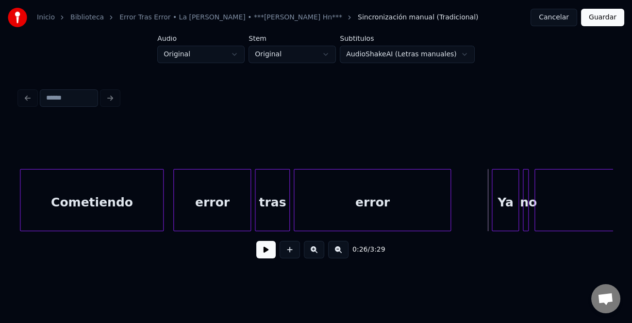
click at [263, 250] on button at bounding box center [265, 249] width 19 height 17
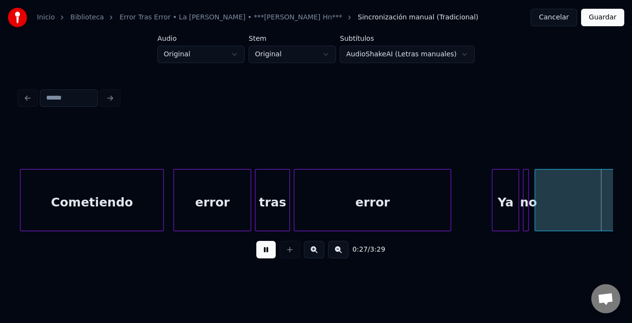
scroll to position [0, 2714]
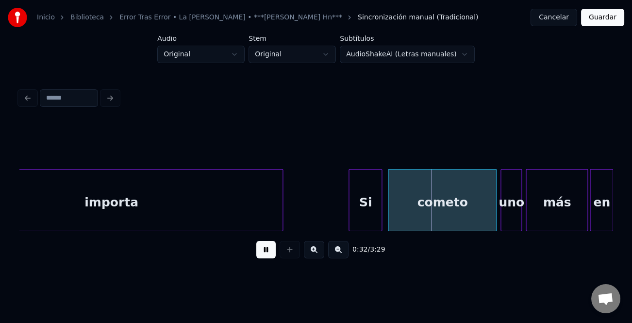
click at [351, 197] on div at bounding box center [350, 199] width 3 height 61
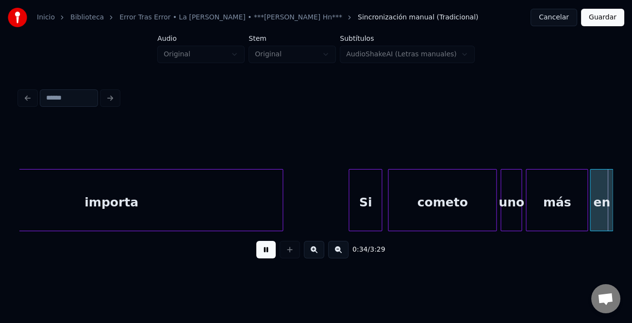
scroll to position [0, 3310]
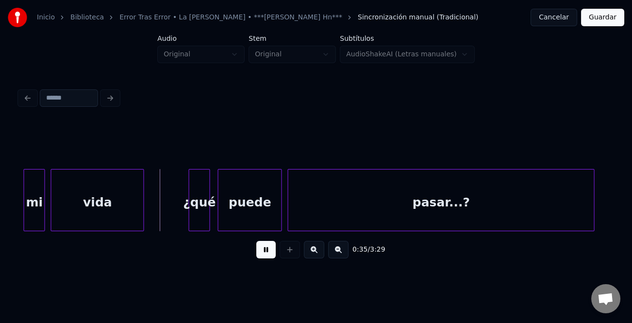
click at [267, 252] on button at bounding box center [265, 249] width 19 height 17
click at [202, 209] on div "¿qué" at bounding box center [199, 202] width 20 height 66
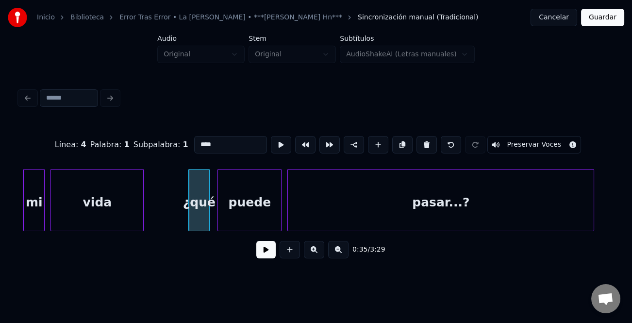
click at [197, 143] on input "****" at bounding box center [230, 144] width 73 height 17
click at [201, 146] on input "****" at bounding box center [230, 144] width 73 height 17
type input "****"
click at [262, 250] on button at bounding box center [265, 249] width 19 height 17
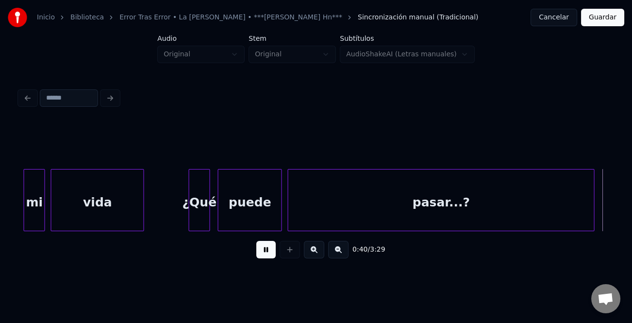
scroll to position [0, 3904]
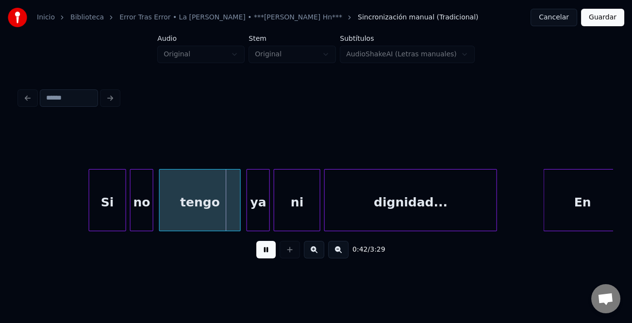
click at [90, 220] on div at bounding box center [90, 199] width 3 height 61
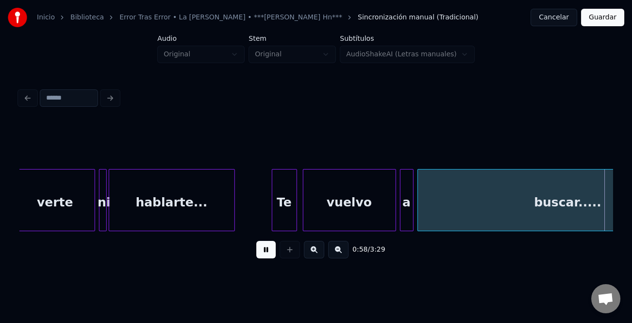
scroll to position [0, 5687]
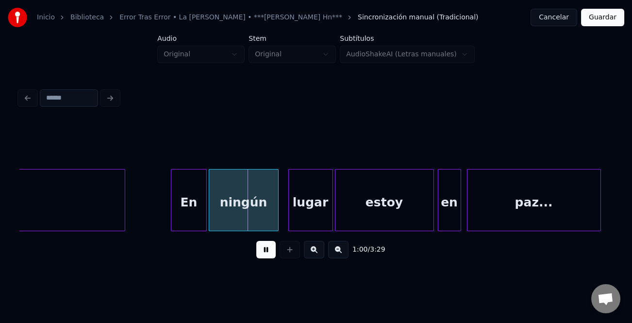
click at [171, 195] on div at bounding box center [172, 199] width 3 height 61
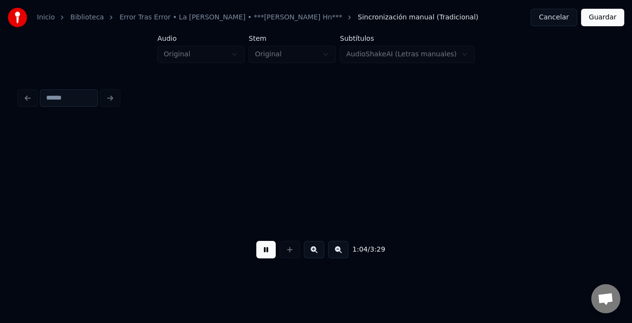
scroll to position [0, 6281]
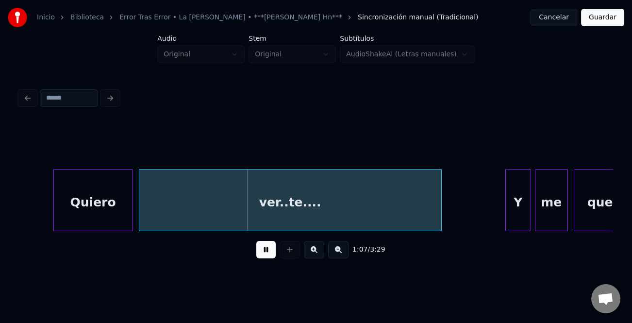
click at [506, 197] on div at bounding box center [507, 199] width 3 height 61
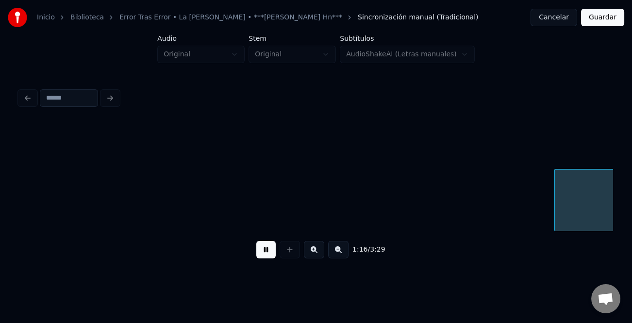
scroll to position [0, 7469]
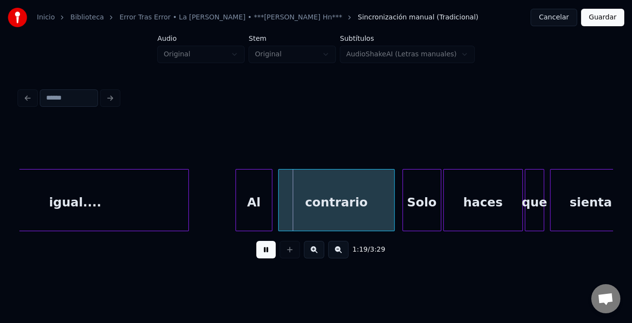
click at [239, 202] on div "Al" at bounding box center [254, 202] width 36 height 66
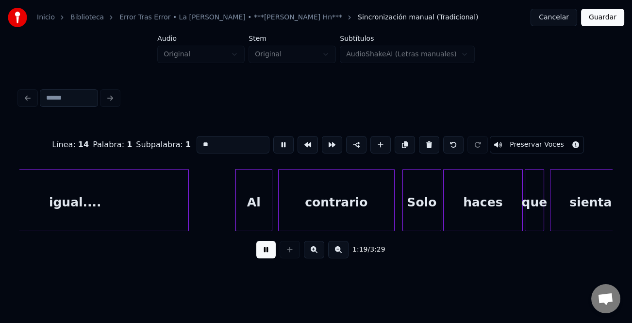
click at [236, 206] on div at bounding box center [237, 199] width 3 height 61
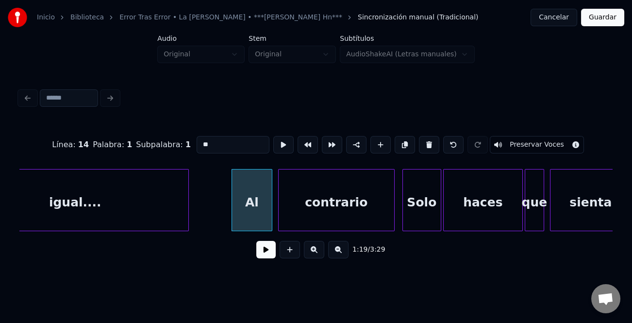
click at [268, 248] on button at bounding box center [265, 249] width 19 height 17
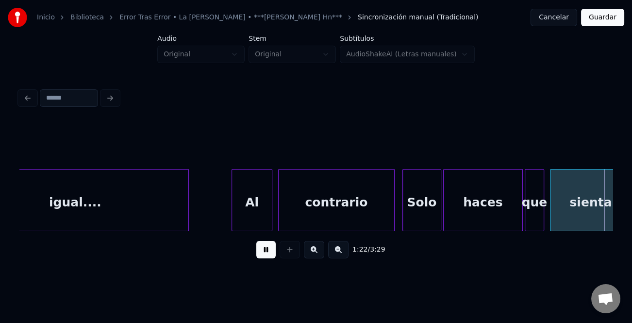
scroll to position [0, 8062]
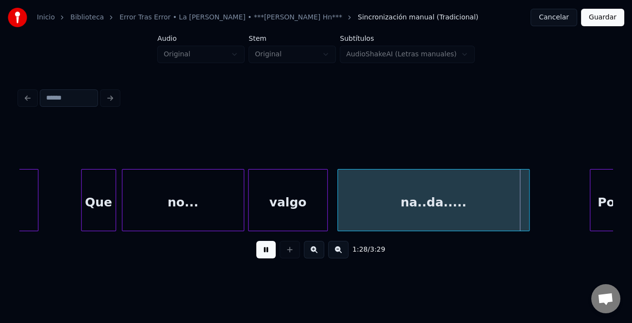
click at [266, 253] on button at bounding box center [265, 249] width 19 height 17
click at [270, 253] on button at bounding box center [265, 249] width 19 height 17
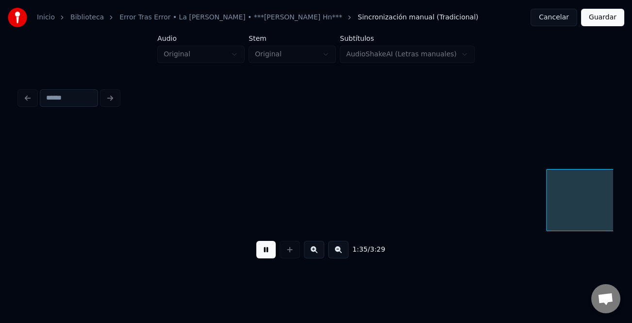
scroll to position [0, 9250]
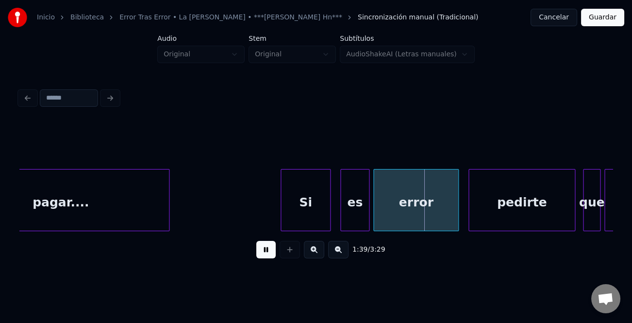
click at [282, 205] on div at bounding box center [282, 199] width 3 height 61
click at [268, 249] on button at bounding box center [265, 249] width 19 height 17
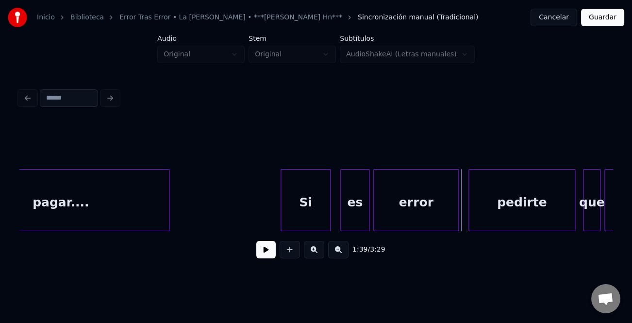
click at [267, 253] on button at bounding box center [265, 249] width 19 height 17
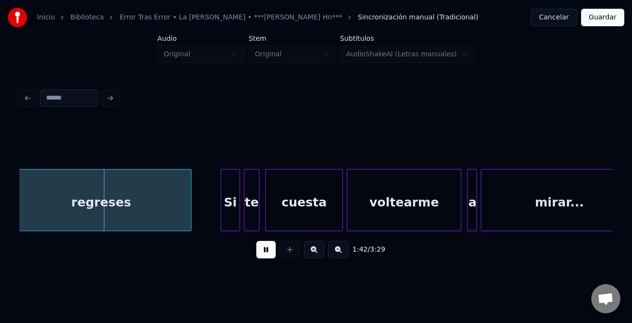
click at [267, 253] on button at bounding box center [265, 249] width 19 height 17
click at [220, 214] on div "Si" at bounding box center [229, 200] width 19 height 62
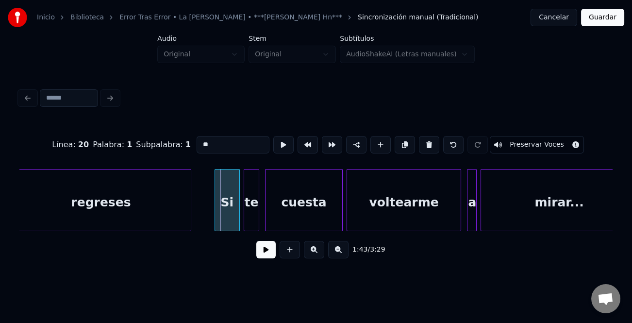
click at [217, 216] on div at bounding box center [216, 199] width 3 height 61
click at [274, 253] on button at bounding box center [265, 249] width 19 height 17
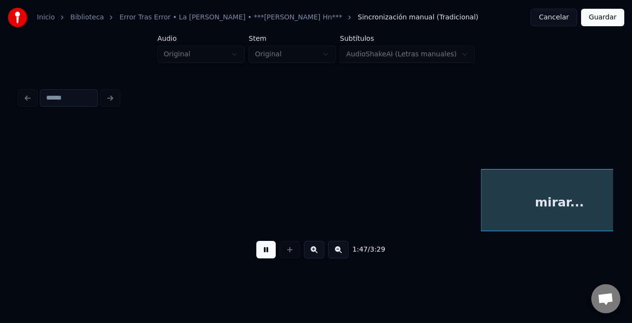
scroll to position [0, 10439]
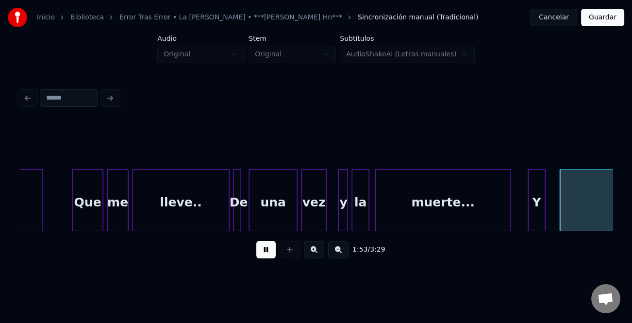
click at [534, 211] on div "Y" at bounding box center [537, 202] width 17 height 66
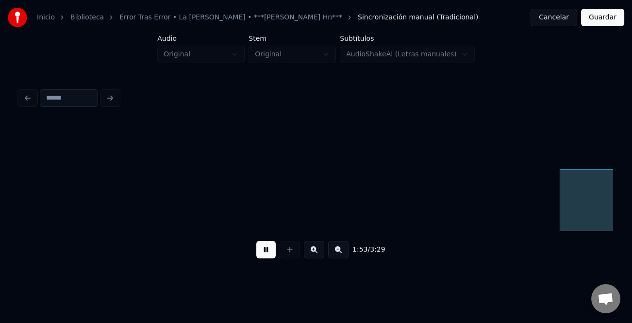
scroll to position [0, 11033]
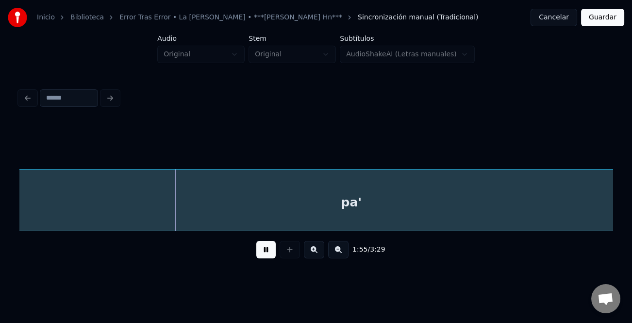
click at [341, 256] on button at bounding box center [338, 249] width 20 height 17
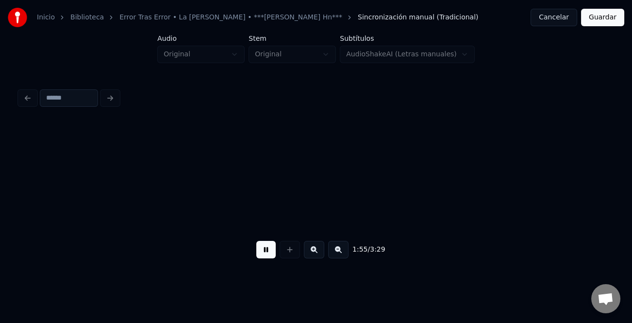
click at [341, 256] on button at bounding box center [338, 249] width 20 height 17
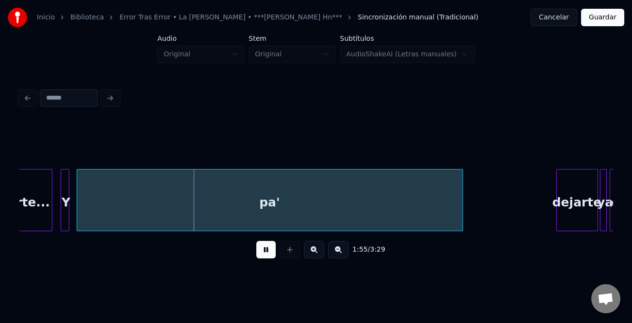
click at [341, 256] on button at bounding box center [338, 249] width 20 height 17
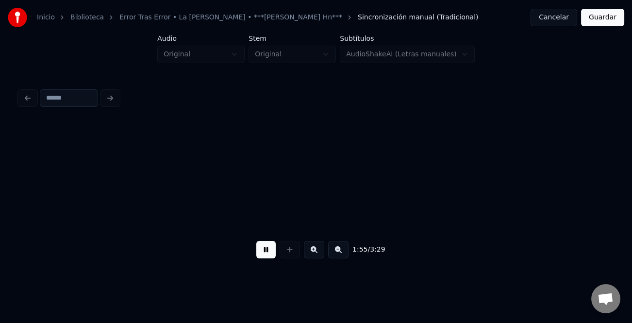
scroll to position [0, 2624]
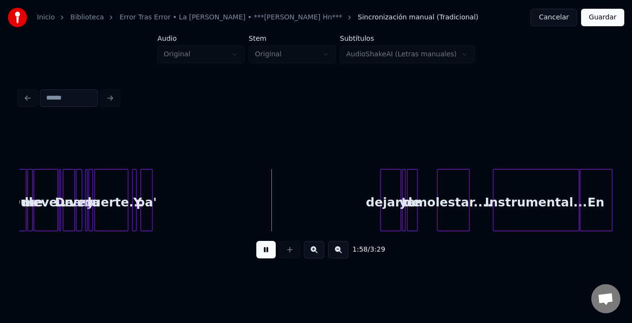
click at [151, 215] on div at bounding box center [150, 199] width 3 height 61
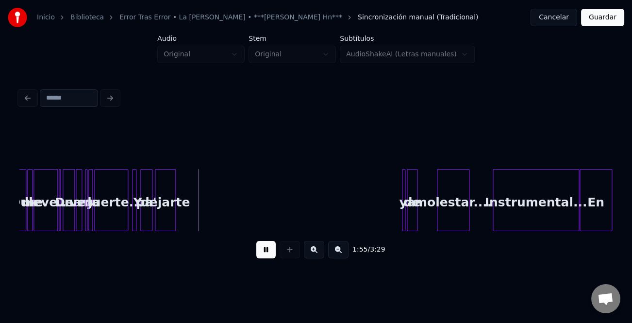
click at [167, 218] on div "dejarte" at bounding box center [165, 202] width 20 height 66
click at [187, 218] on div at bounding box center [187, 199] width 3 height 61
click at [389, 219] on div at bounding box center [390, 199] width 3 height 61
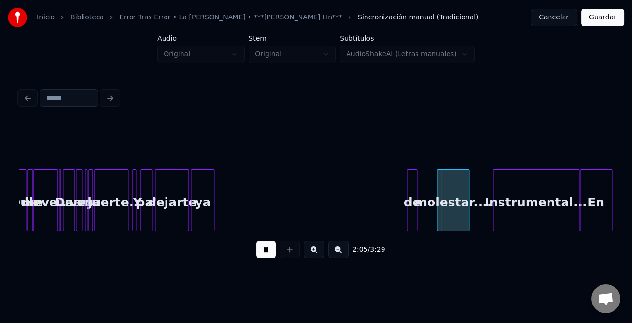
click at [200, 200] on div "ya" at bounding box center [202, 202] width 22 height 66
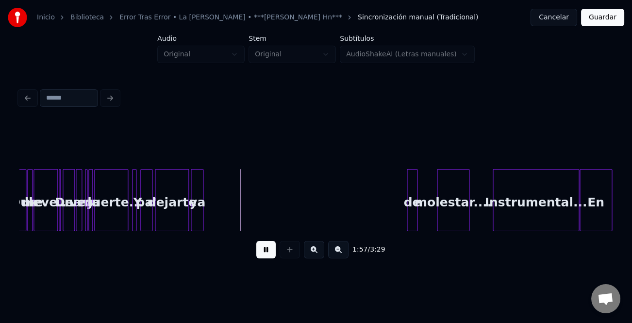
click at [202, 212] on div at bounding box center [201, 199] width 3 height 61
click at [211, 203] on div "de" at bounding box center [212, 202] width 10 height 66
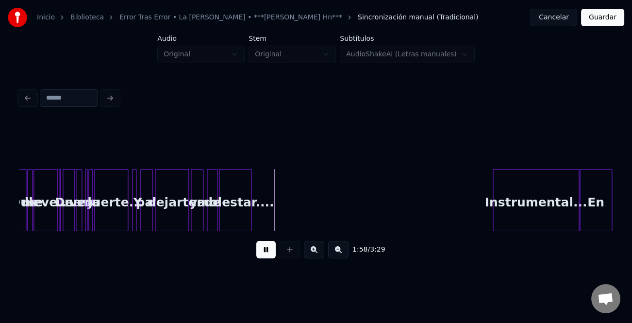
click at [230, 199] on div "molestar...." at bounding box center [235, 202] width 32 height 66
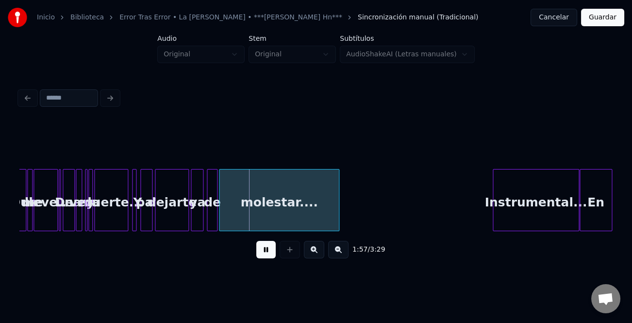
click at [337, 214] on div at bounding box center [337, 199] width 3 height 61
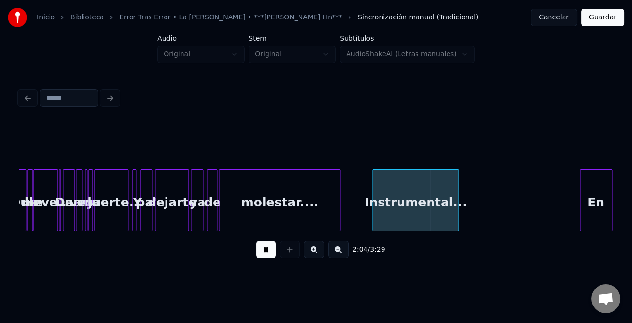
click at [394, 211] on div "Instrumental..." at bounding box center [415, 202] width 85 height 66
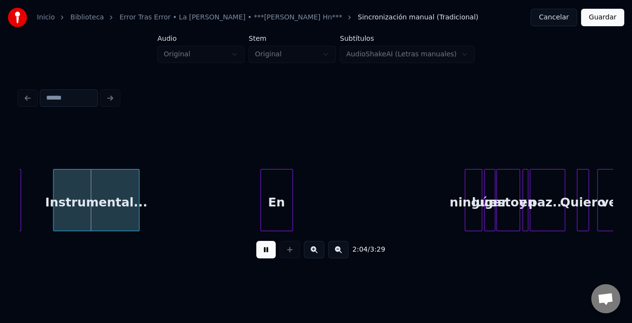
scroll to position [0, 2944]
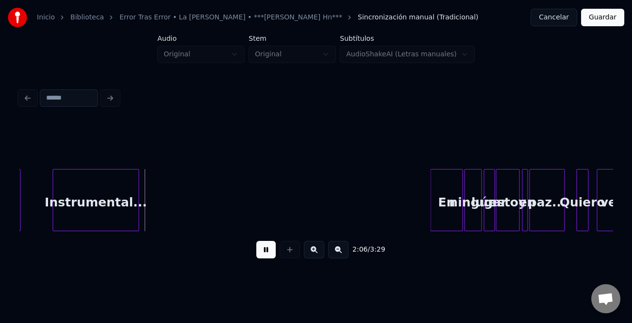
click at [447, 220] on div "En" at bounding box center [447, 202] width 32 height 66
click at [457, 222] on div at bounding box center [456, 199] width 3 height 61
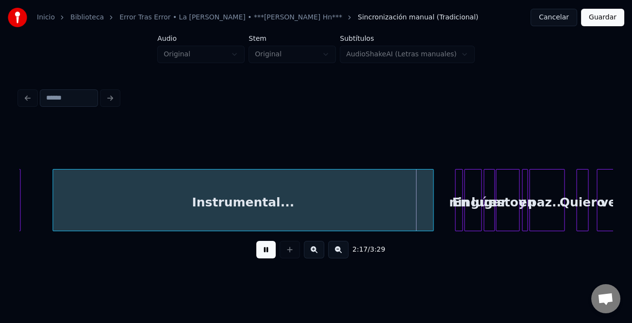
click at [432, 231] on div "molestar.... Instrumental... En ningún lugar estoy en paz... Quiero ver..te...." at bounding box center [315, 200] width 593 height 62
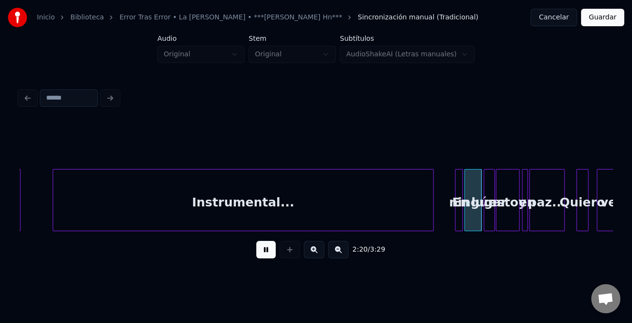
click at [316, 253] on button at bounding box center [314, 249] width 20 height 17
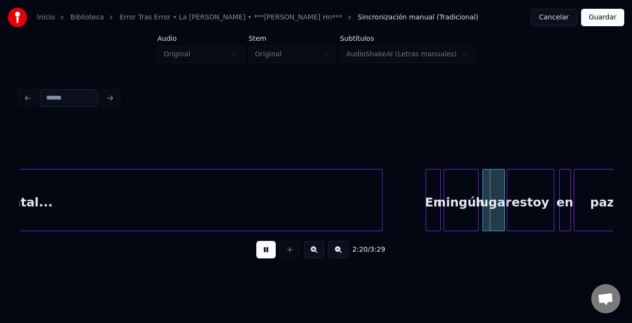
click at [316, 253] on button at bounding box center [314, 249] width 20 height 17
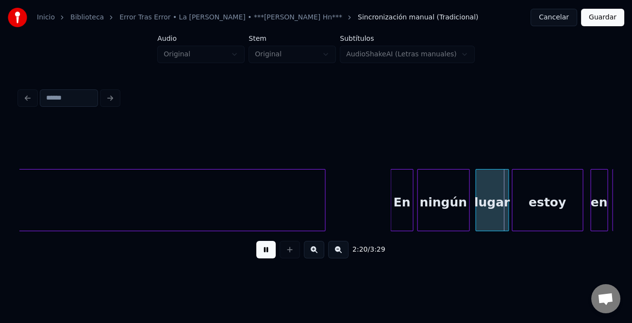
click at [316, 253] on button at bounding box center [314, 249] width 20 height 17
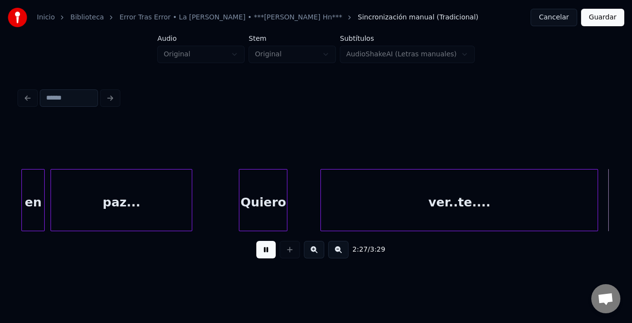
scroll to position [0, 14378]
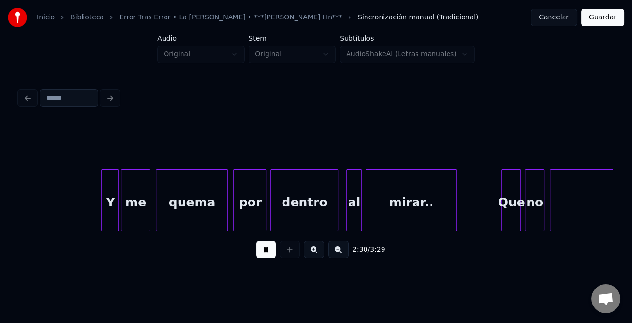
click at [101, 209] on div "Y" at bounding box center [109, 200] width 17 height 62
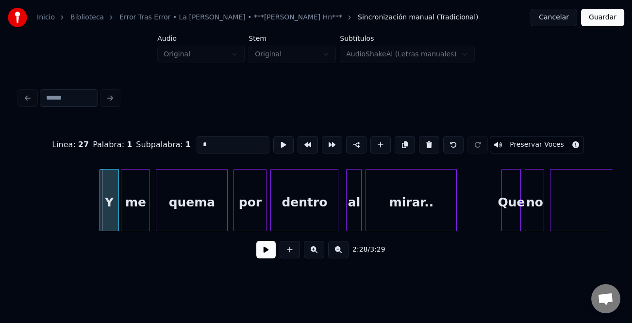
click at [100, 209] on div at bounding box center [101, 199] width 3 height 61
click at [263, 256] on button at bounding box center [265, 249] width 19 height 17
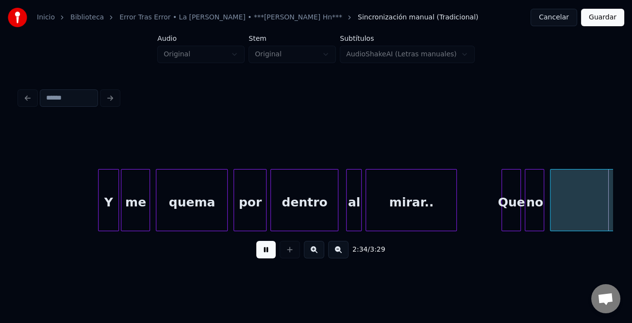
scroll to position [0, 14973]
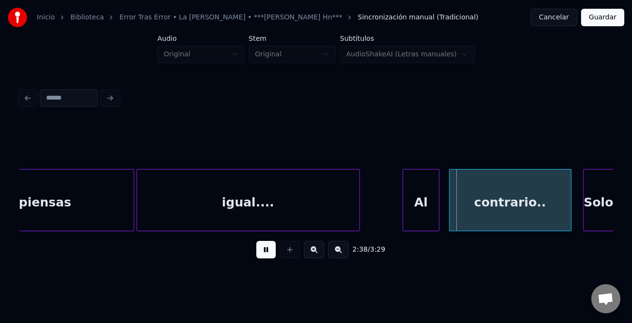
click at [416, 210] on div "Al" at bounding box center [421, 202] width 36 height 66
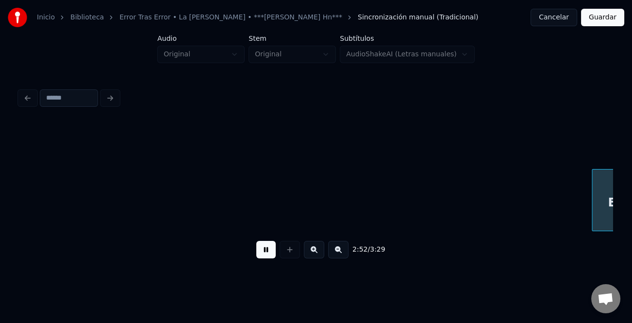
scroll to position [0, 16753]
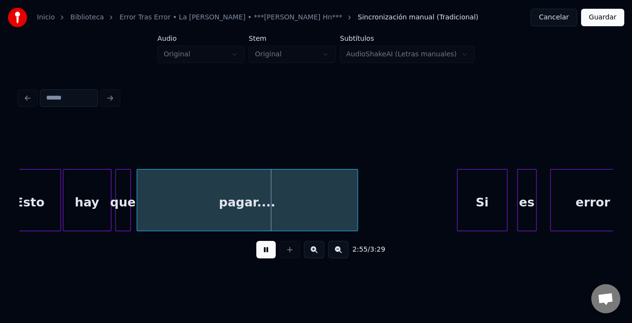
click at [459, 206] on div at bounding box center [459, 199] width 3 height 61
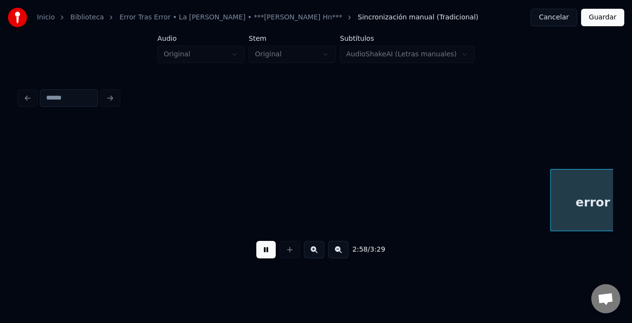
scroll to position [0, 17347]
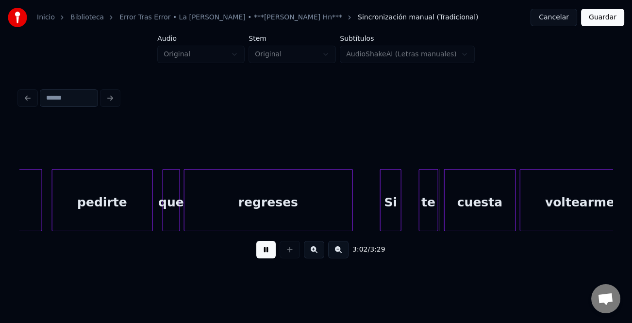
click at [388, 203] on div "Si" at bounding box center [391, 202] width 20 height 66
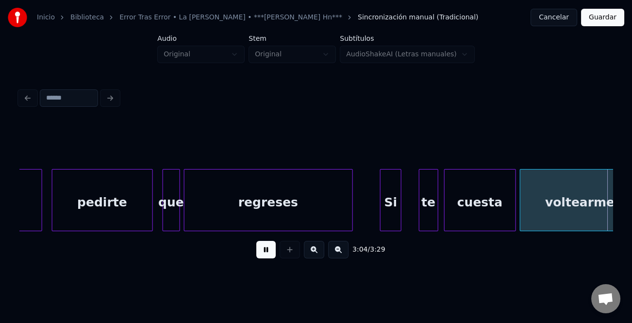
scroll to position [0, 17941]
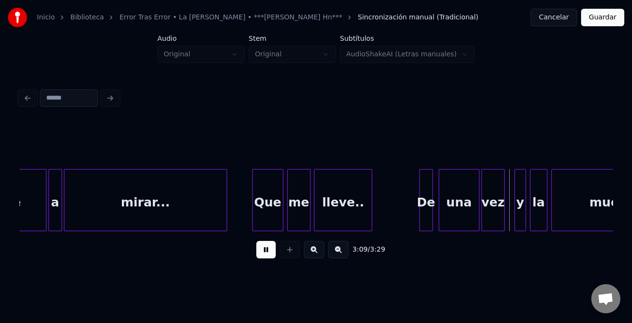
click at [354, 219] on div "lleve.." at bounding box center [343, 202] width 57 height 66
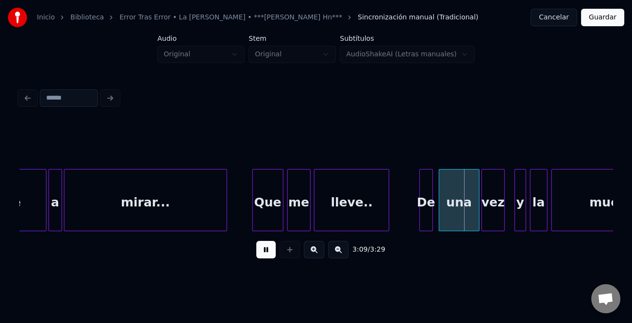
click at [389, 221] on div at bounding box center [387, 199] width 3 height 61
click at [424, 225] on div "De" at bounding box center [428, 200] width 16 height 62
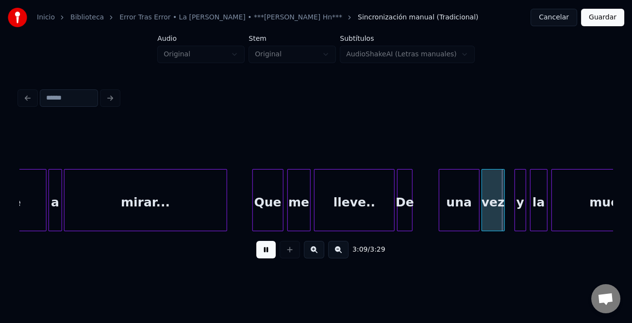
click at [402, 222] on div "De" at bounding box center [405, 202] width 15 height 66
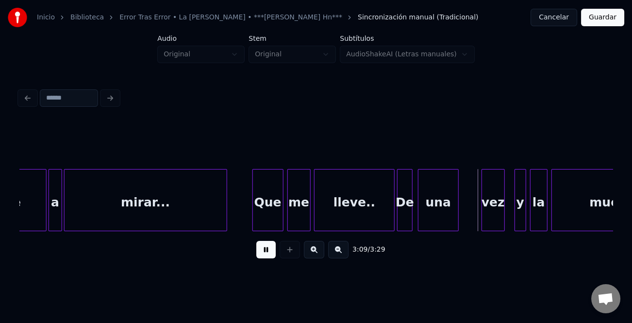
click at [432, 223] on div "una" at bounding box center [439, 202] width 40 height 66
click at [445, 223] on div at bounding box center [445, 199] width 3 height 61
click at [464, 221] on div "vez" at bounding box center [465, 202] width 22 height 66
click at [480, 219] on div at bounding box center [479, 199] width 3 height 61
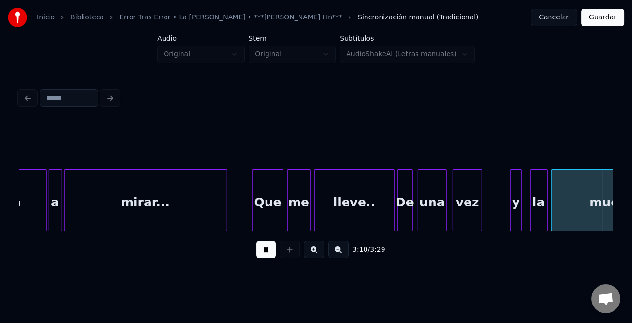
click at [514, 220] on div "y" at bounding box center [516, 202] width 11 height 66
click at [271, 252] on button at bounding box center [265, 249] width 19 height 17
click at [516, 210] on div "y" at bounding box center [516, 202] width 11 height 66
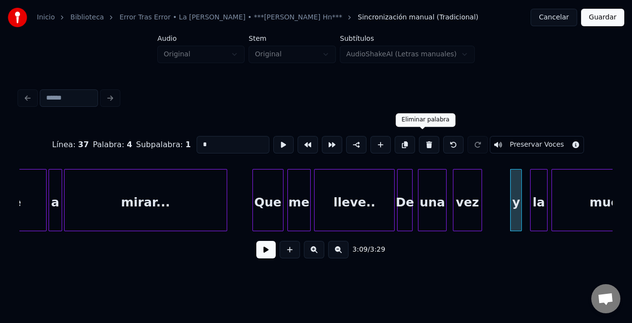
click at [425, 145] on button at bounding box center [429, 144] width 20 height 17
type input "**"
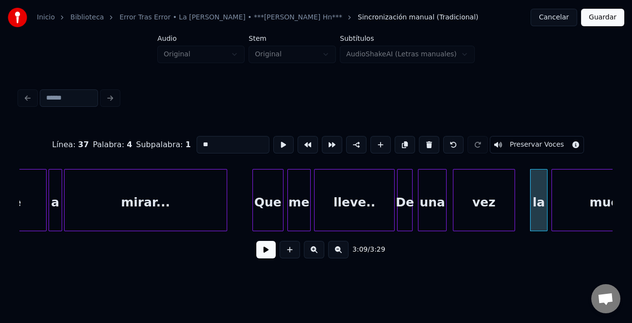
click at [512, 221] on div at bounding box center [513, 199] width 3 height 61
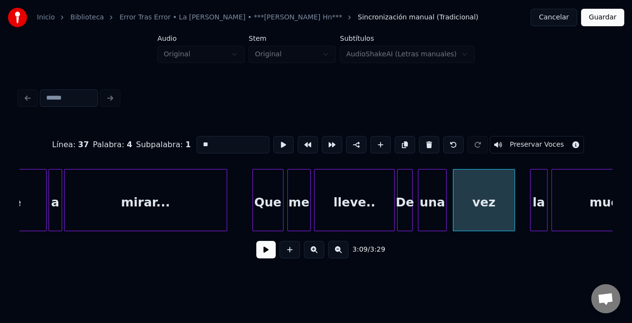
drag, startPoint x: 270, startPoint y: 253, endPoint x: 317, endPoint y: 260, distance: 47.6
click at [270, 253] on button at bounding box center [265, 249] width 19 height 17
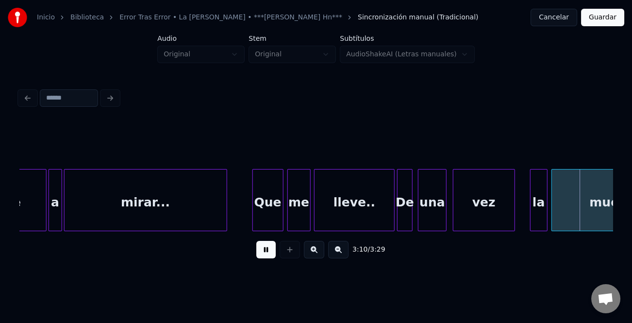
click at [531, 219] on div "la" at bounding box center [539, 202] width 17 height 66
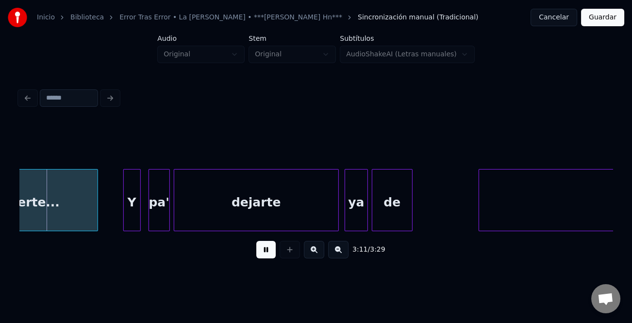
scroll to position [0, 18437]
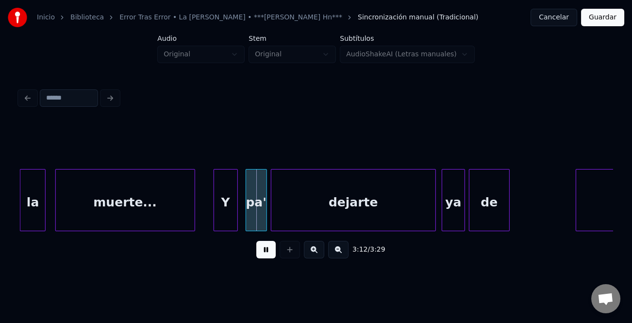
click at [215, 214] on div at bounding box center [215, 199] width 3 height 61
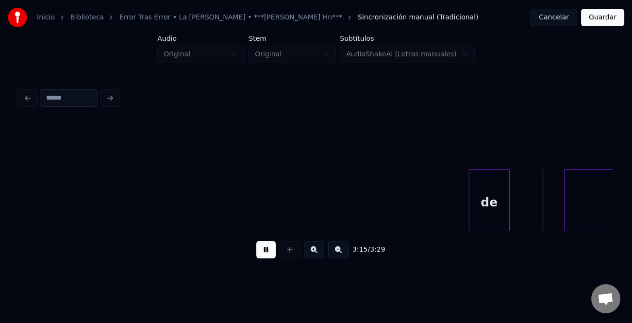
scroll to position [0, 18890]
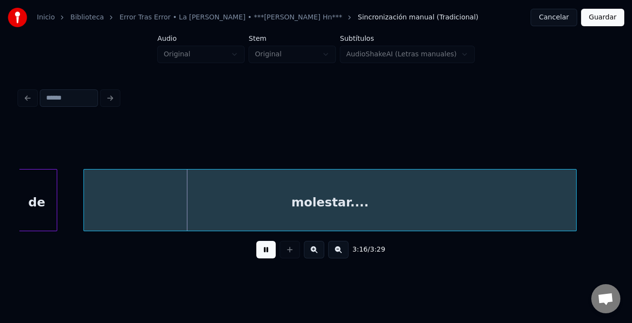
click at [541, 219] on div "molestar...." at bounding box center [330, 202] width 492 height 66
click at [276, 248] on div "3:15 / 3:29" at bounding box center [316, 249] width 578 height 21
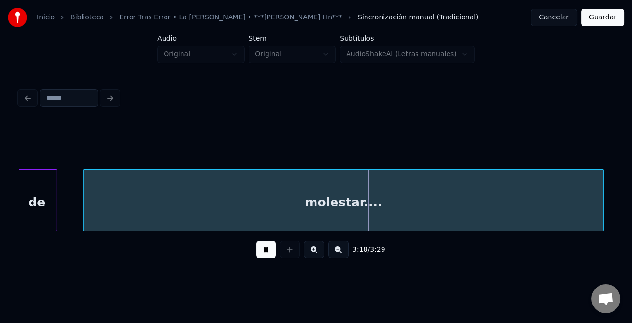
click at [602, 227] on div "de molestar...." at bounding box center [315, 200] width 593 height 62
click at [272, 253] on button at bounding box center [265, 249] width 19 height 17
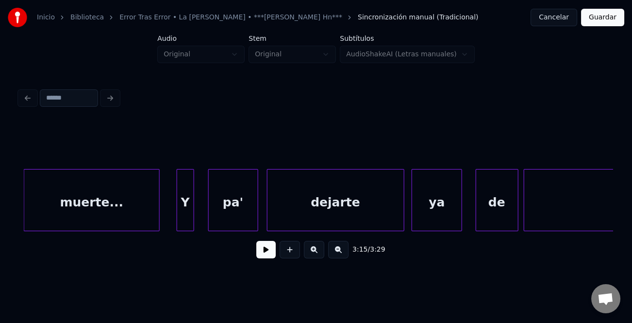
scroll to position [0, 10742]
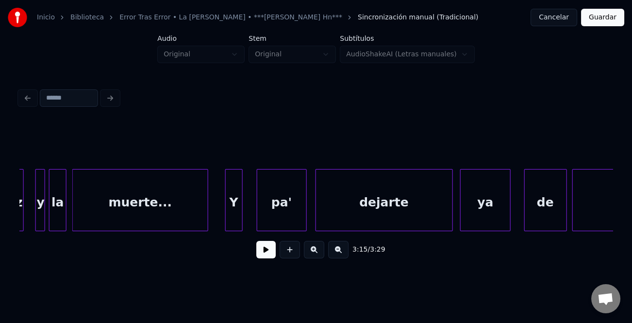
click at [233, 200] on div "Y" at bounding box center [234, 202] width 17 height 66
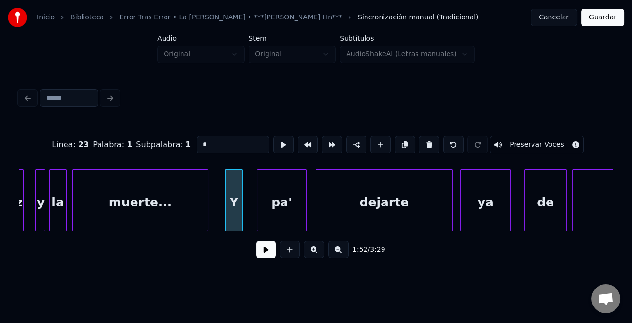
click at [157, 202] on div "muerte..." at bounding box center [140, 202] width 135 height 66
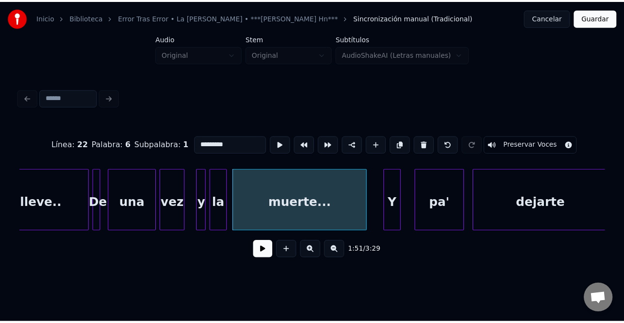
scroll to position [0, 10546]
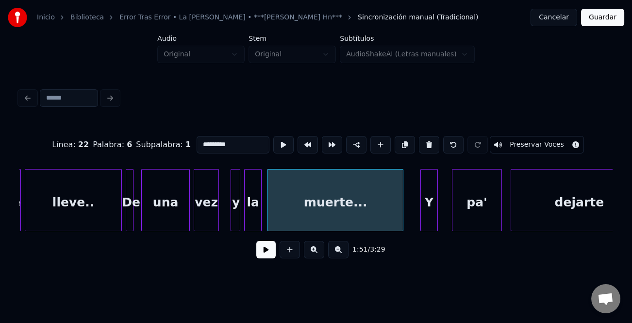
click at [235, 211] on div "y" at bounding box center [236, 202] width 10 height 66
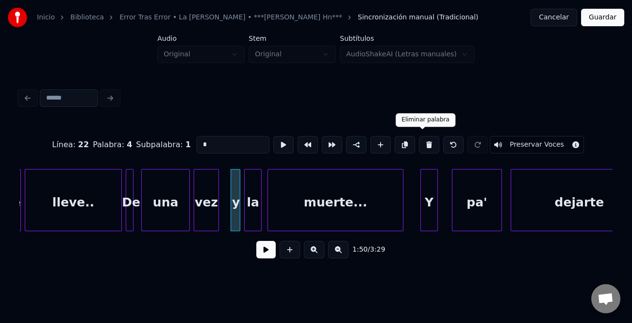
click at [419, 143] on button at bounding box center [429, 144] width 20 height 17
type input "***"
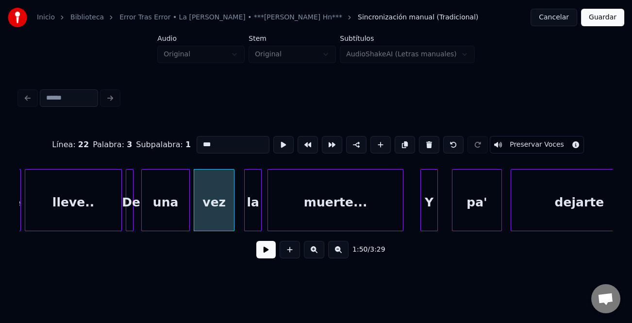
click at [234, 211] on div at bounding box center [232, 199] width 3 height 61
click at [599, 22] on button "Guardar" at bounding box center [602, 17] width 43 height 17
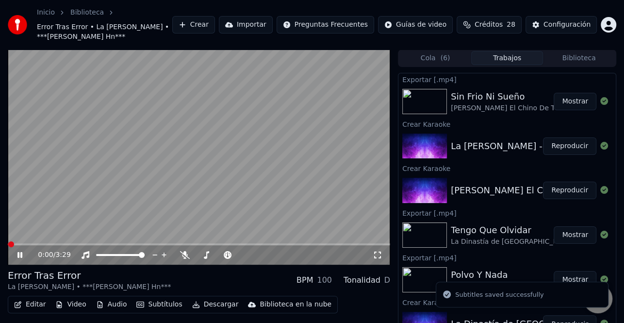
click at [203, 305] on button "Descargar" at bounding box center [215, 305] width 54 height 14
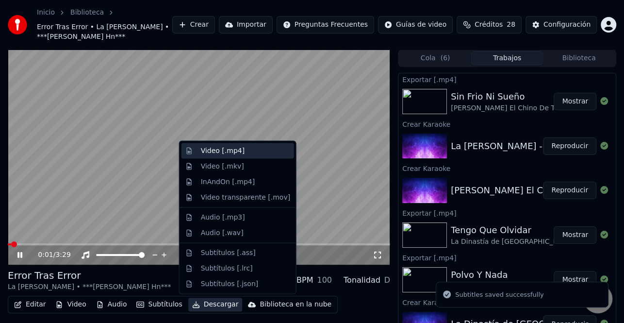
click at [238, 154] on div "Video [.mp4]" at bounding box center [223, 151] width 44 height 10
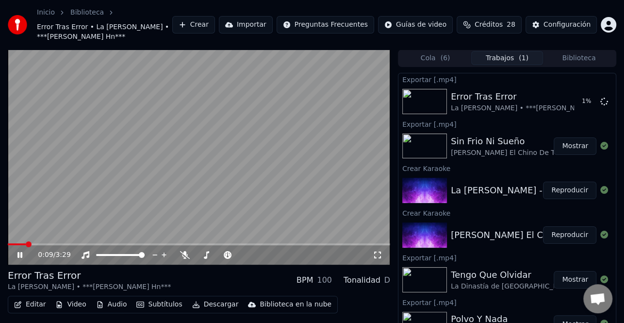
click at [18, 253] on icon at bounding box center [19, 255] width 5 height 6
click at [574, 146] on button "Mostrar" at bounding box center [575, 145] width 43 height 17
click at [566, 101] on button "Mostrar" at bounding box center [575, 101] width 43 height 17
